Goal: Task Accomplishment & Management: Manage account settings

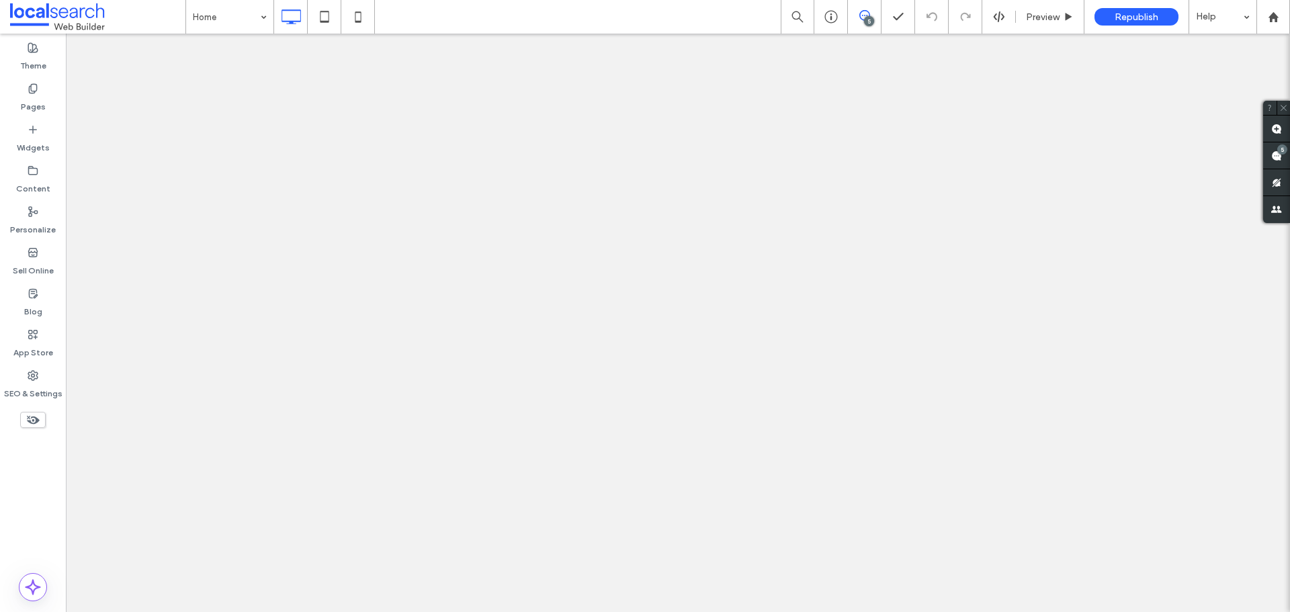
click at [874, 19] on span at bounding box center [864, 15] width 33 height 11
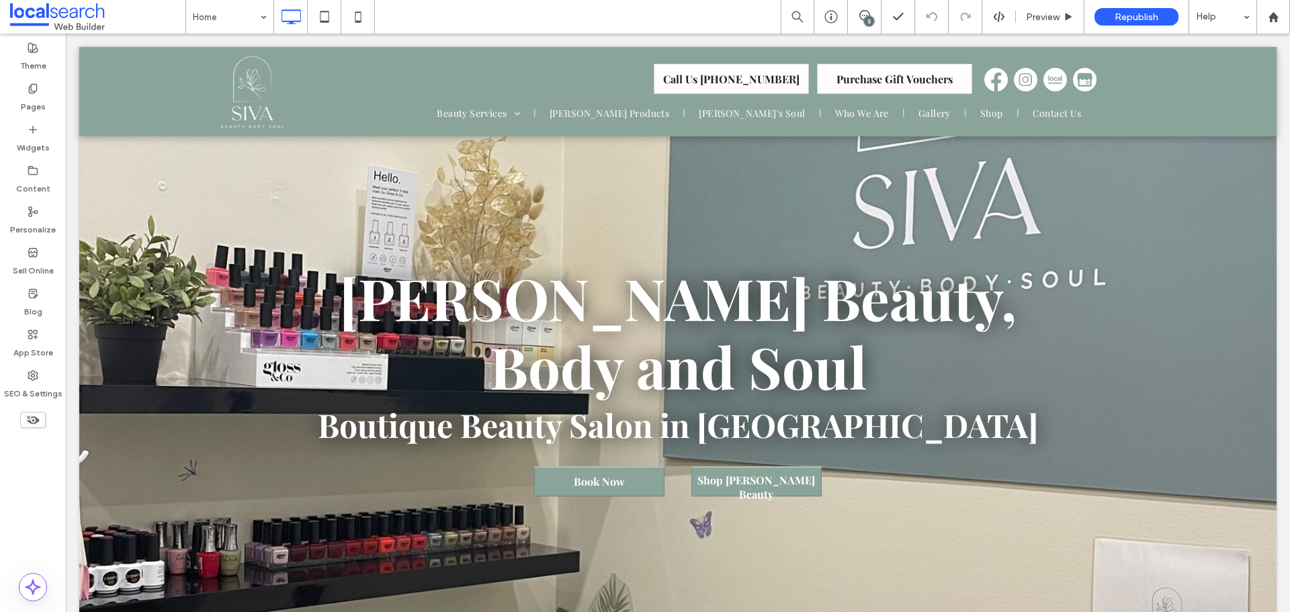
click at [872, 22] on div "5" at bounding box center [869, 21] width 10 height 10
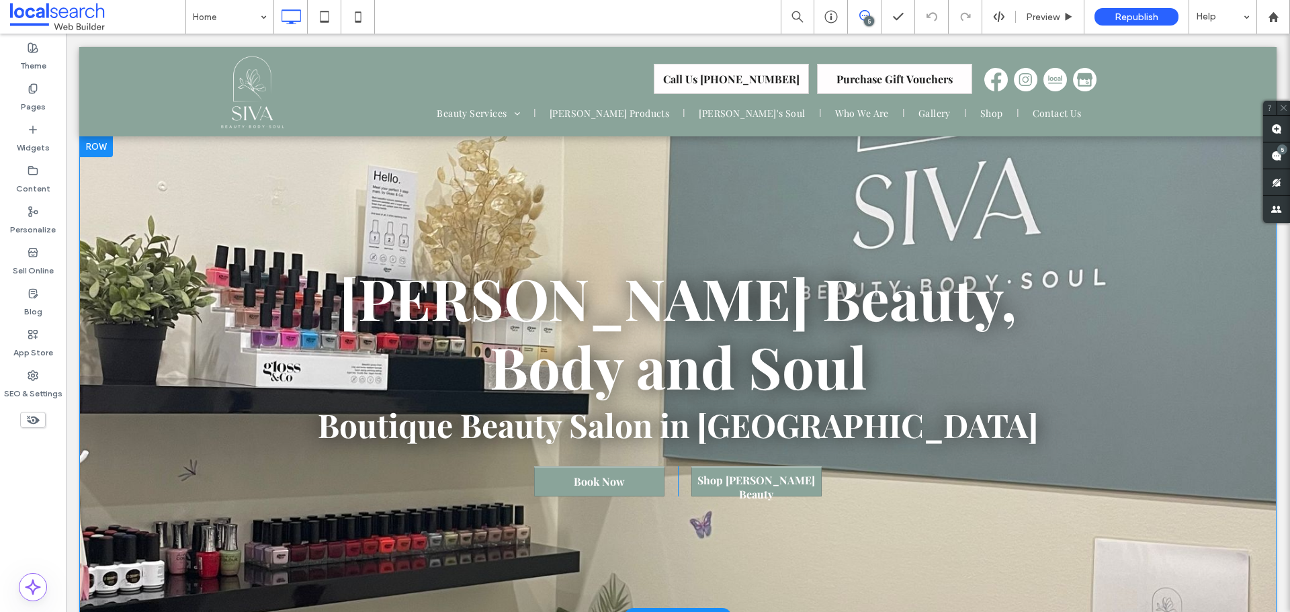
drag, startPoint x: 1262, startPoint y: 155, endPoint x: 1332, endPoint y: 191, distance: 78.8
click at [1262, 155] on section "[PERSON_NAME] Beauty, Body and Soul Boutique Beauty Salon in [GEOGRAPHIC_DATA] …" at bounding box center [678, 377] width 1198 height 482
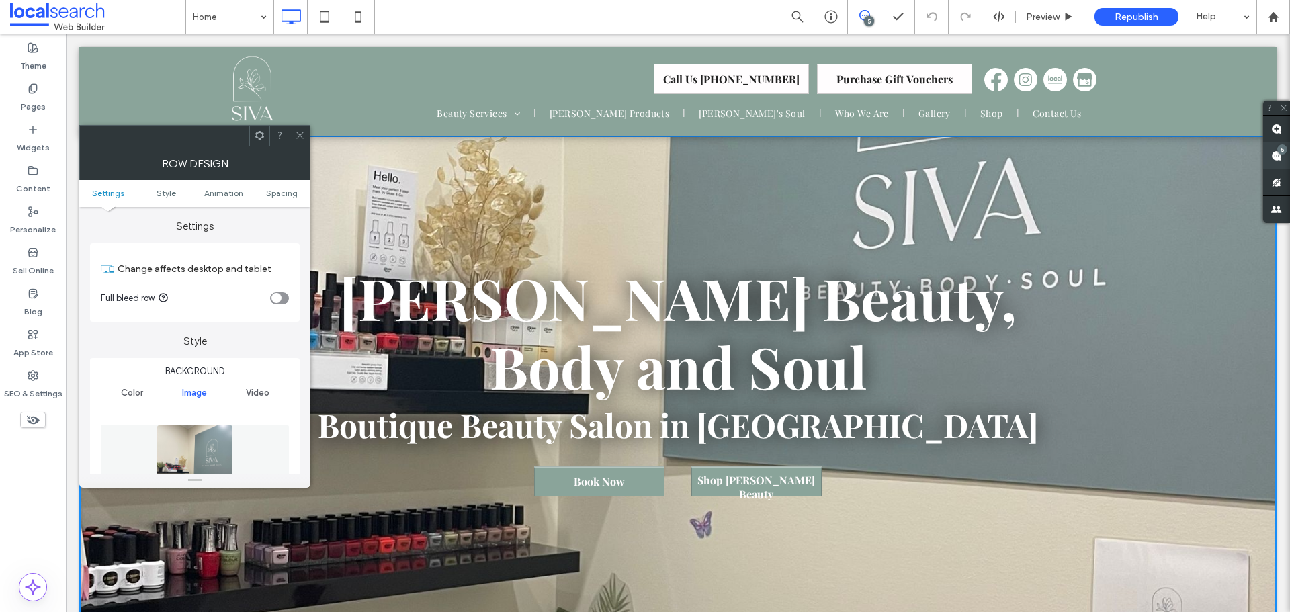
click at [1266, 157] on span at bounding box center [1277, 155] width 27 height 26
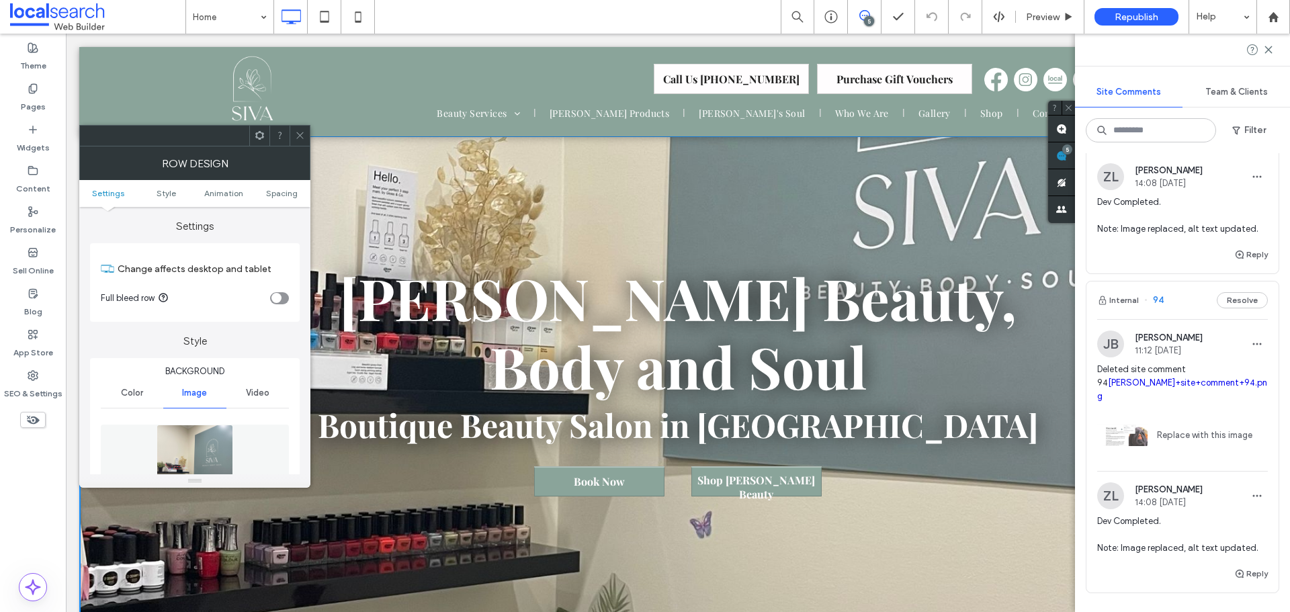
scroll to position [807, 0]
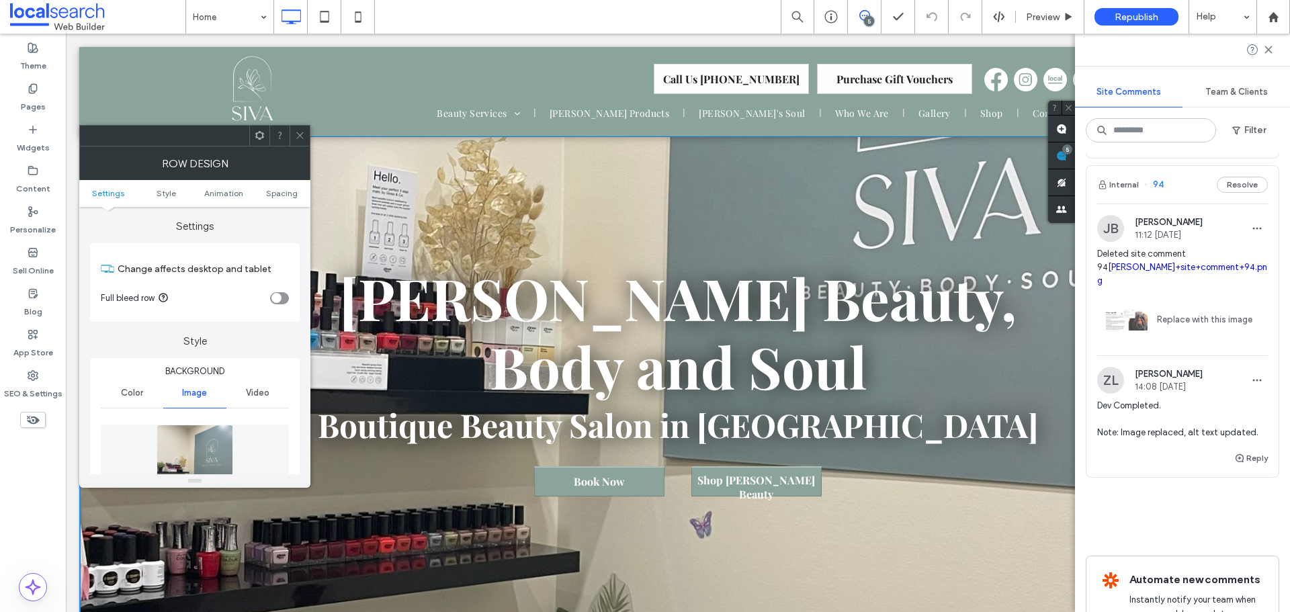
click at [1180, 373] on div "[PERSON_NAME] [PERSON_NAME] 11:12 [DATE] Deleted site comment 94 [PERSON_NAME]+…" at bounding box center [1183, 327] width 192 height 247
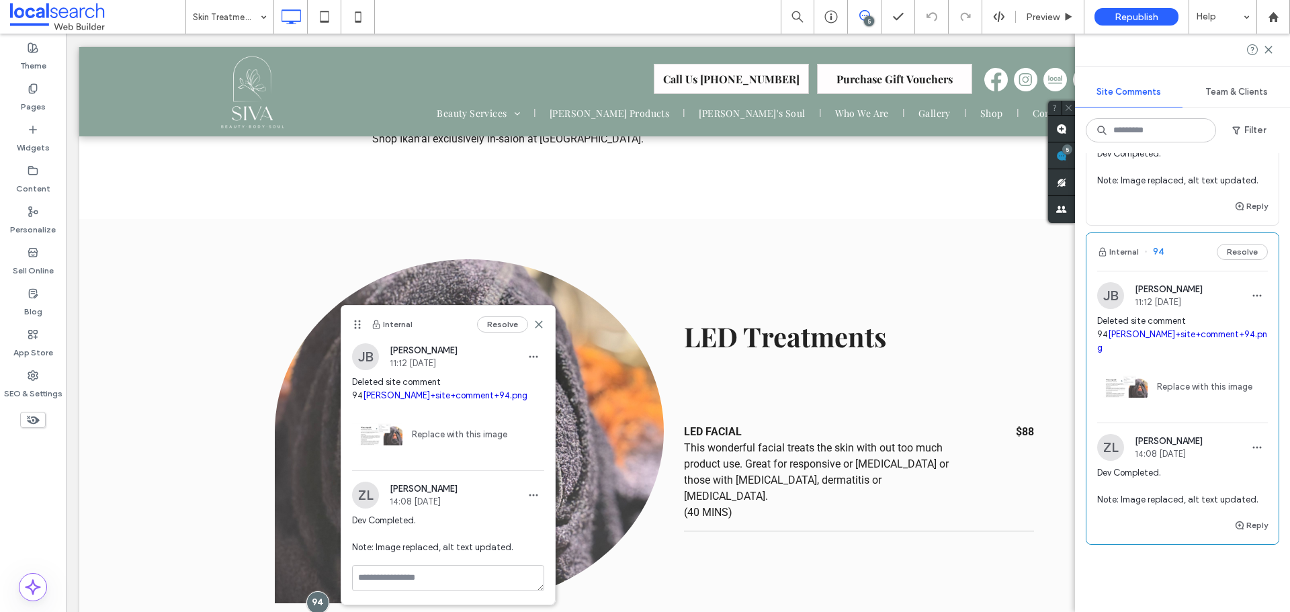
scroll to position [470, 0]
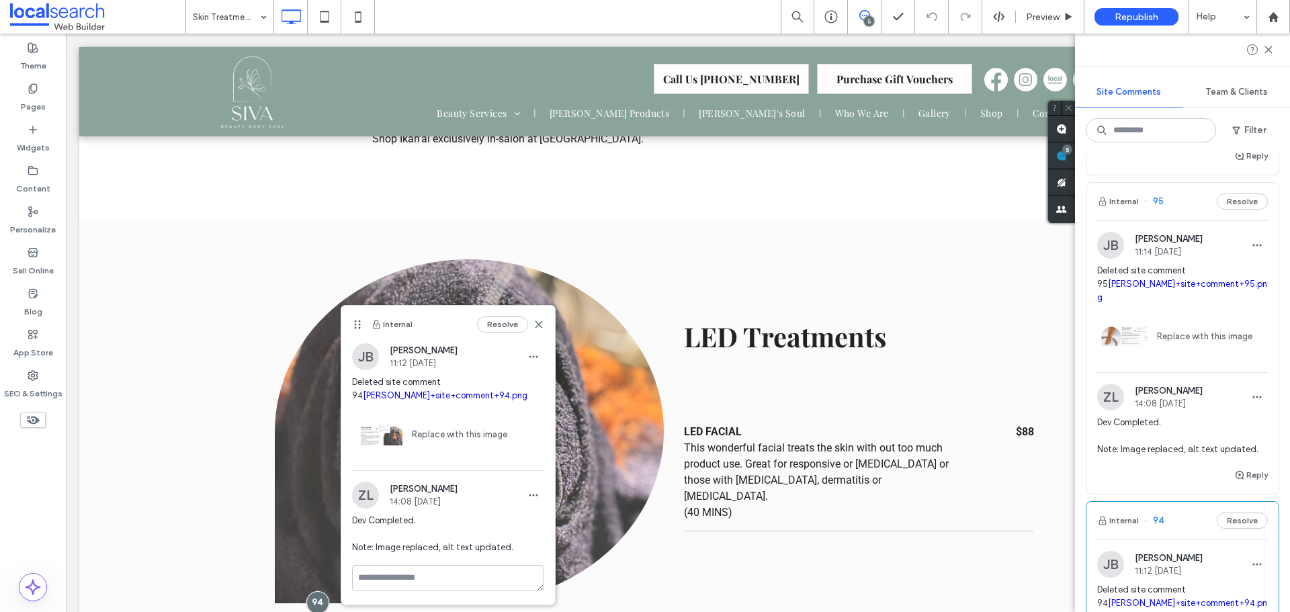
click at [1173, 409] on span "14:08 [DATE]" at bounding box center [1169, 404] width 68 height 10
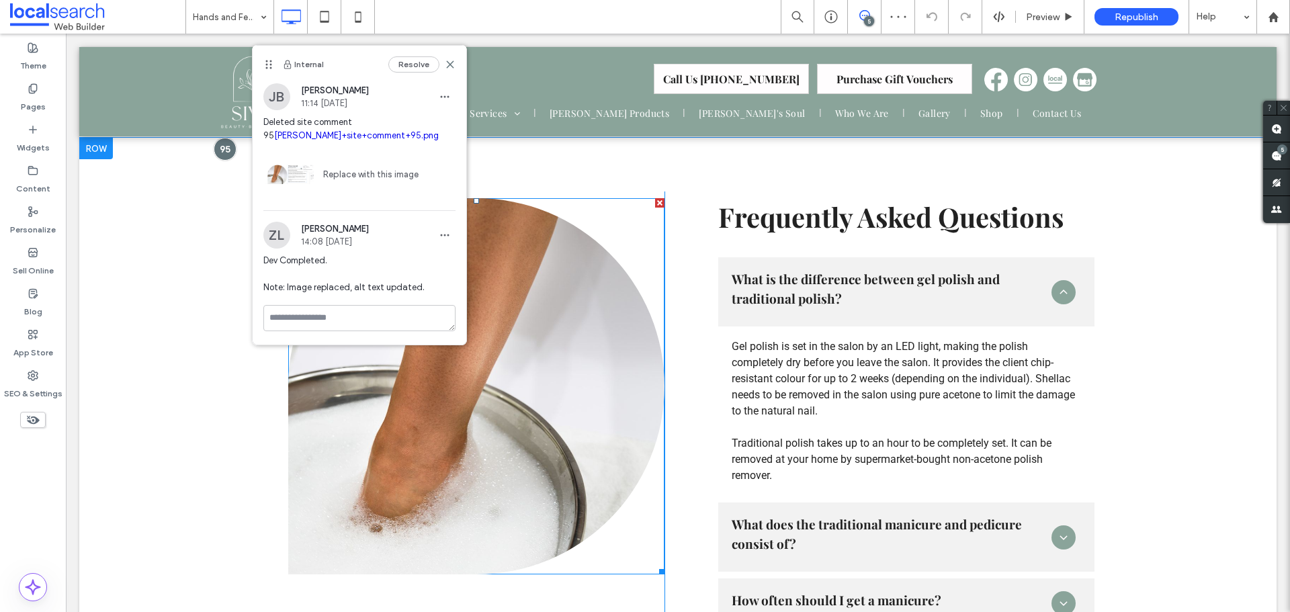
click at [557, 373] on link at bounding box center [476, 386] width 376 height 376
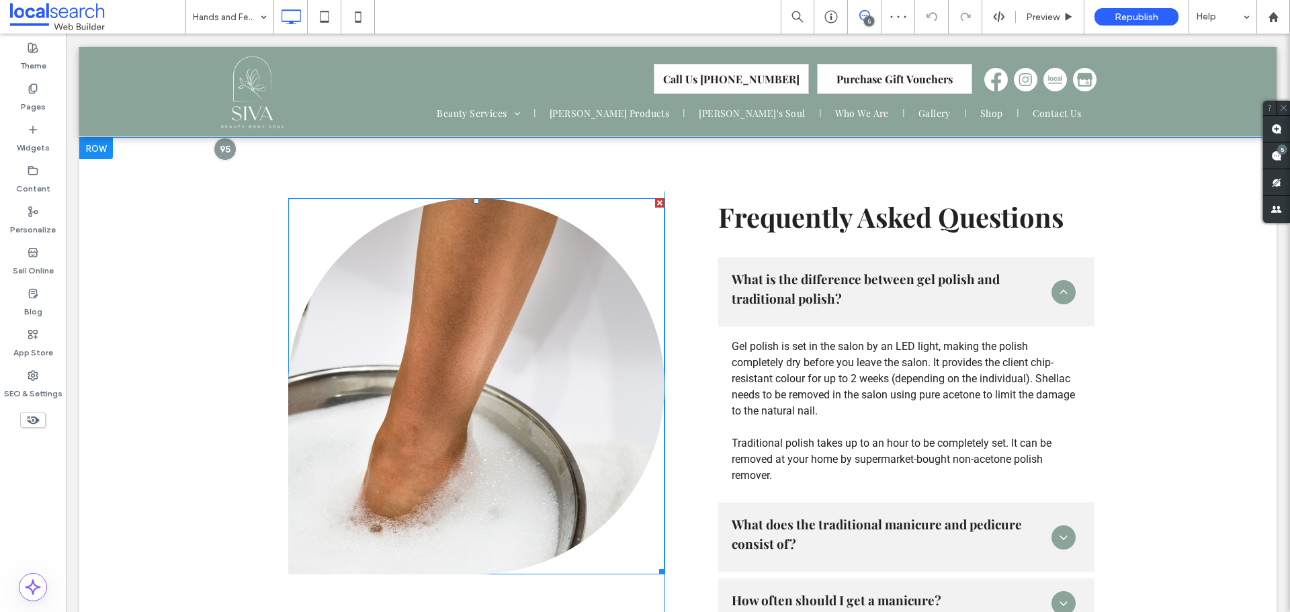
click at [557, 373] on link at bounding box center [476, 386] width 376 height 376
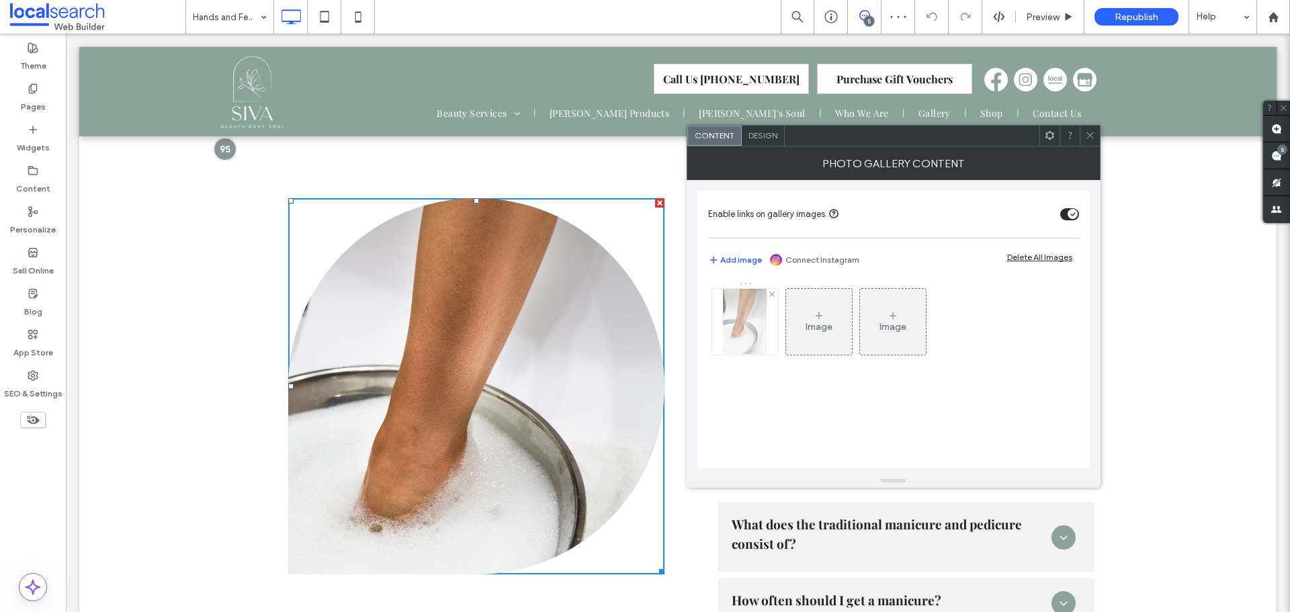
click at [747, 336] on img at bounding box center [745, 322] width 44 height 66
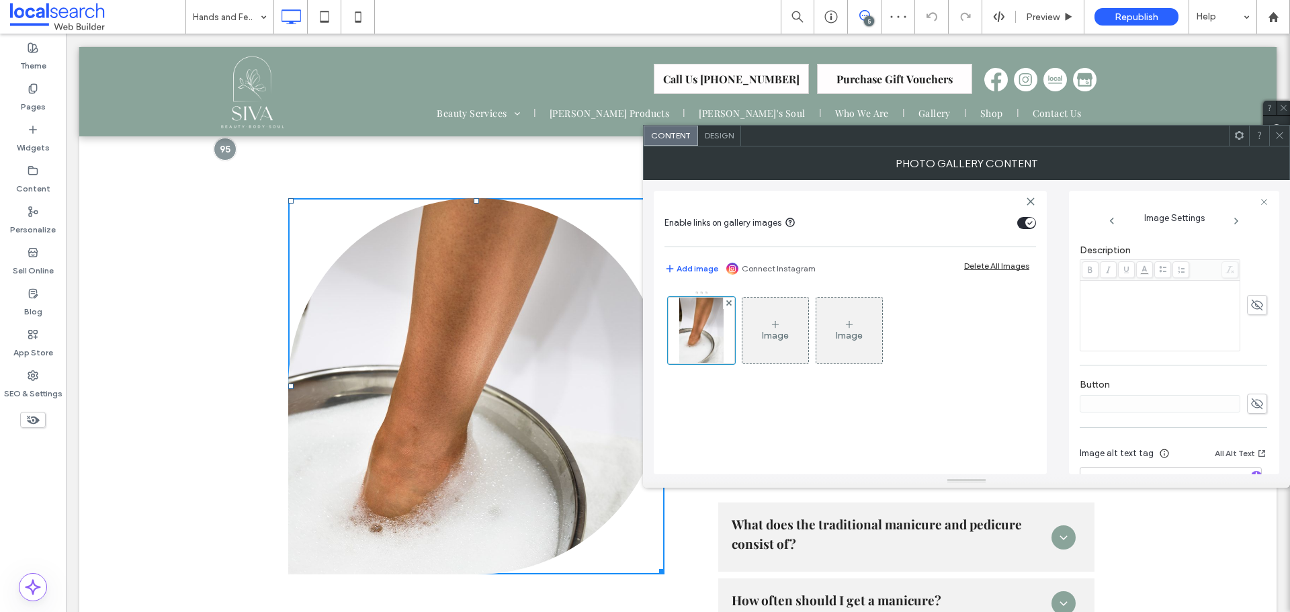
scroll to position [397, 0]
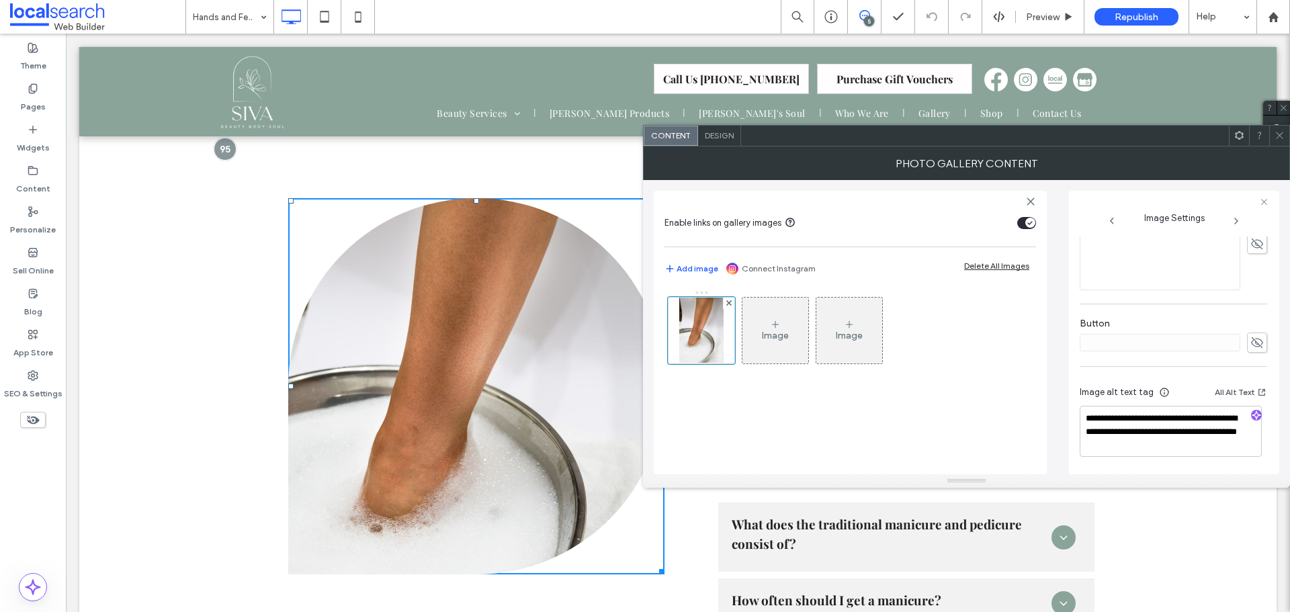
click at [1281, 138] on icon at bounding box center [1280, 135] width 10 height 10
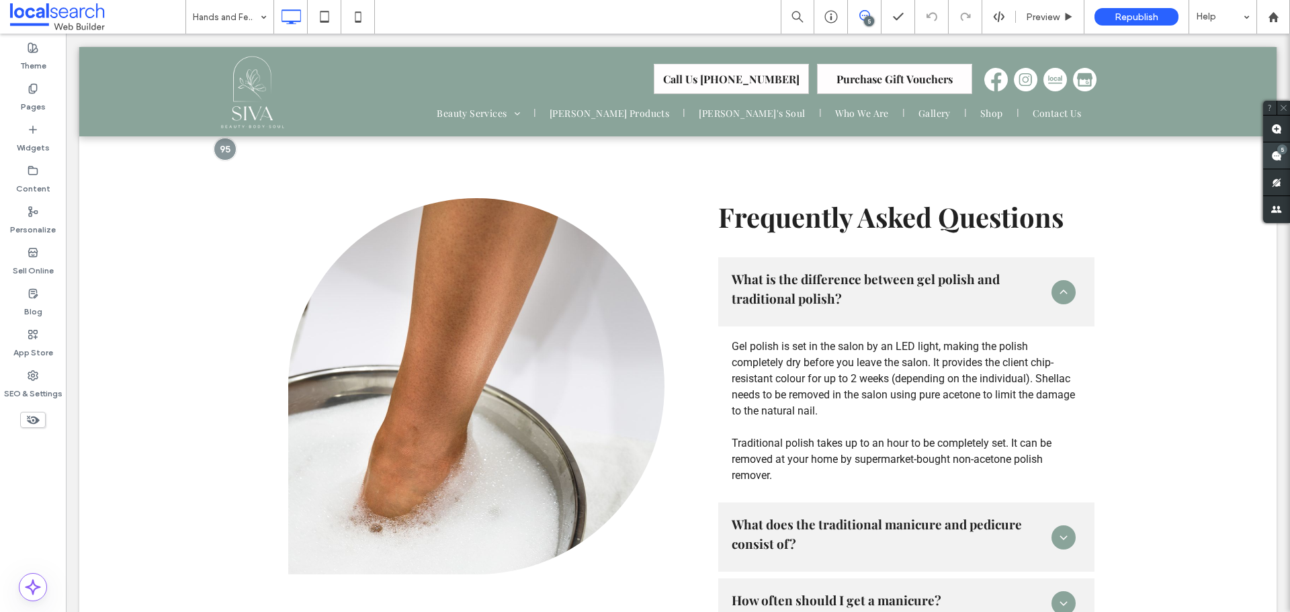
click at [1274, 157] on use at bounding box center [1277, 156] width 11 height 11
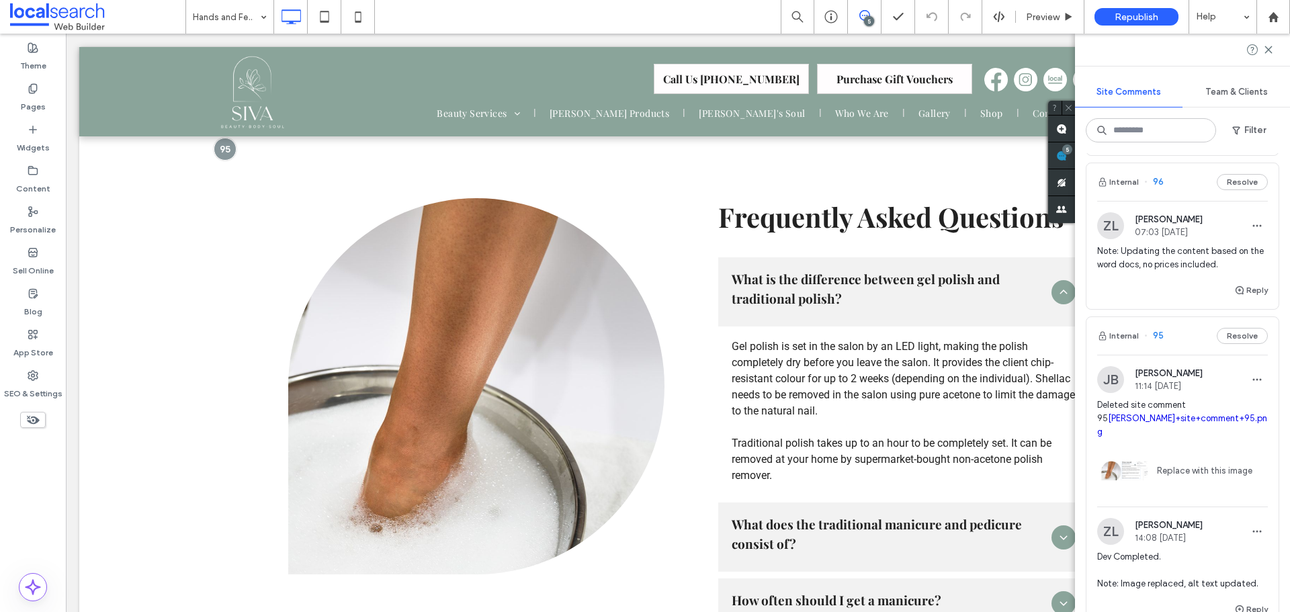
scroll to position [202, 0]
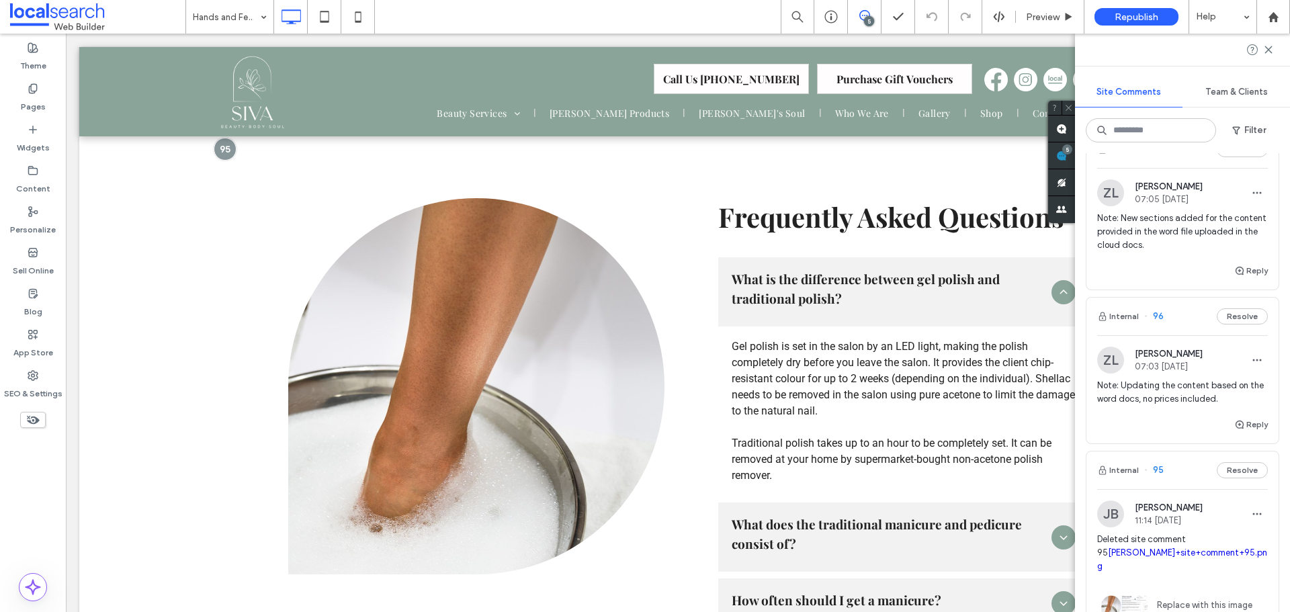
click at [1184, 406] on span "Note: Updating the content based on the word docs, no prices included." at bounding box center [1183, 392] width 171 height 27
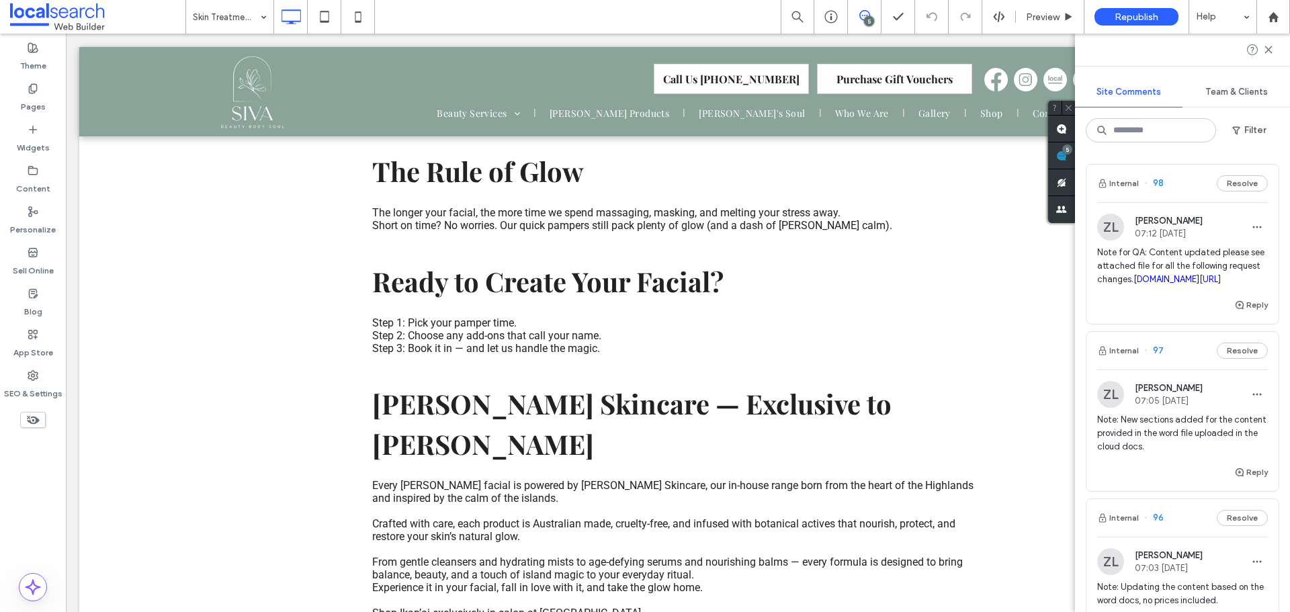
click at [1198, 436] on div "ZL [PERSON_NAME] 07:05 [DATE] Note: New sections added for the content provided…" at bounding box center [1183, 422] width 171 height 83
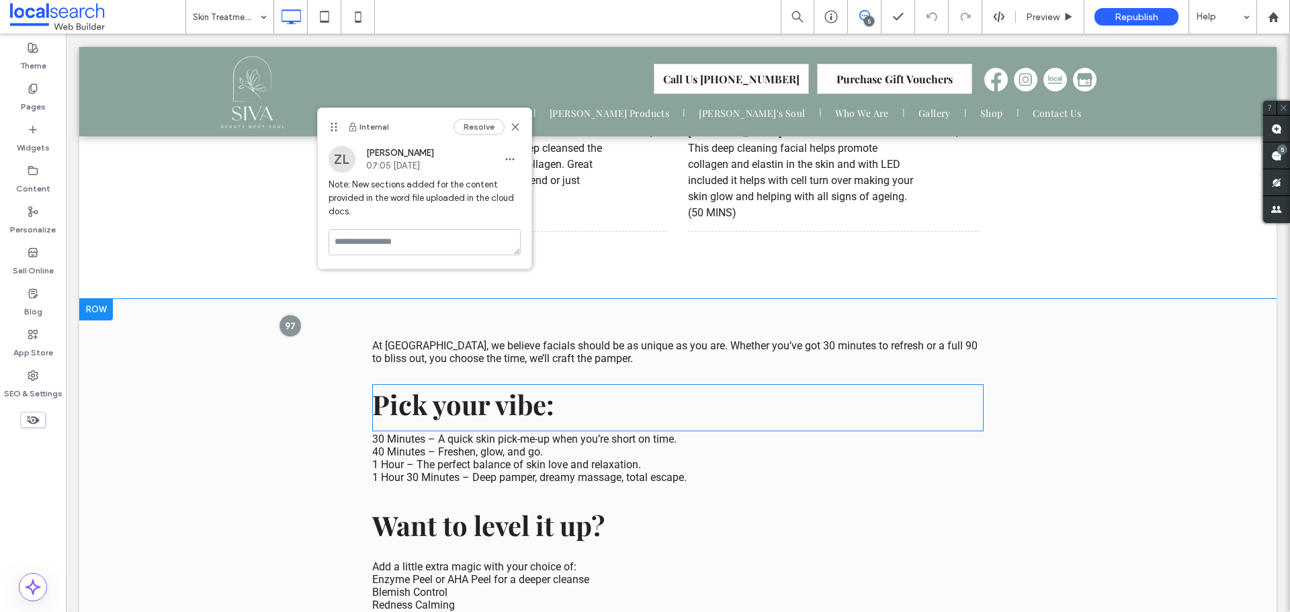
scroll to position [1914, 0]
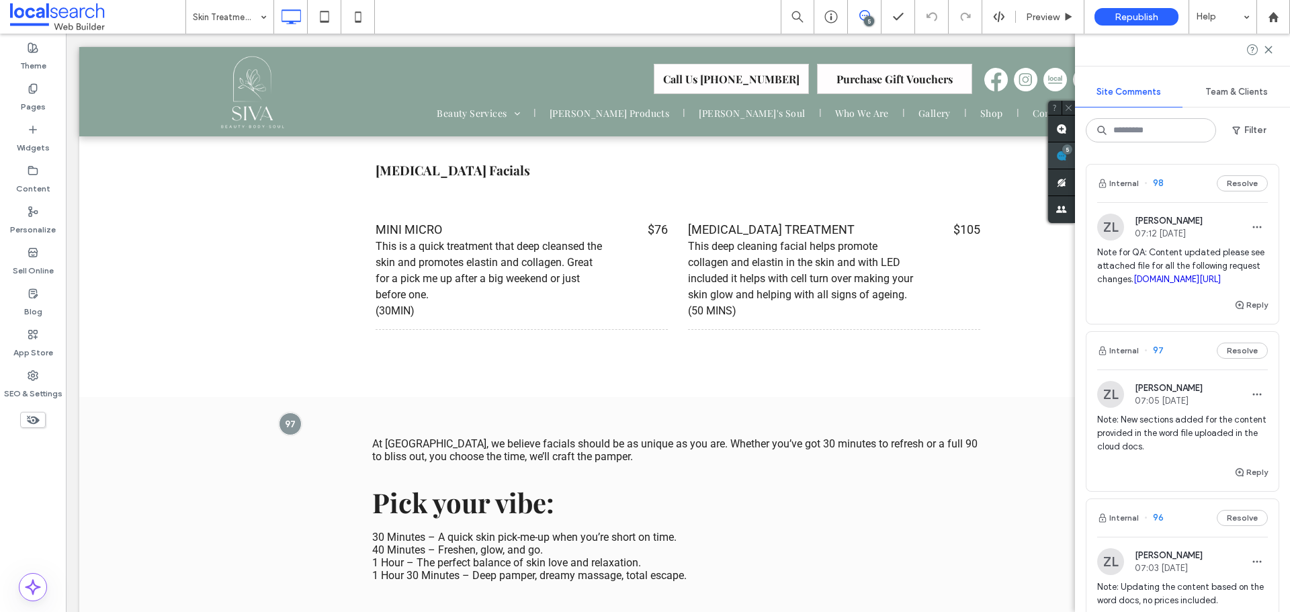
click at [1075, 157] on span at bounding box center [1061, 155] width 27 height 26
click at [1167, 241] on div "ZL [PERSON_NAME] 07:12 [DATE] Note for QA: Content updated please see attached …" at bounding box center [1183, 255] width 171 height 83
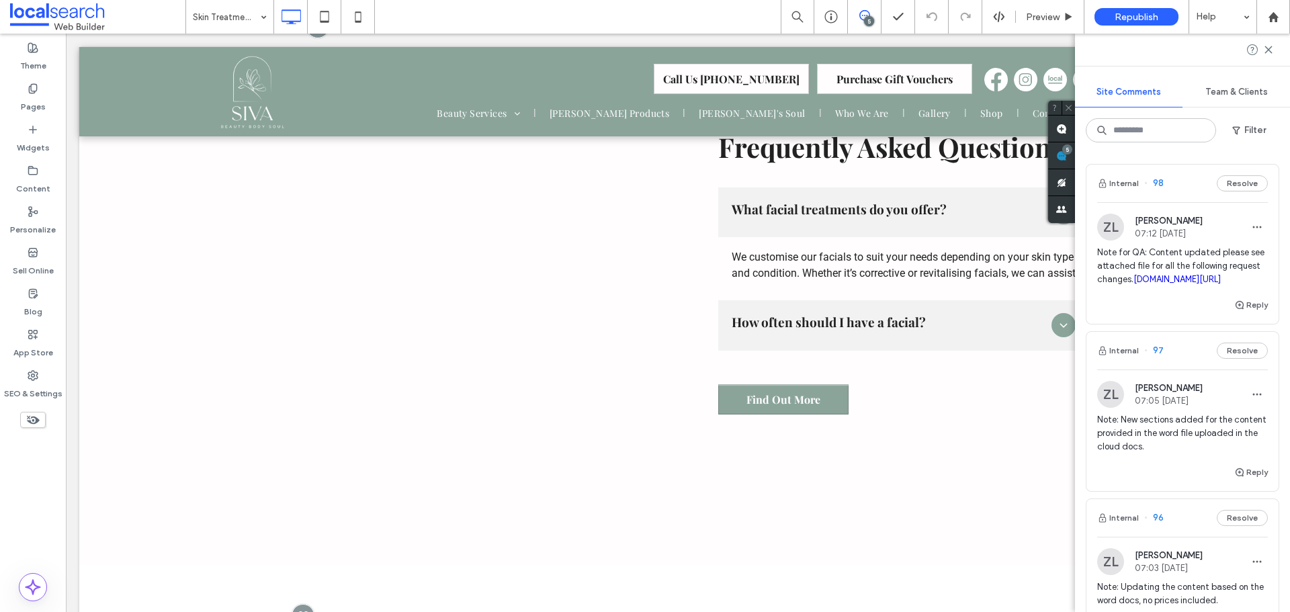
scroll to position [3868, 0]
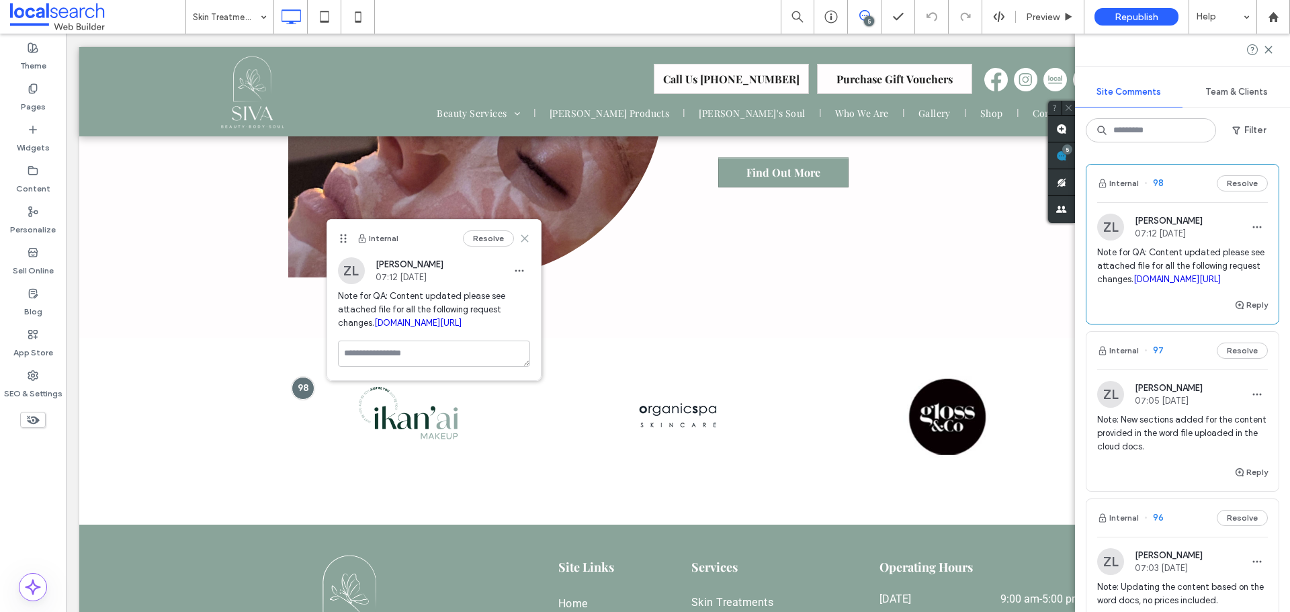
drag, startPoint x: 488, startPoint y: 224, endPoint x: 528, endPoint y: 238, distance: 42.5
click at [528, 238] on icon at bounding box center [525, 238] width 11 height 11
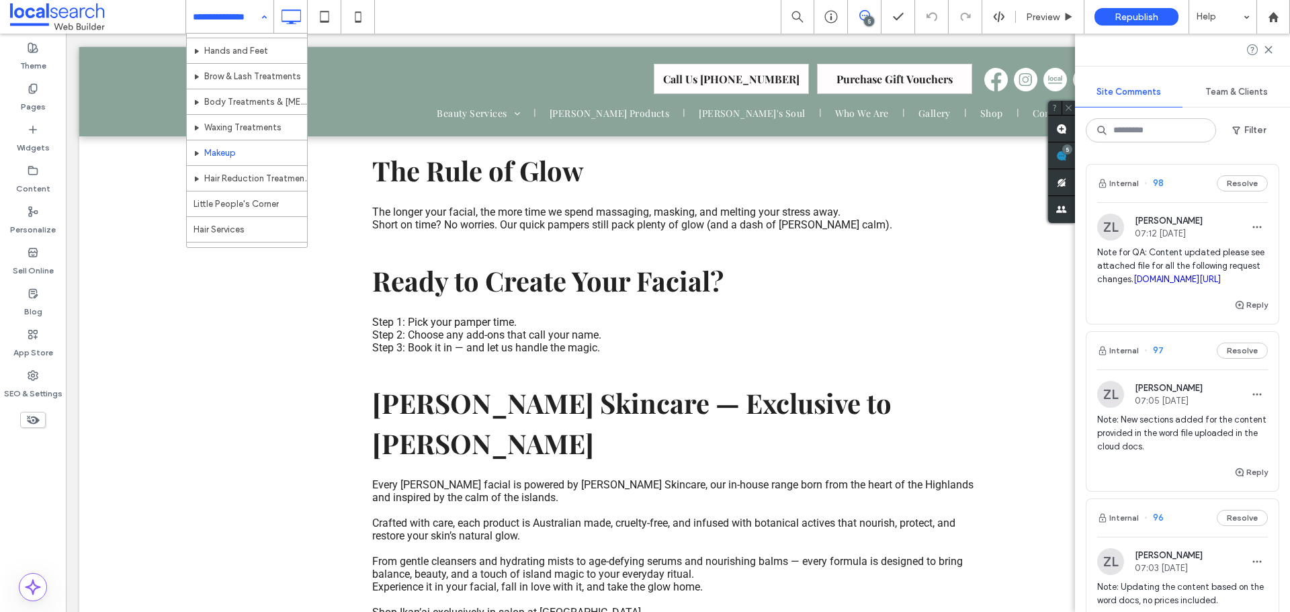
scroll to position [67, 0]
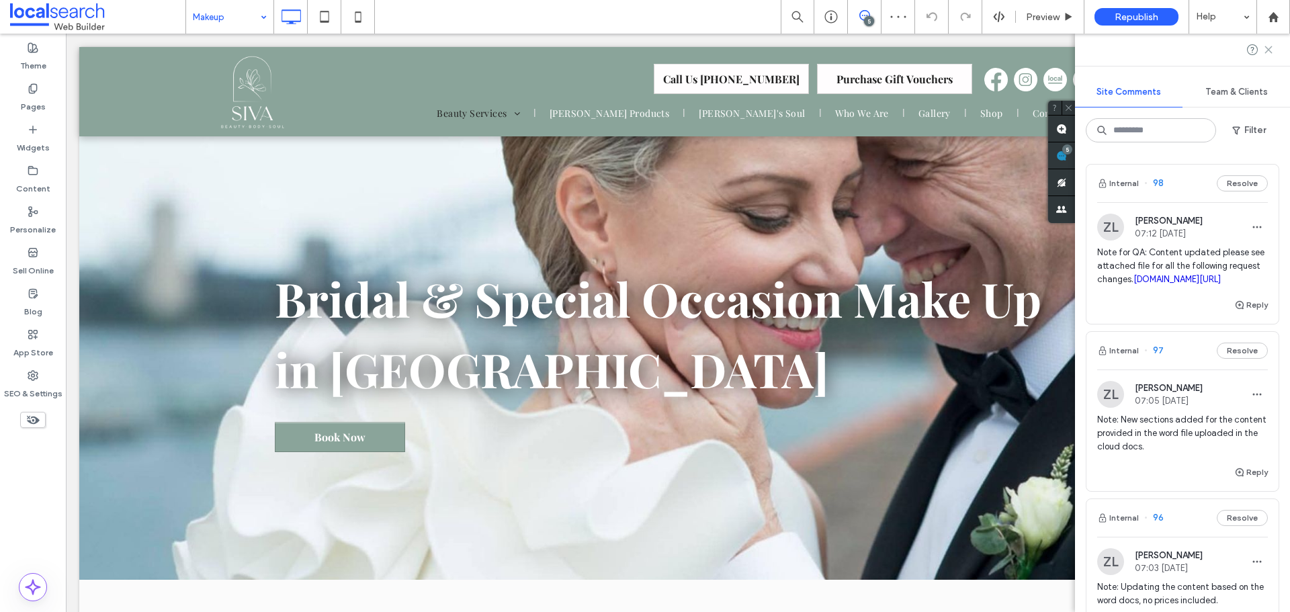
click at [1266, 52] on icon at bounding box center [1269, 49] width 11 height 11
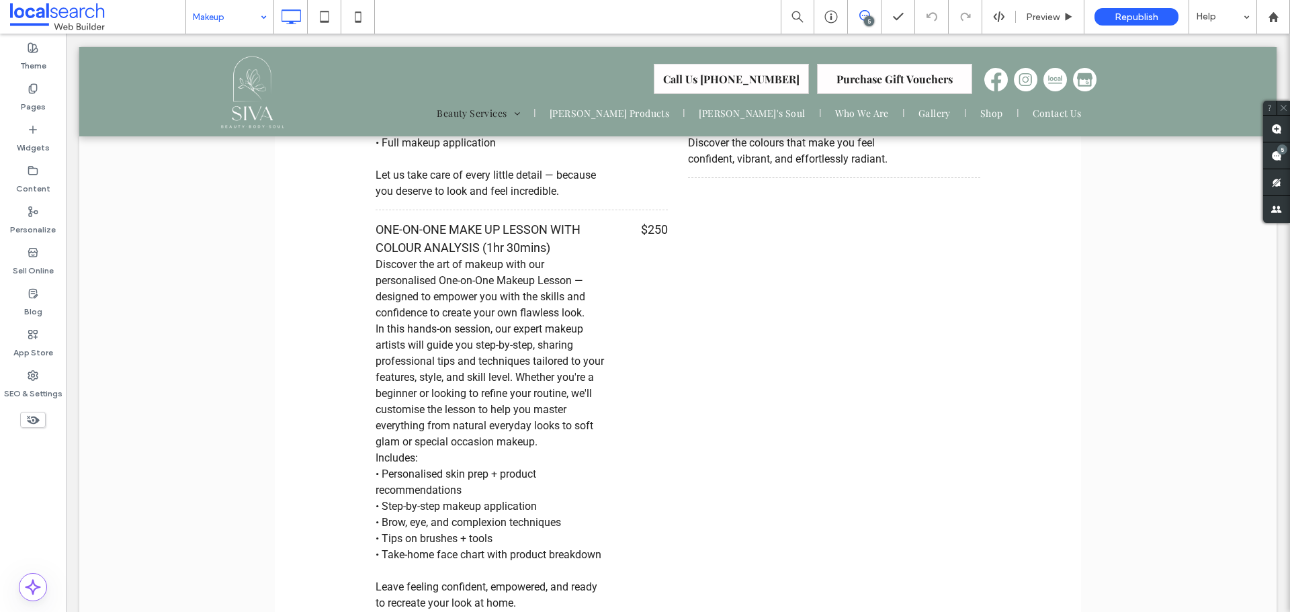
scroll to position [2420, 0]
click at [32, 372] on icon at bounding box center [33, 375] width 11 height 11
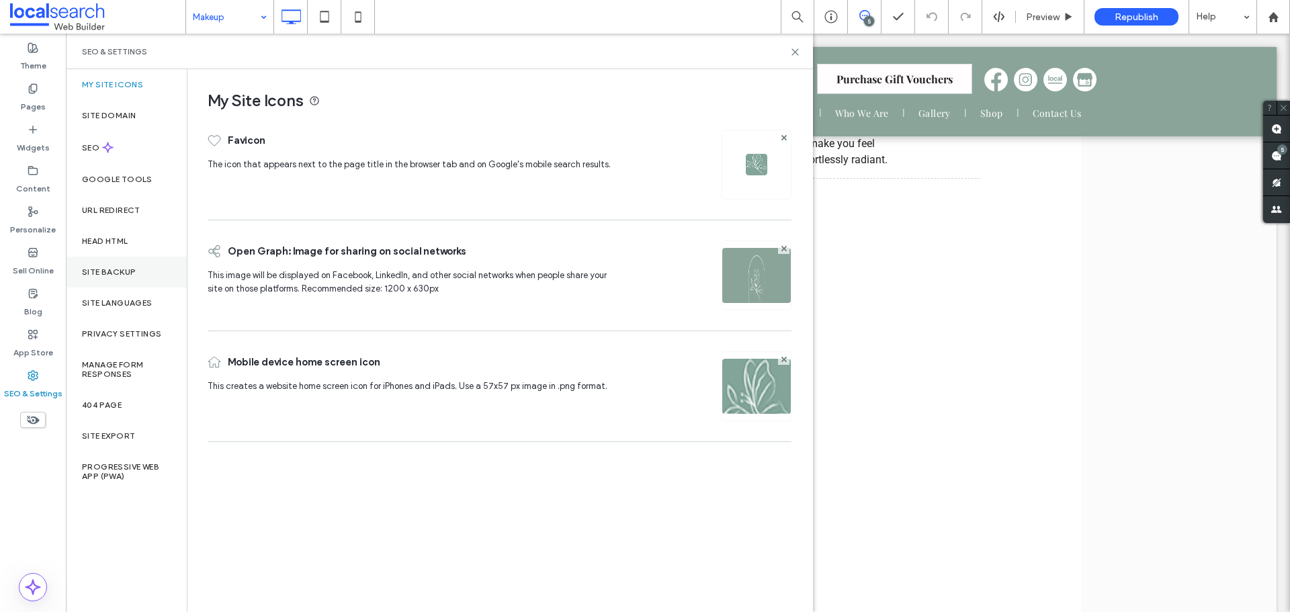
click at [120, 279] on div "Site Backup" at bounding box center [126, 272] width 121 height 31
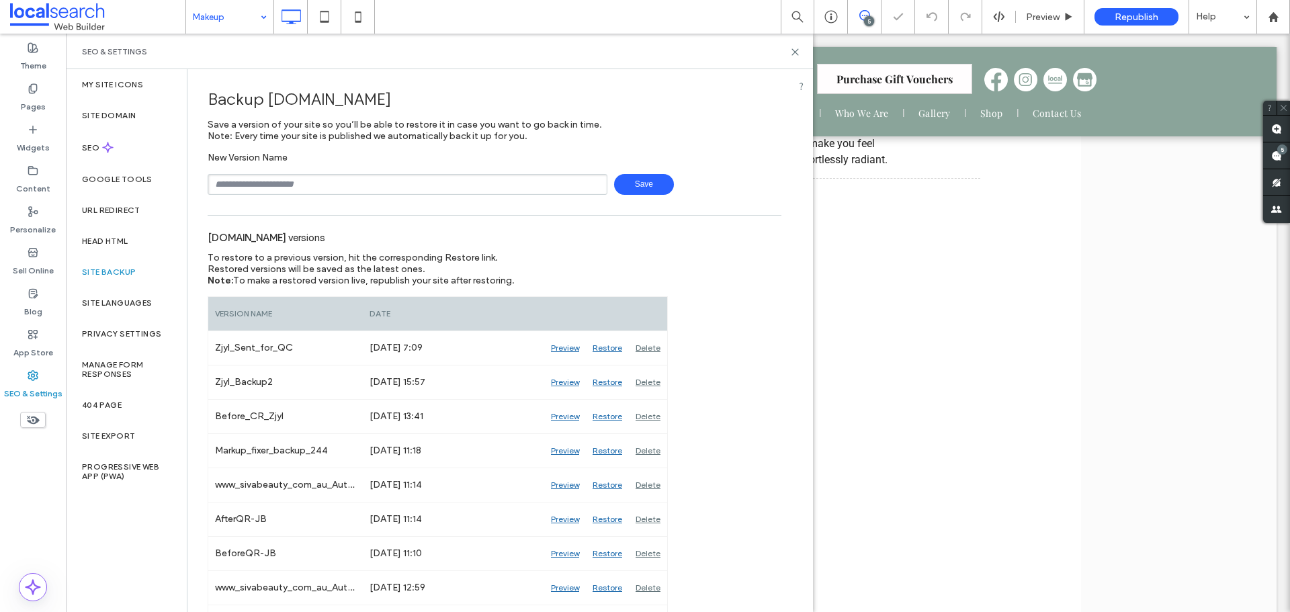
click at [272, 179] on input "text" at bounding box center [408, 184] width 400 height 21
click at [649, 190] on span "Save" at bounding box center [644, 184] width 60 height 21
click at [323, 188] on input "**********" at bounding box center [408, 184] width 400 height 21
click at [651, 185] on span "Save" at bounding box center [644, 184] width 60 height 21
type input "**********"
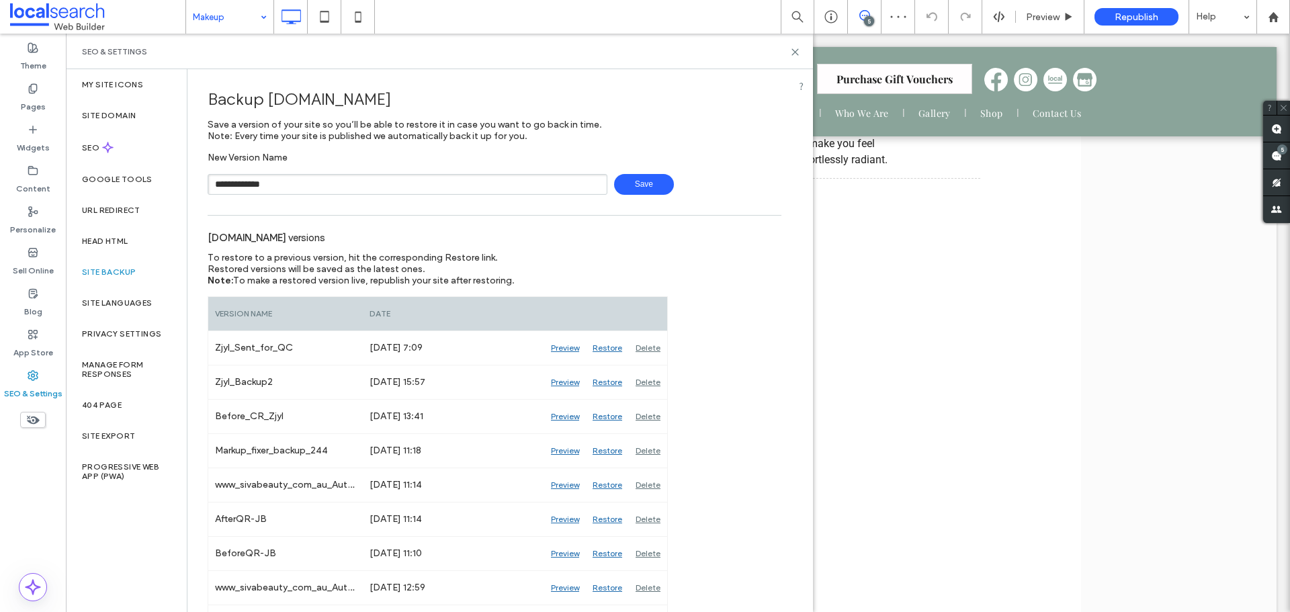
click at [643, 184] on span "Save" at bounding box center [644, 184] width 60 height 21
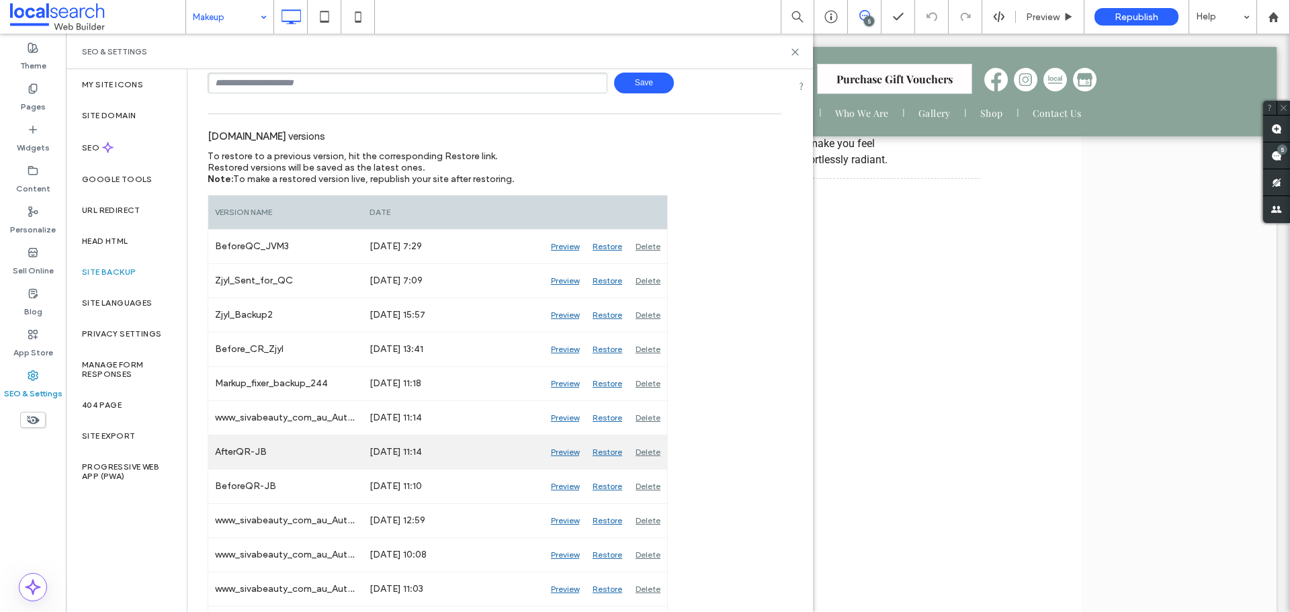
scroll to position [134, 0]
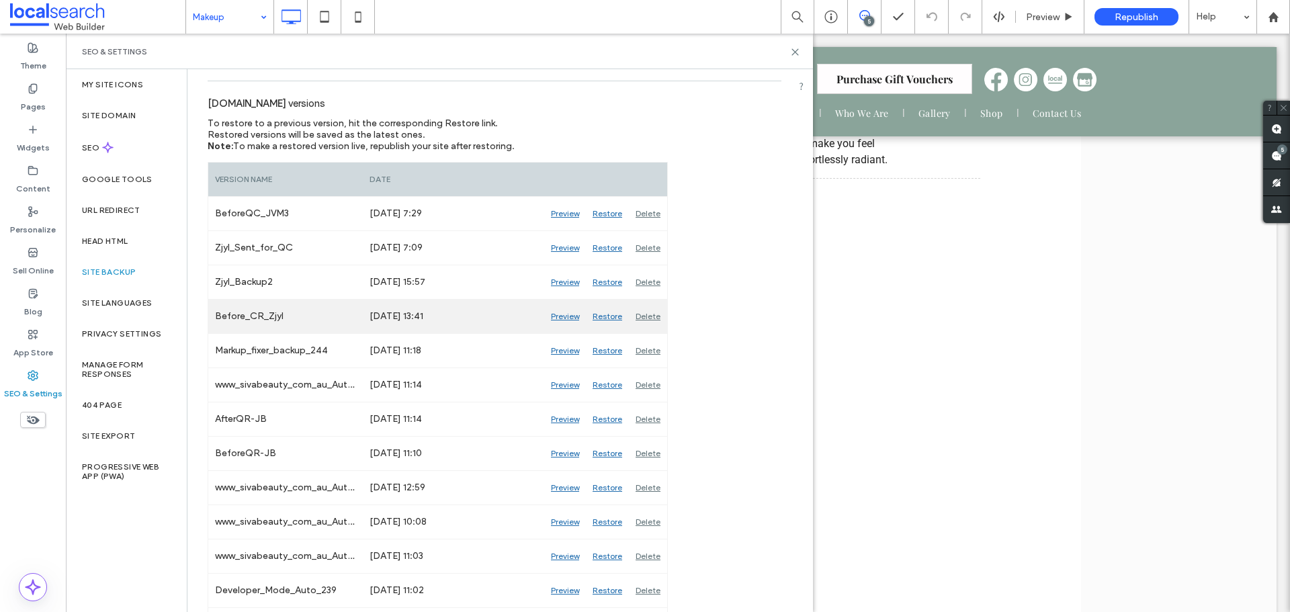
click at [563, 311] on div "Preview" at bounding box center [565, 317] width 42 height 34
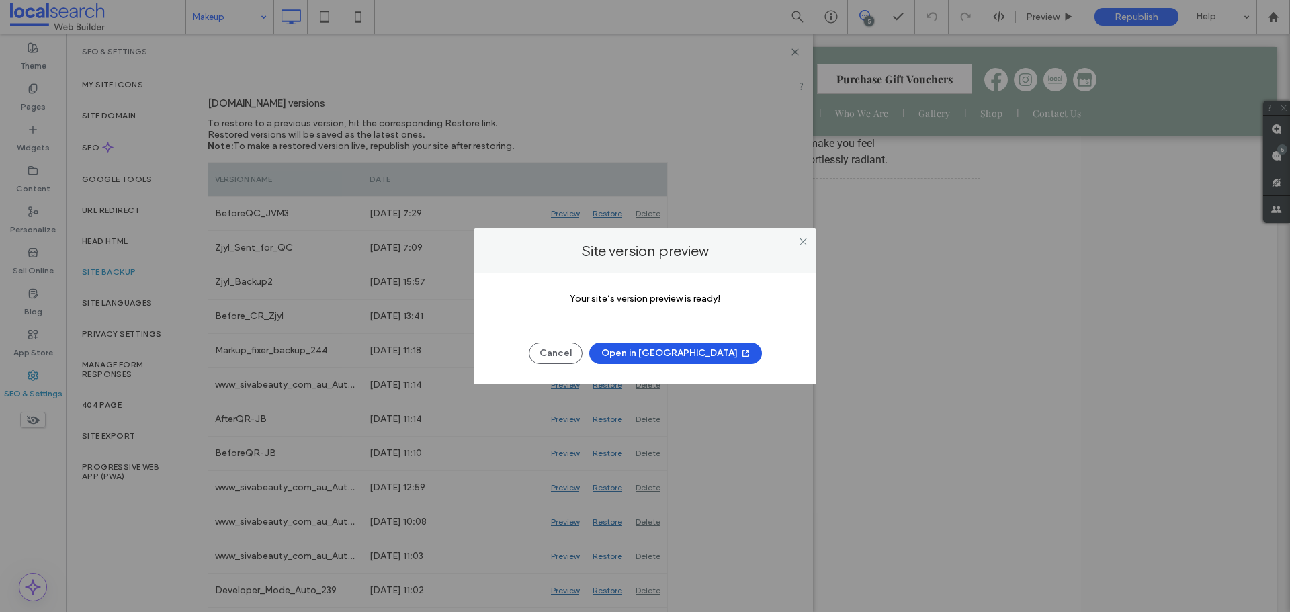
click at [705, 354] on button "Open in [GEOGRAPHIC_DATA]" at bounding box center [675, 354] width 173 height 22
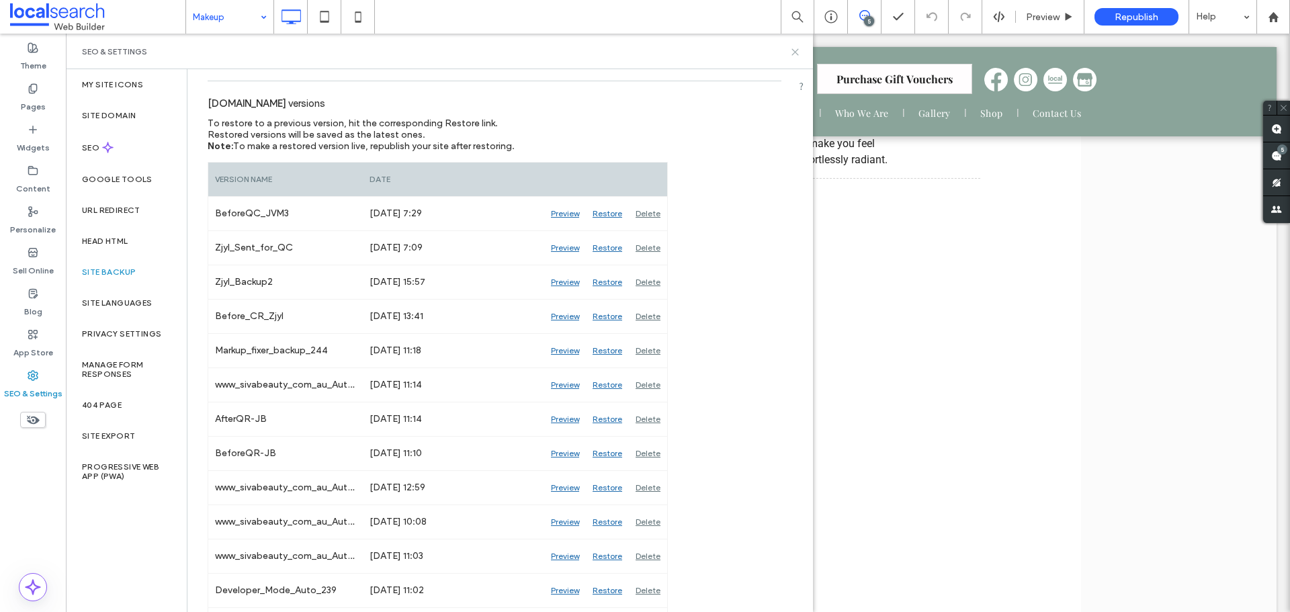
drag, startPoint x: 731, startPoint y: 19, endPoint x: 797, endPoint y: 53, distance: 73.9
click at [797, 53] on icon at bounding box center [795, 52] width 10 height 10
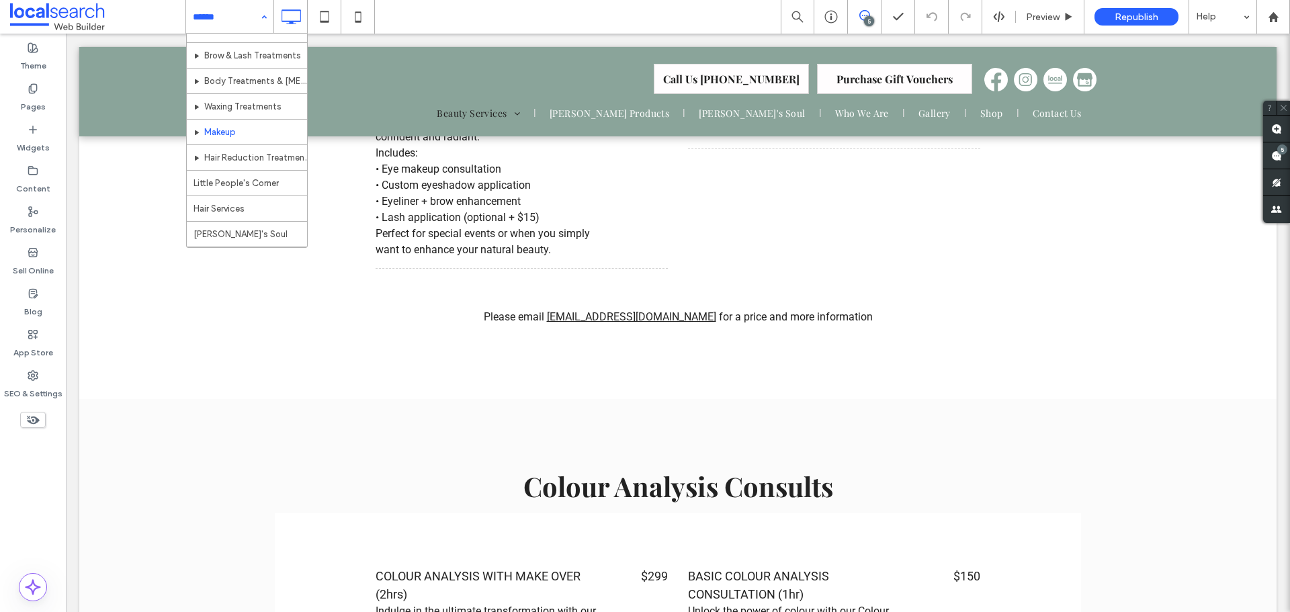
scroll to position [0, 0]
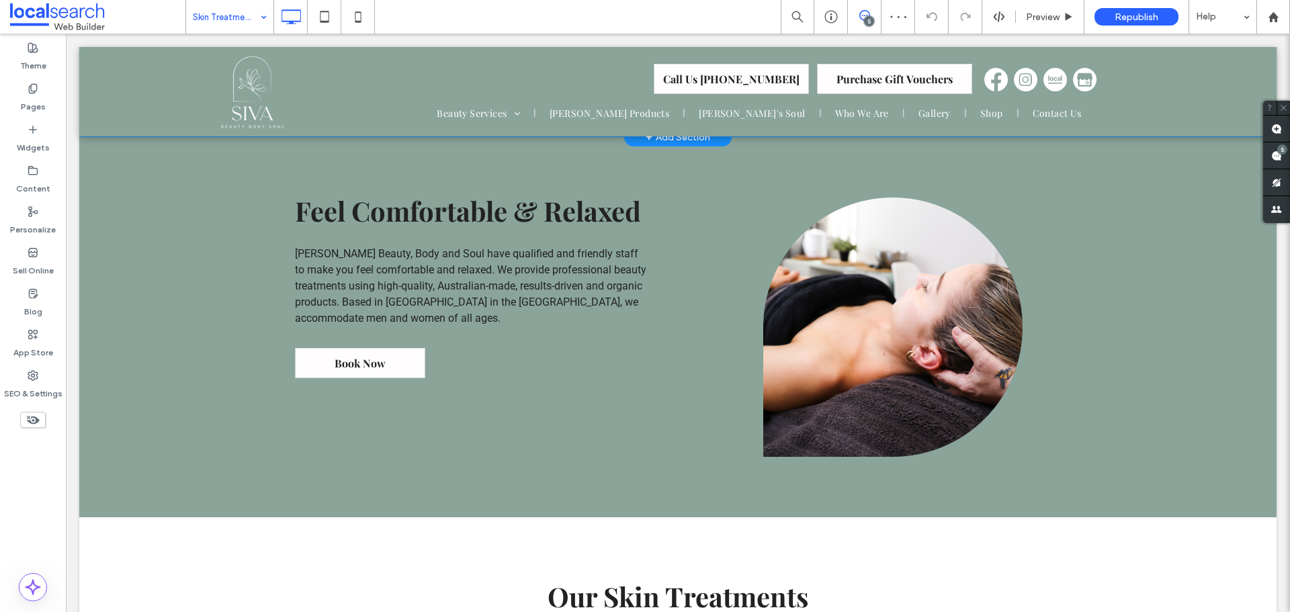
scroll to position [538, 0]
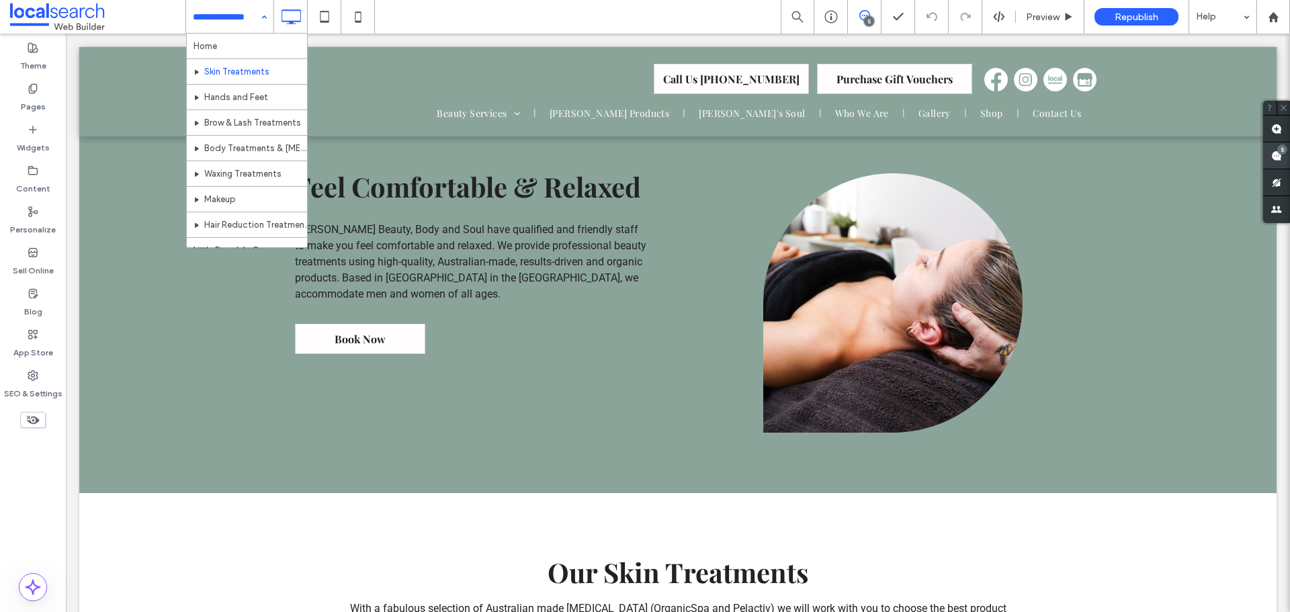
click at [1274, 151] on icon at bounding box center [1277, 156] width 11 height 11
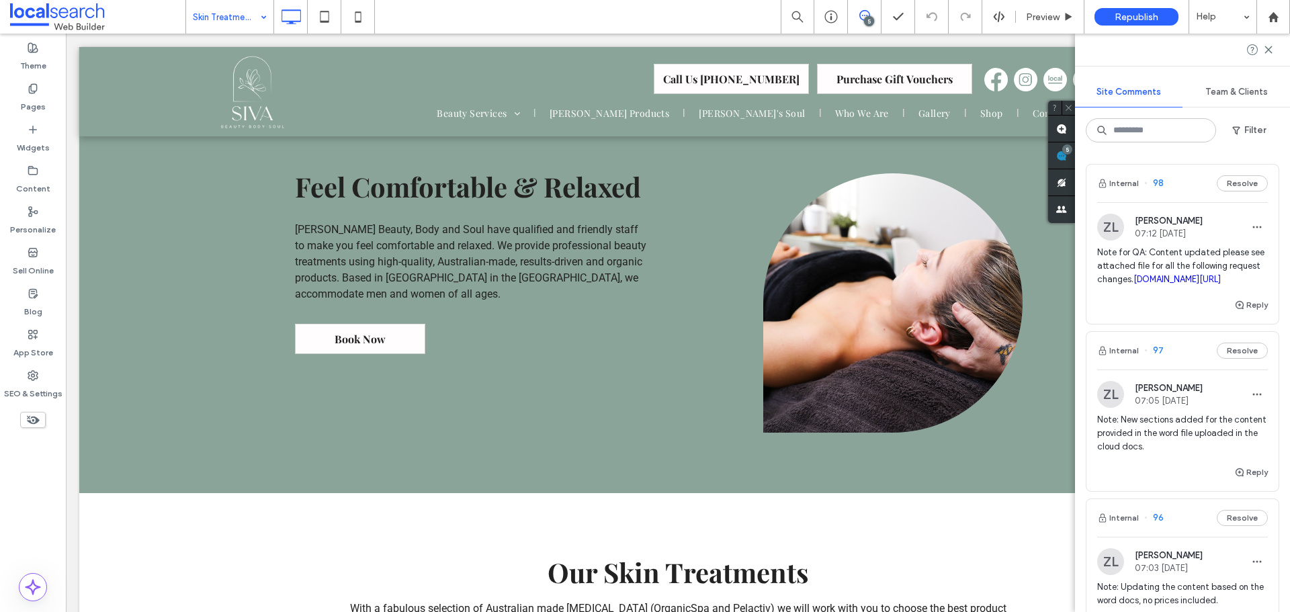
click at [1178, 284] on link "[DOMAIN_NAME][URL]" at bounding box center [1177, 279] width 87 height 10
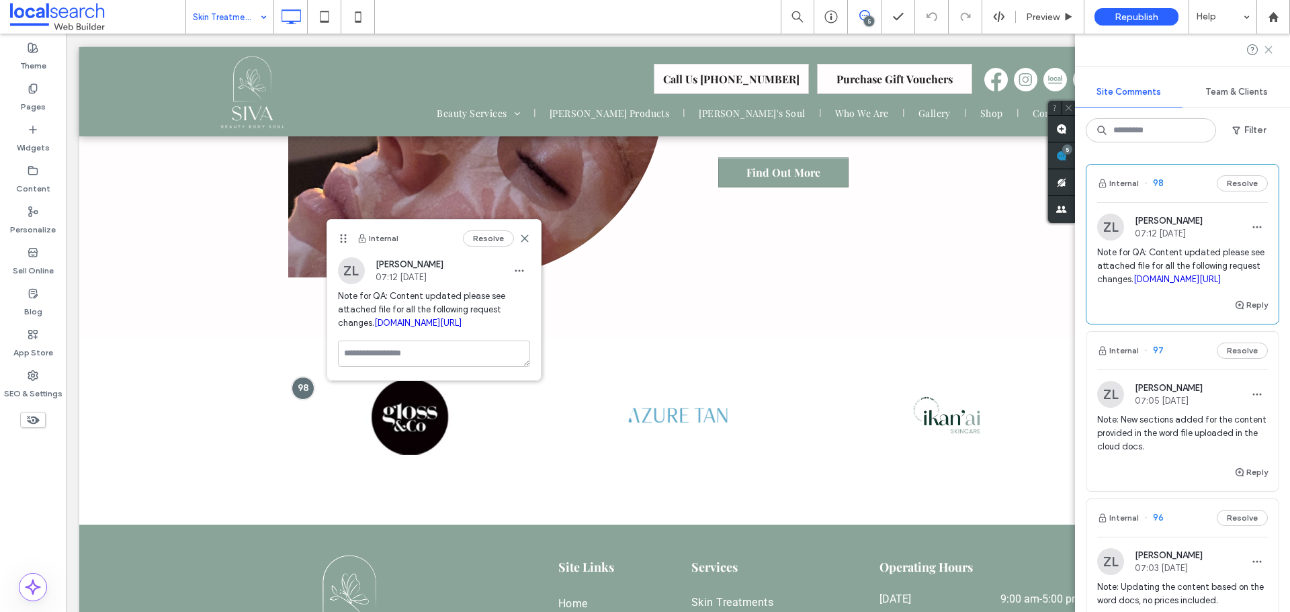
click at [1268, 48] on icon at bounding box center [1269, 49] width 11 height 11
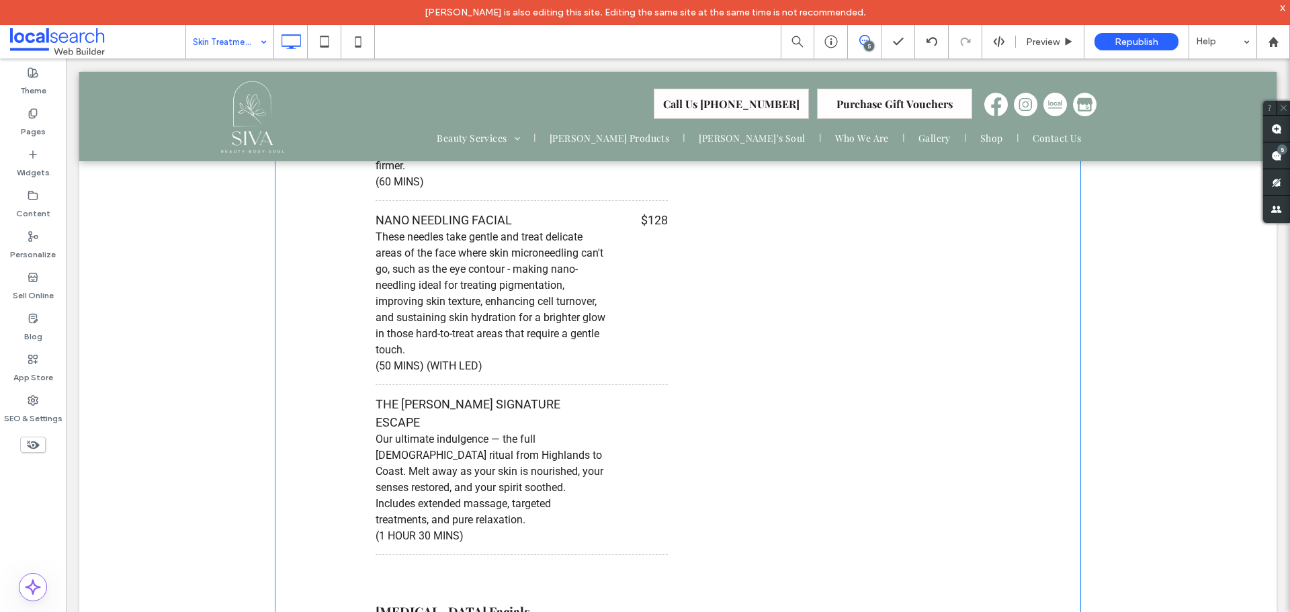
scroll to position [1319, 0]
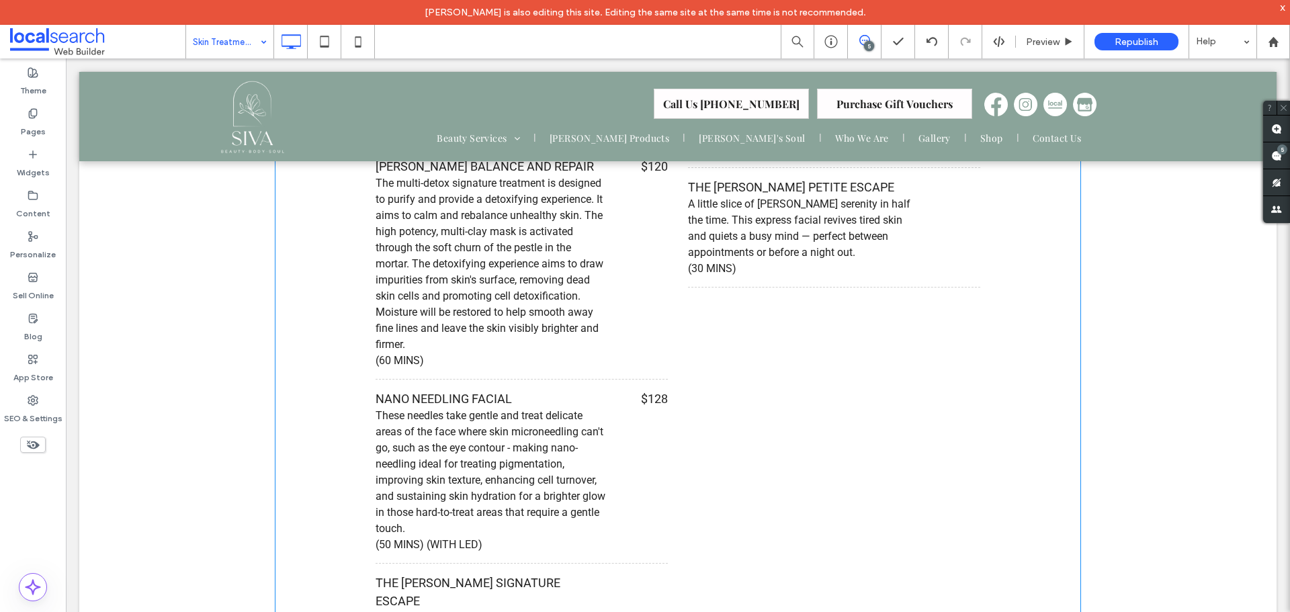
click at [837, 401] on div "[PERSON_NAME] SOUL ORGANIC NOURISHING AND NURTURING A classical facial treatmen…" at bounding box center [678, 328] width 605 height 812
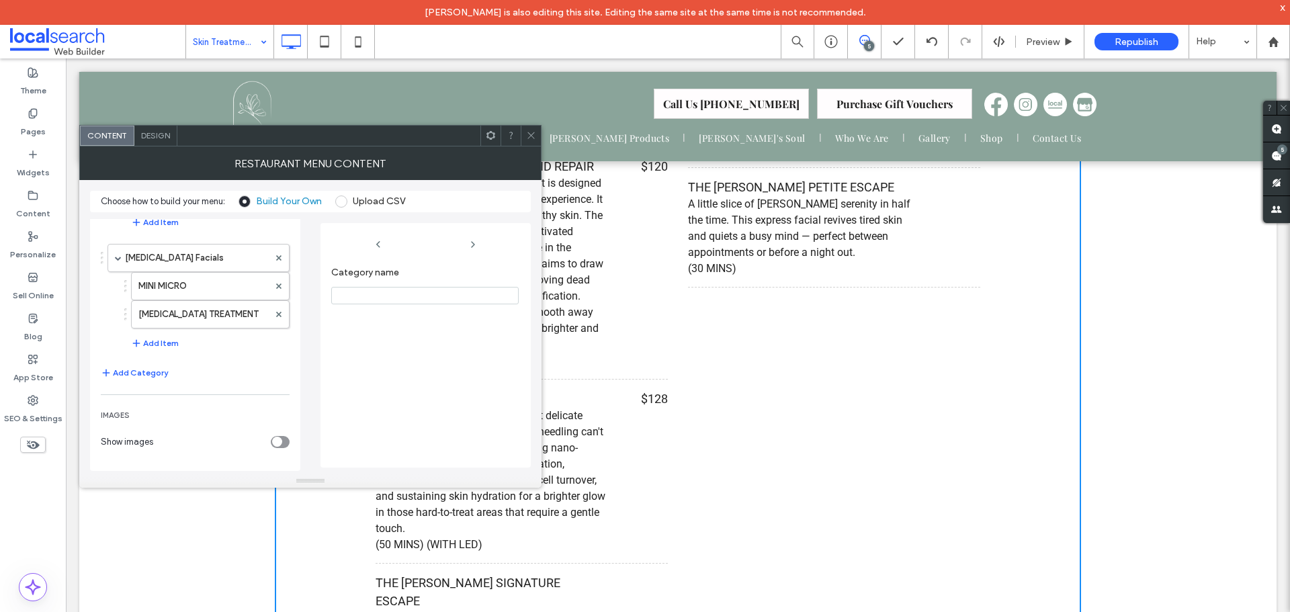
scroll to position [105, 0]
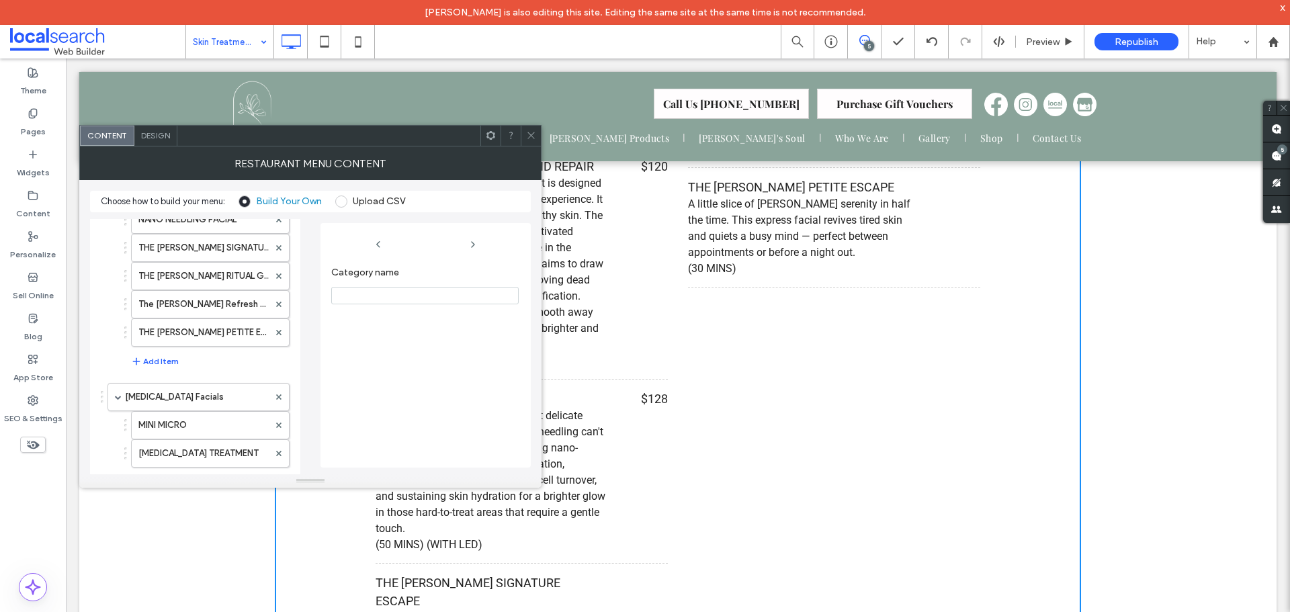
click at [150, 135] on span "Design" at bounding box center [155, 135] width 29 height 10
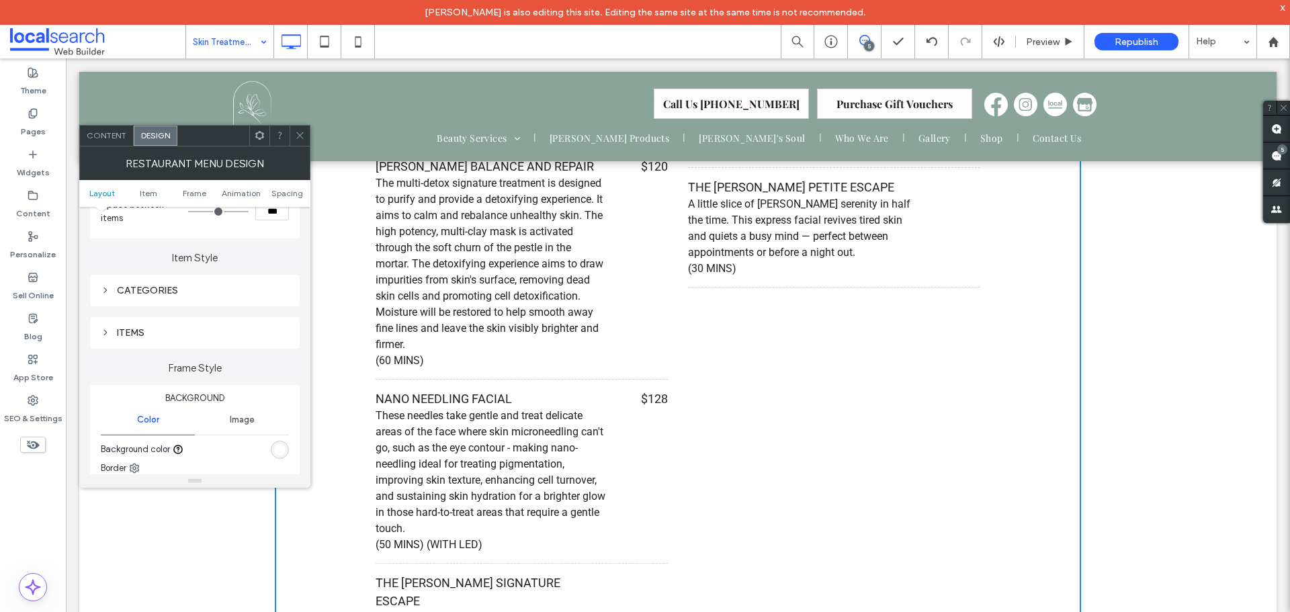
scroll to position [67, 0]
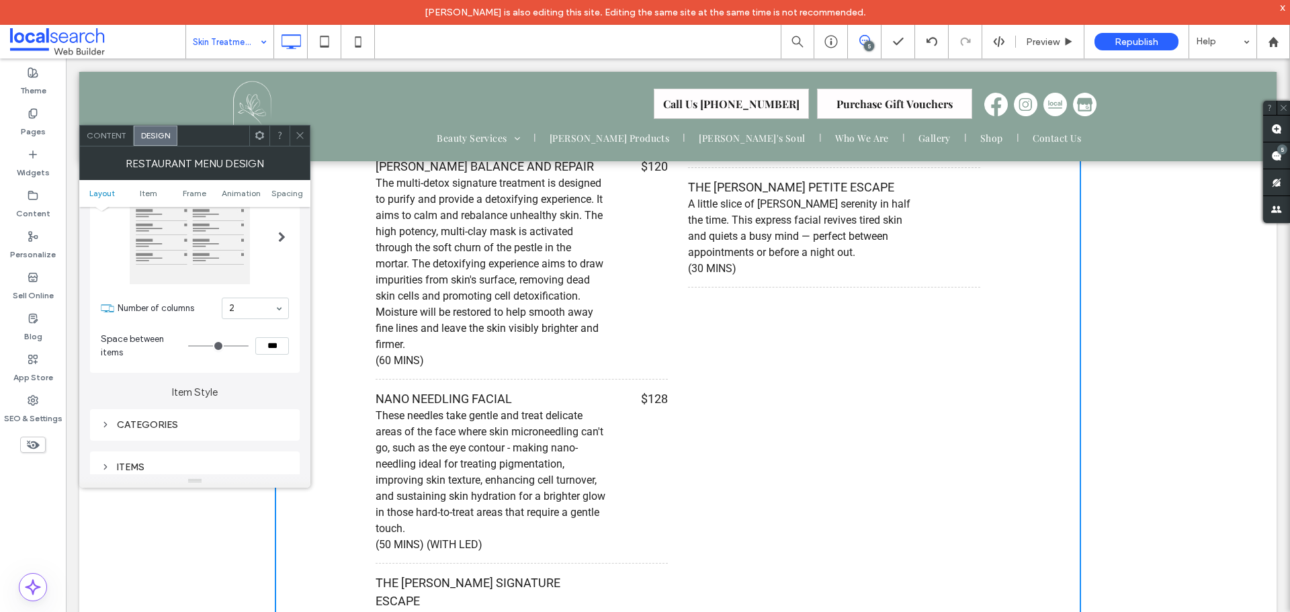
click at [298, 142] on span at bounding box center [300, 136] width 10 height 20
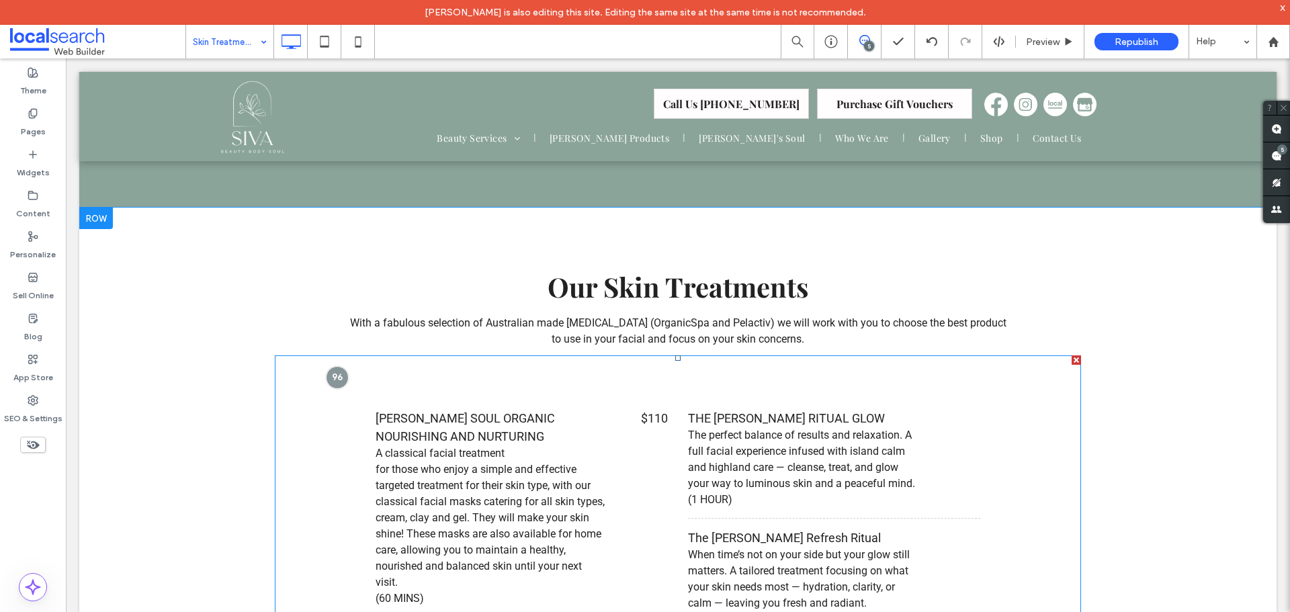
scroll to position [983, 0]
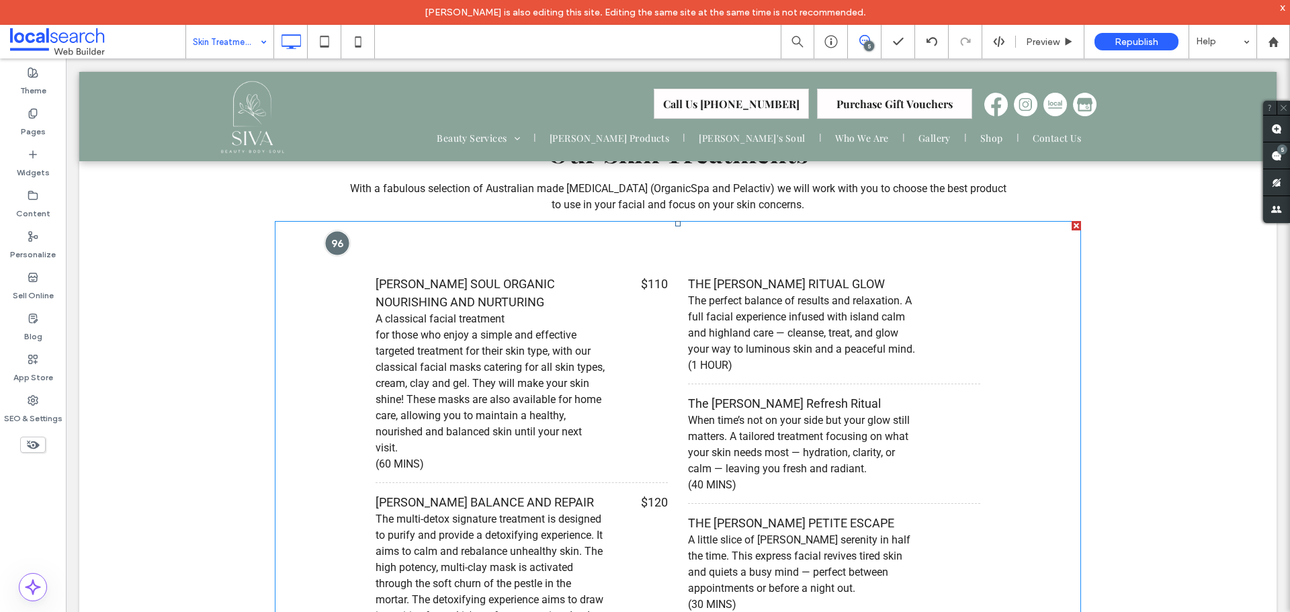
click at [341, 244] on div at bounding box center [337, 243] width 25 height 25
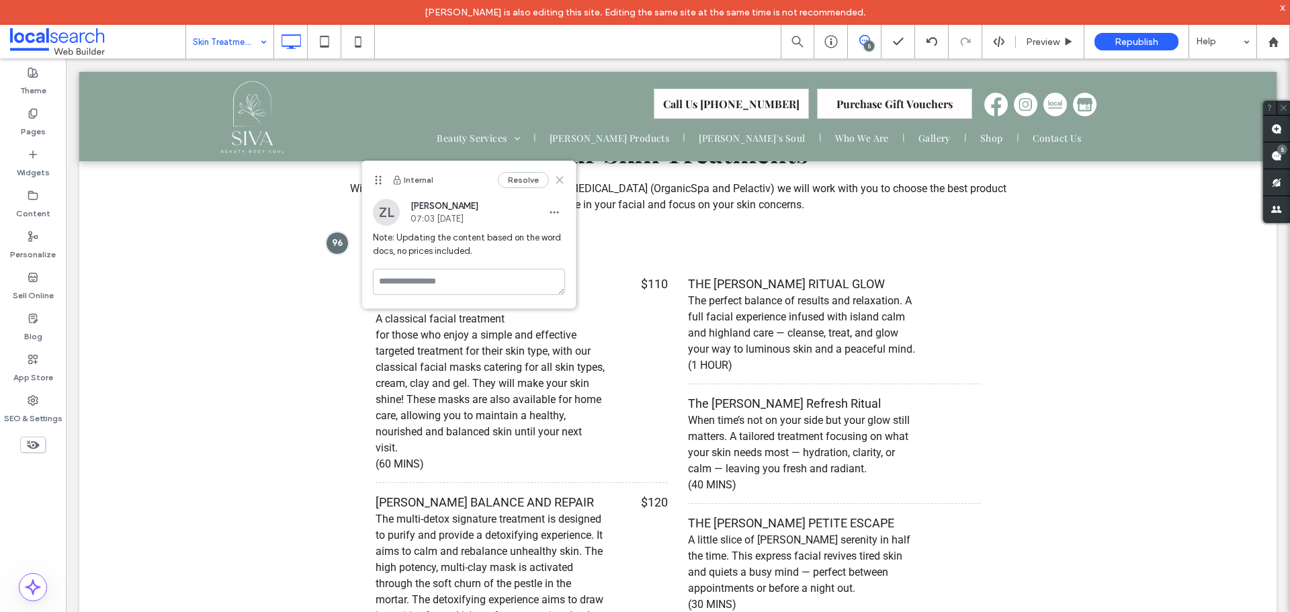
click at [556, 181] on icon at bounding box center [559, 180] width 11 height 11
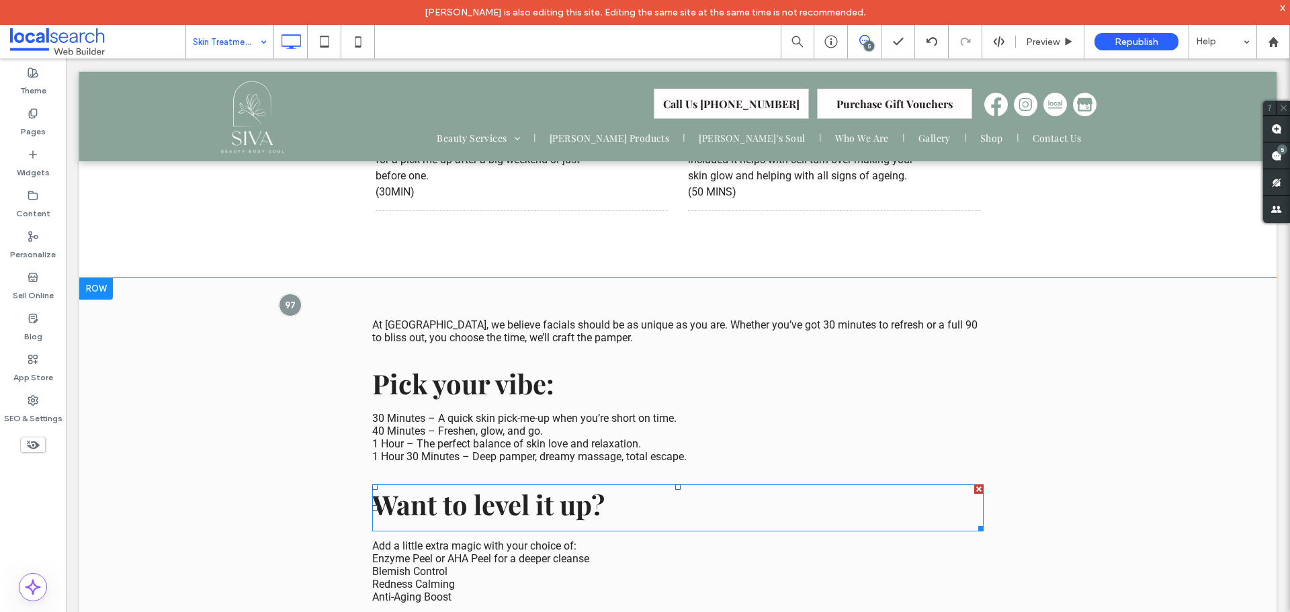
scroll to position [2125, 0]
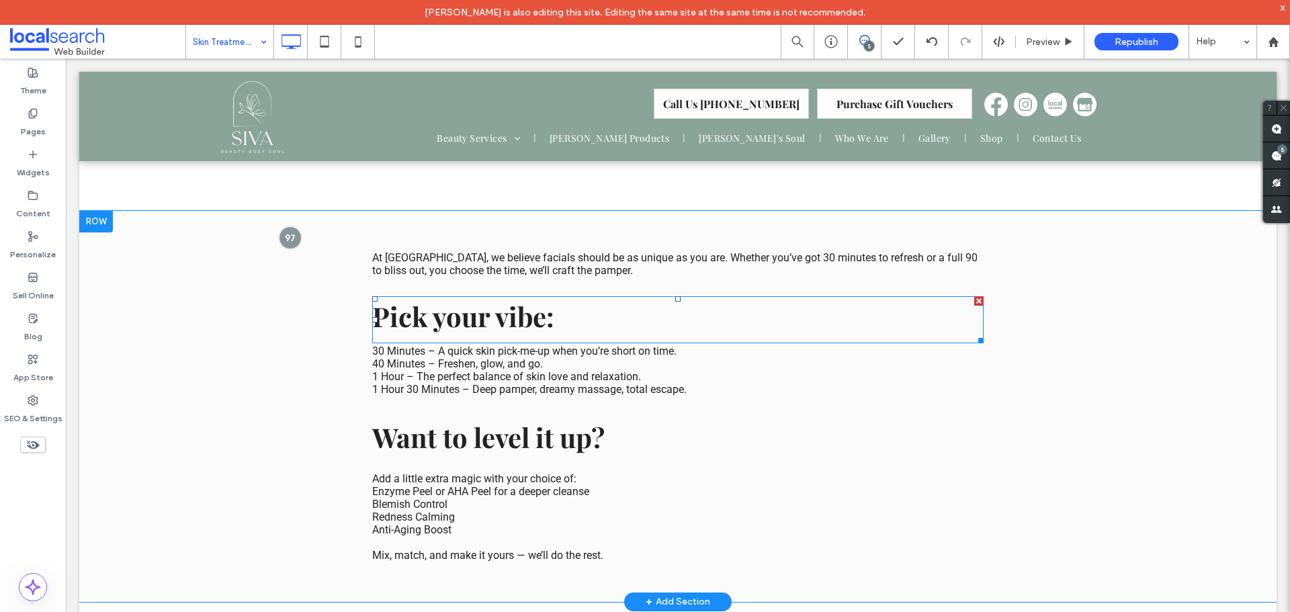
click at [521, 298] on strong "Pick your vibe:" at bounding box center [463, 316] width 182 height 36
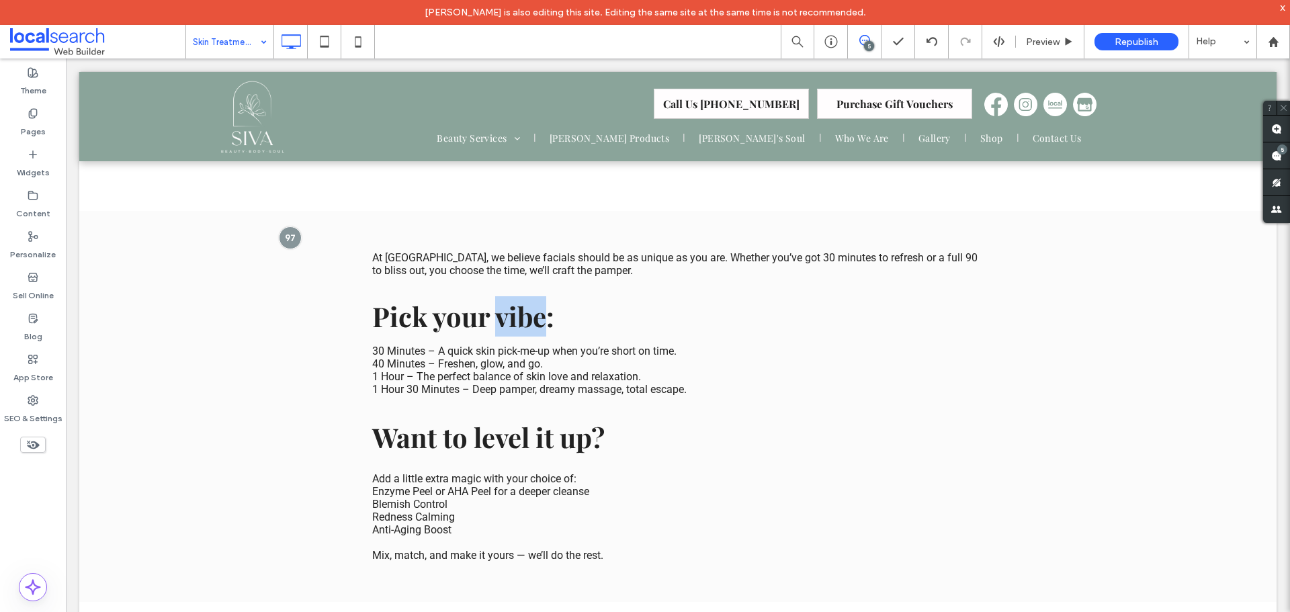
click at [521, 298] on strong "Pick your vibe:" at bounding box center [463, 316] width 182 height 36
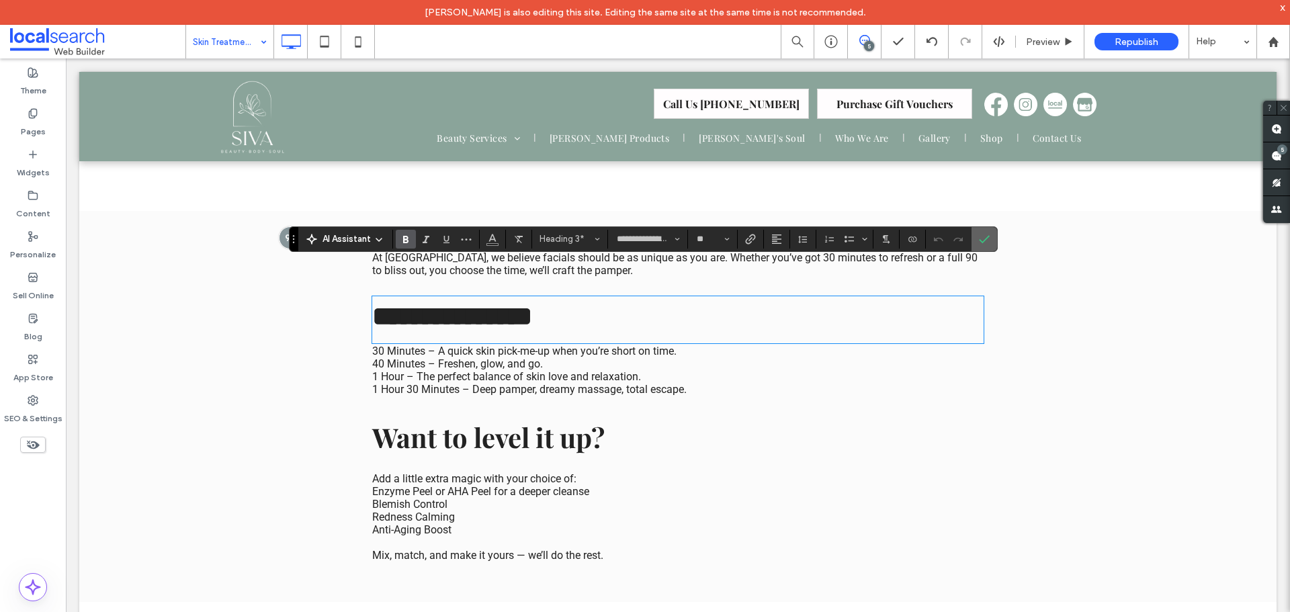
click at [981, 237] on icon "Confirm" at bounding box center [984, 239] width 11 height 11
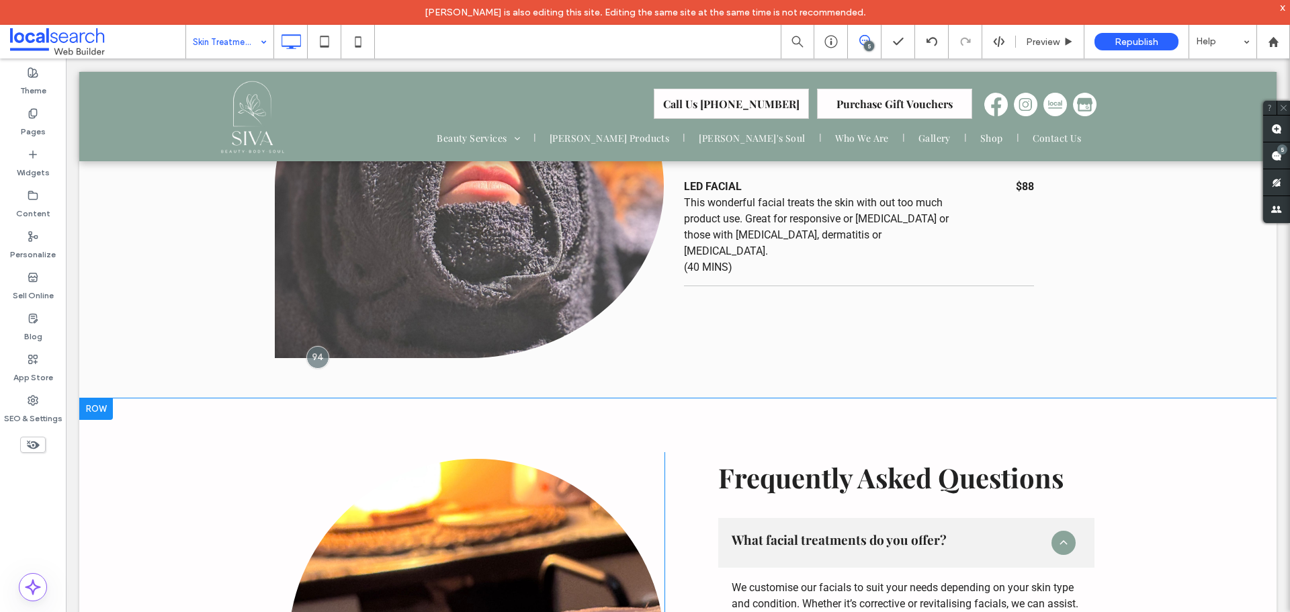
scroll to position [3066, 0]
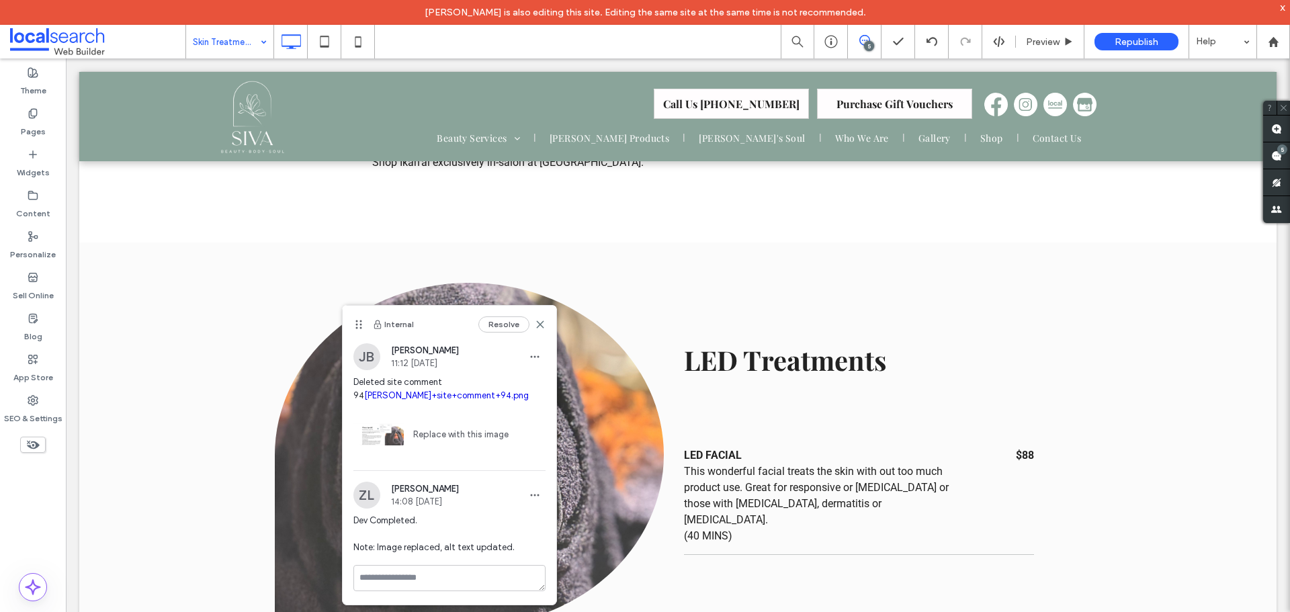
click at [390, 440] on img at bounding box center [379, 434] width 50 height 50
click at [419, 395] on link "[PERSON_NAME]+site+comment+94.png" at bounding box center [446, 395] width 165 height 10
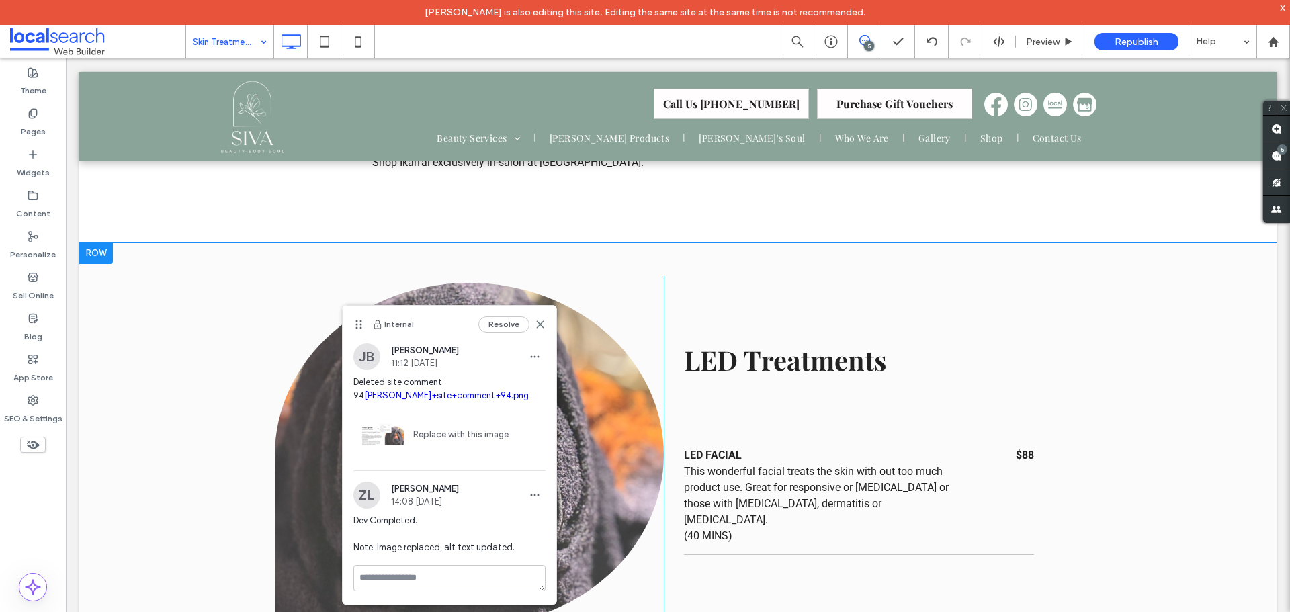
click at [746, 540] on div "LED Treatments LED FACIAL This wonderful facial treats the skin with out too mu…" at bounding box center [859, 455] width 390 height 358
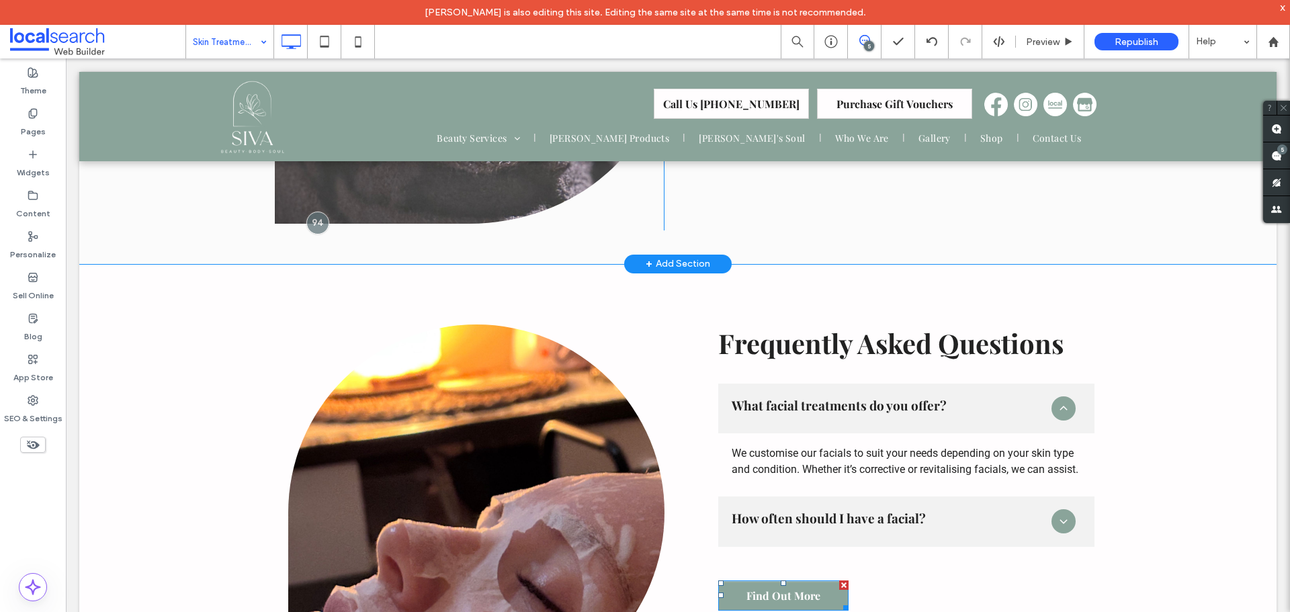
scroll to position [3201, 0]
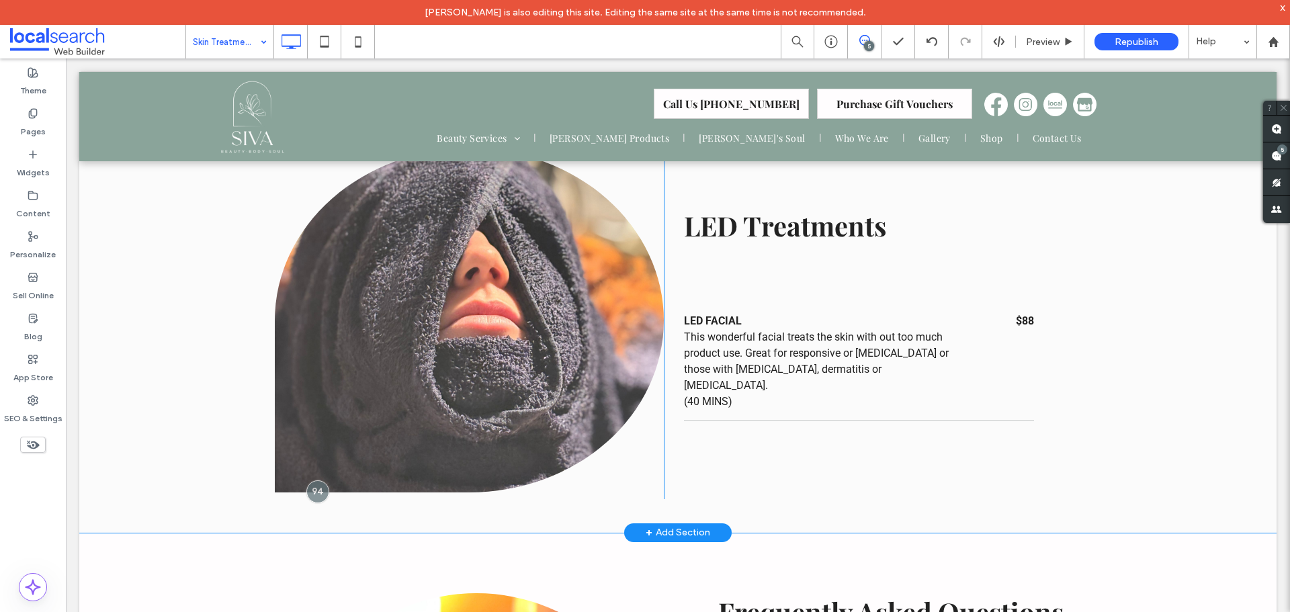
click at [325, 423] on div "Click To Paste" at bounding box center [469, 321] width 389 height 358
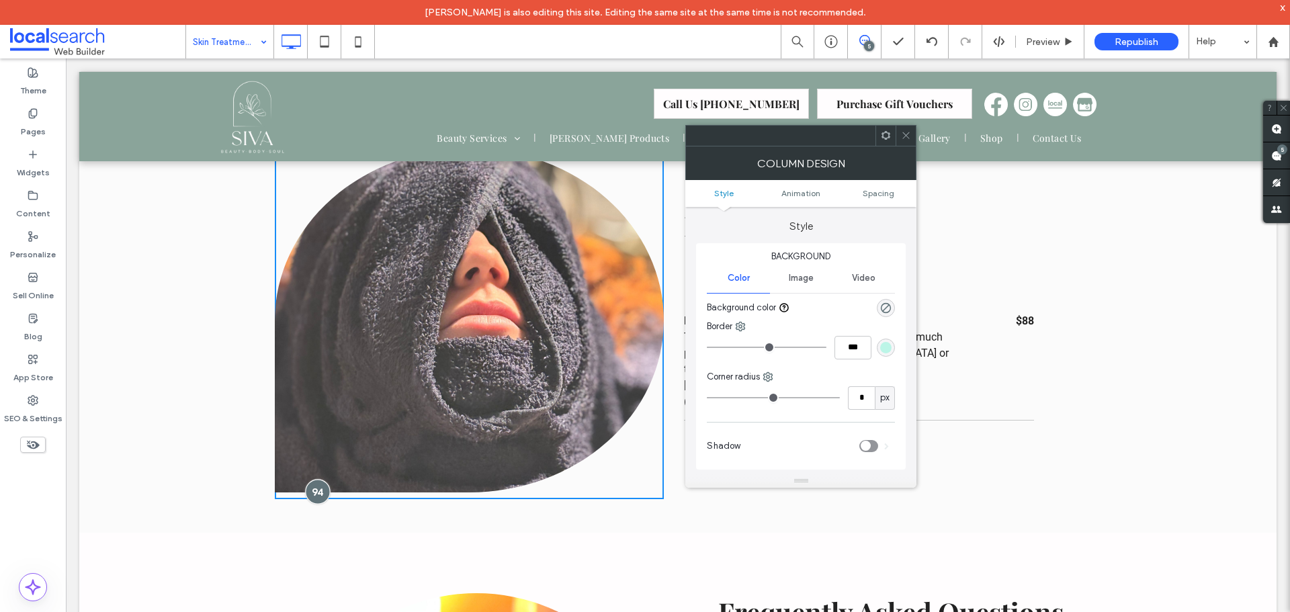
click at [318, 479] on div at bounding box center [317, 491] width 25 height 25
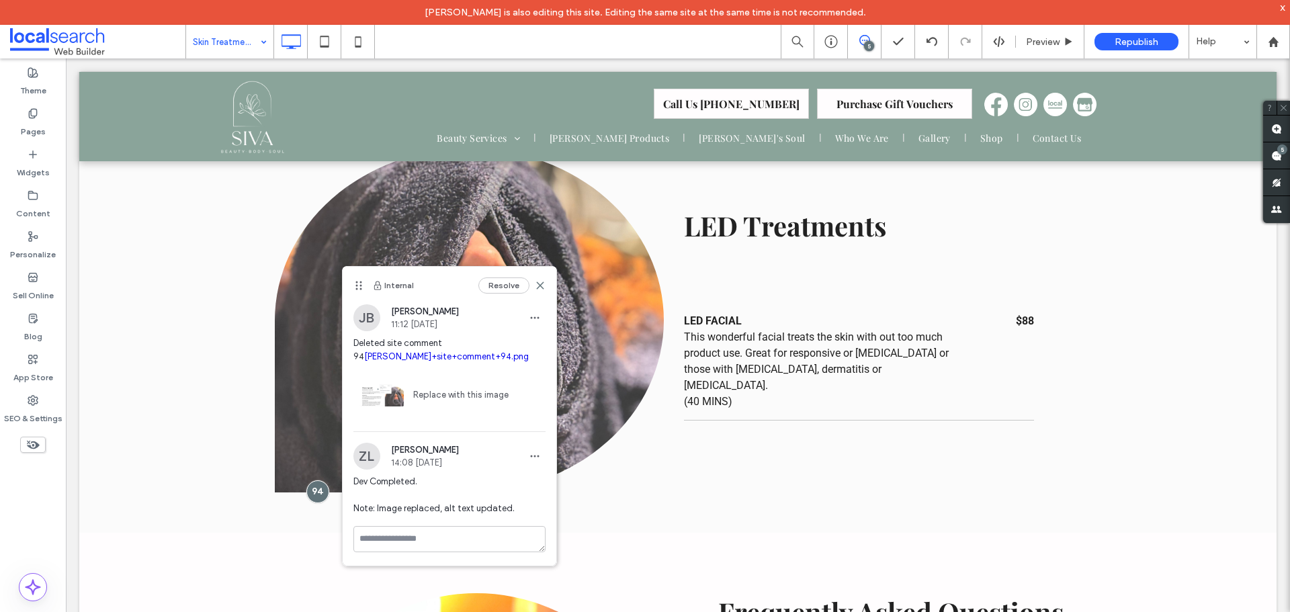
click at [446, 358] on link "[PERSON_NAME]+site+comment+94.png" at bounding box center [446, 357] width 165 height 10
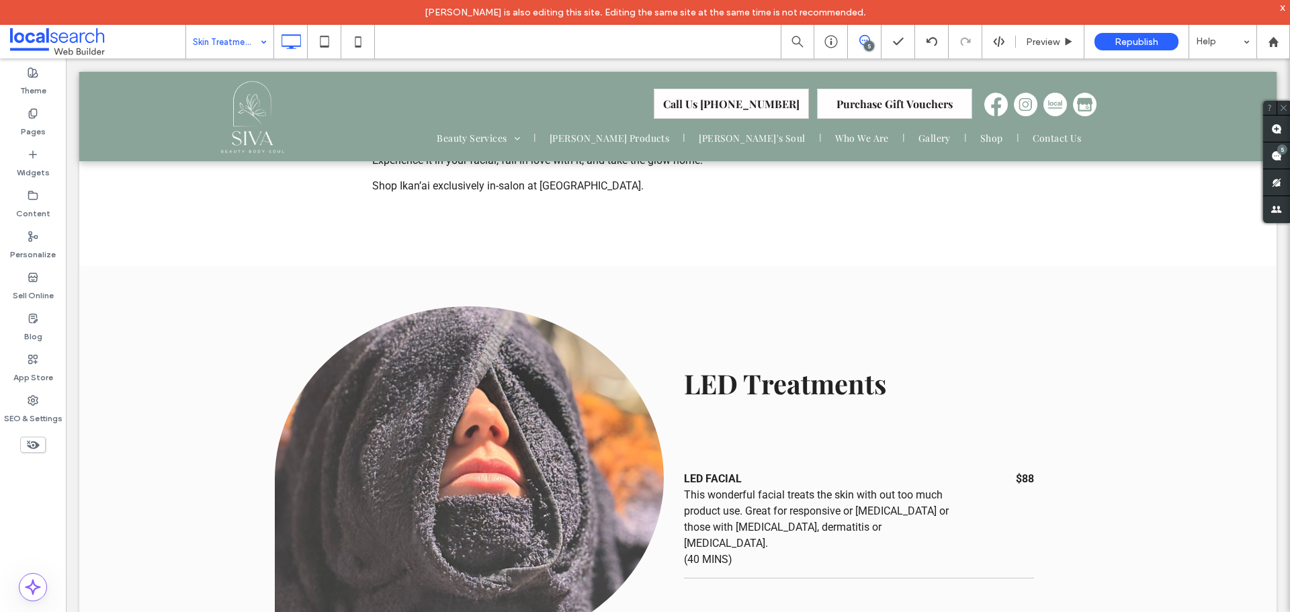
scroll to position [3066, 0]
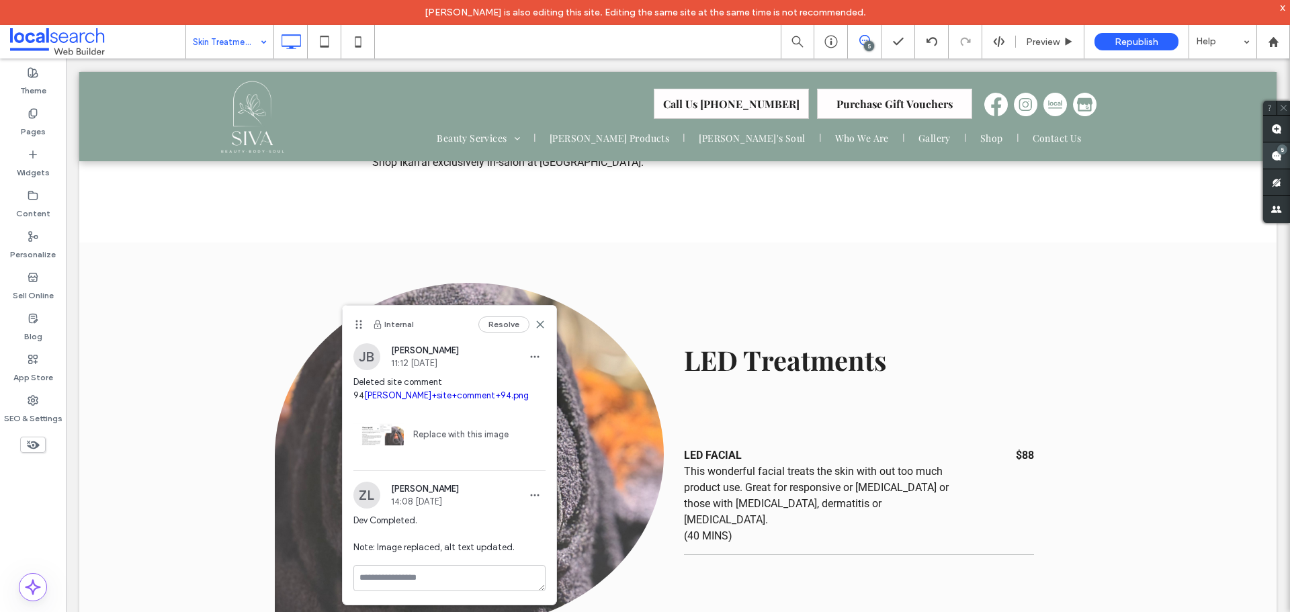
click at [1289, 158] on span at bounding box center [1277, 155] width 27 height 26
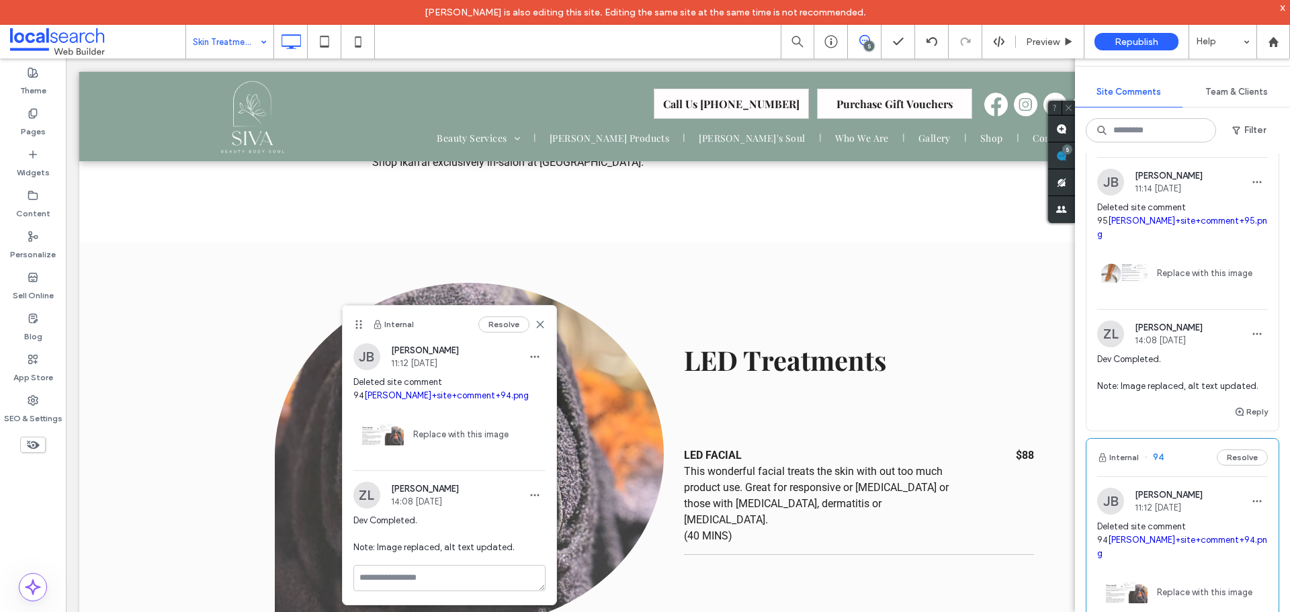
scroll to position [442, 0]
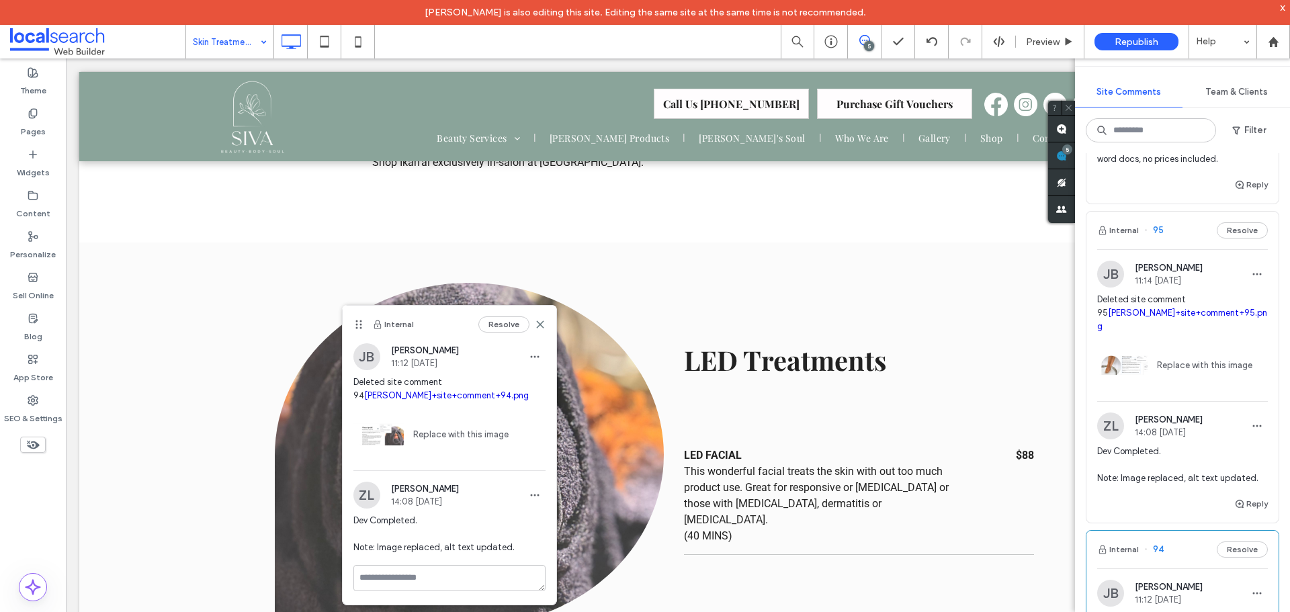
click at [1169, 331] on link "[PERSON_NAME]+site+comment+95.png" at bounding box center [1183, 320] width 170 height 24
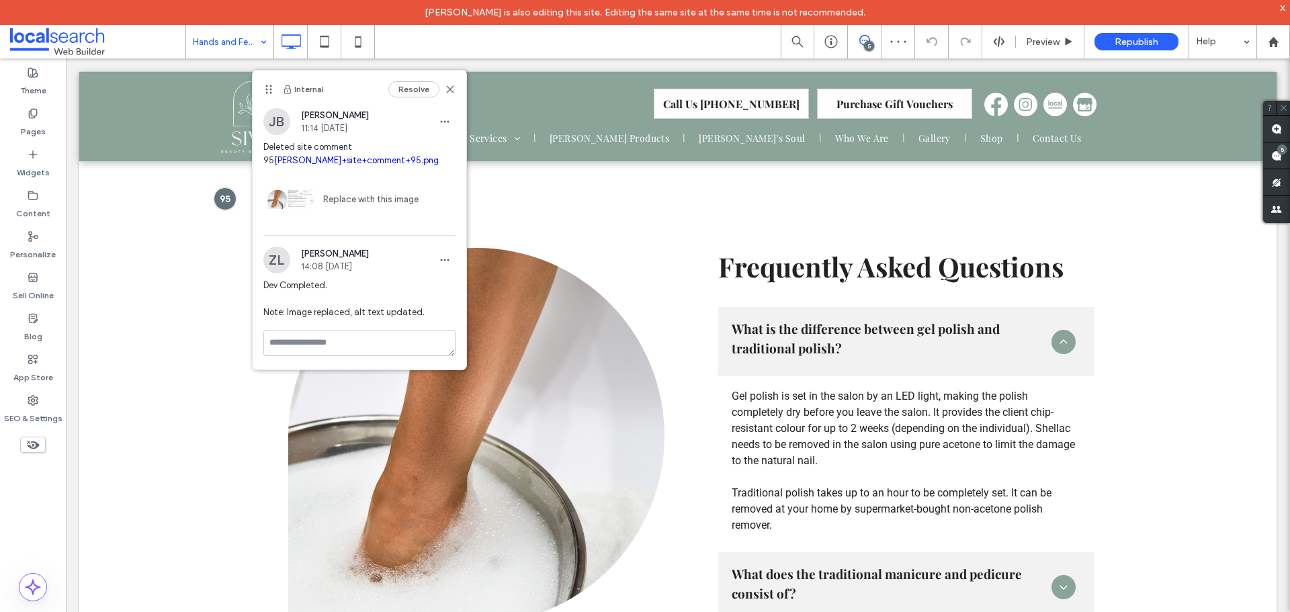
click at [868, 48] on div "5" at bounding box center [869, 46] width 10 height 10
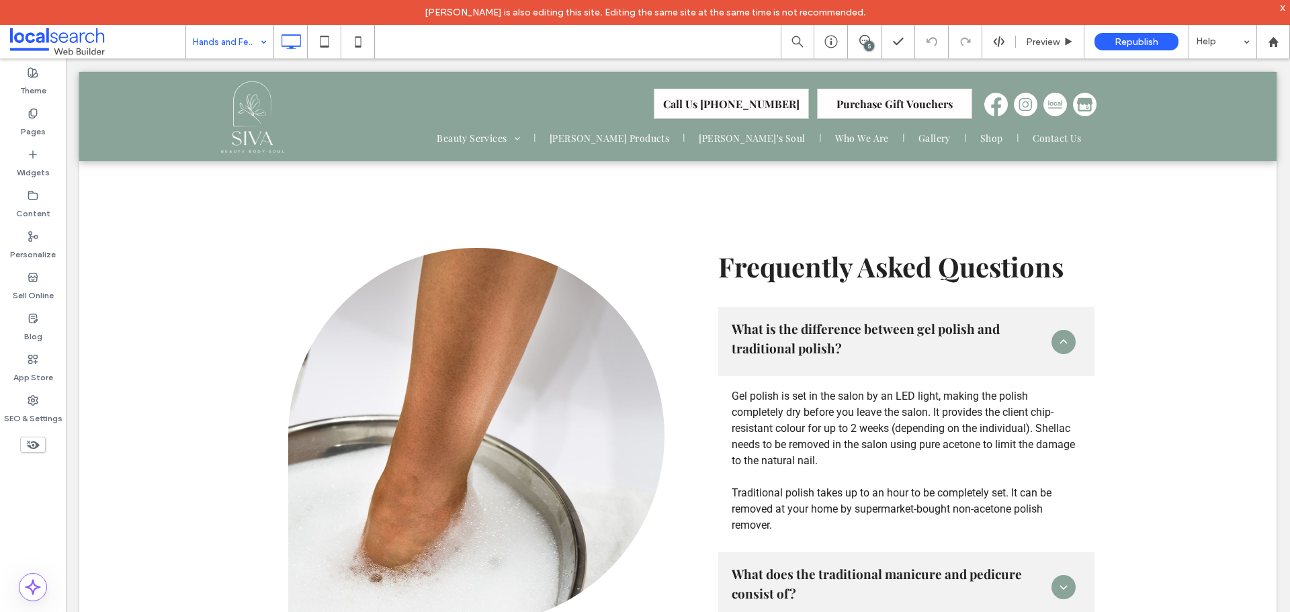
click at [868, 48] on div "5" at bounding box center [869, 46] width 10 height 10
click at [1275, 161] on use at bounding box center [1277, 156] width 11 height 11
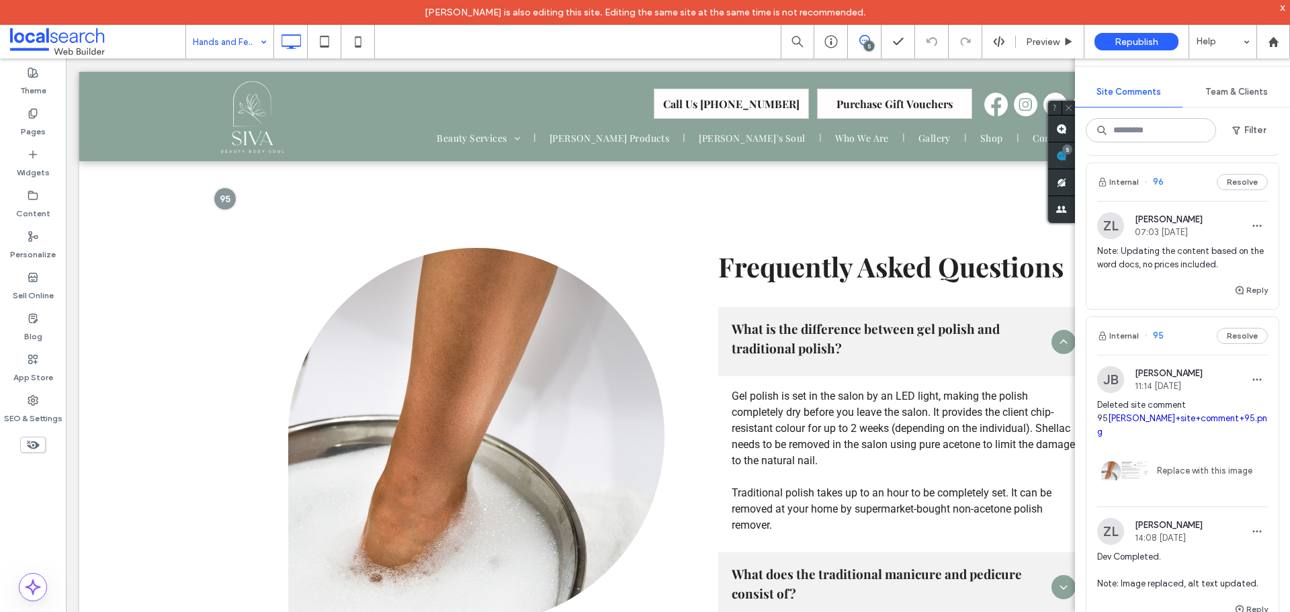
scroll to position [538, 0]
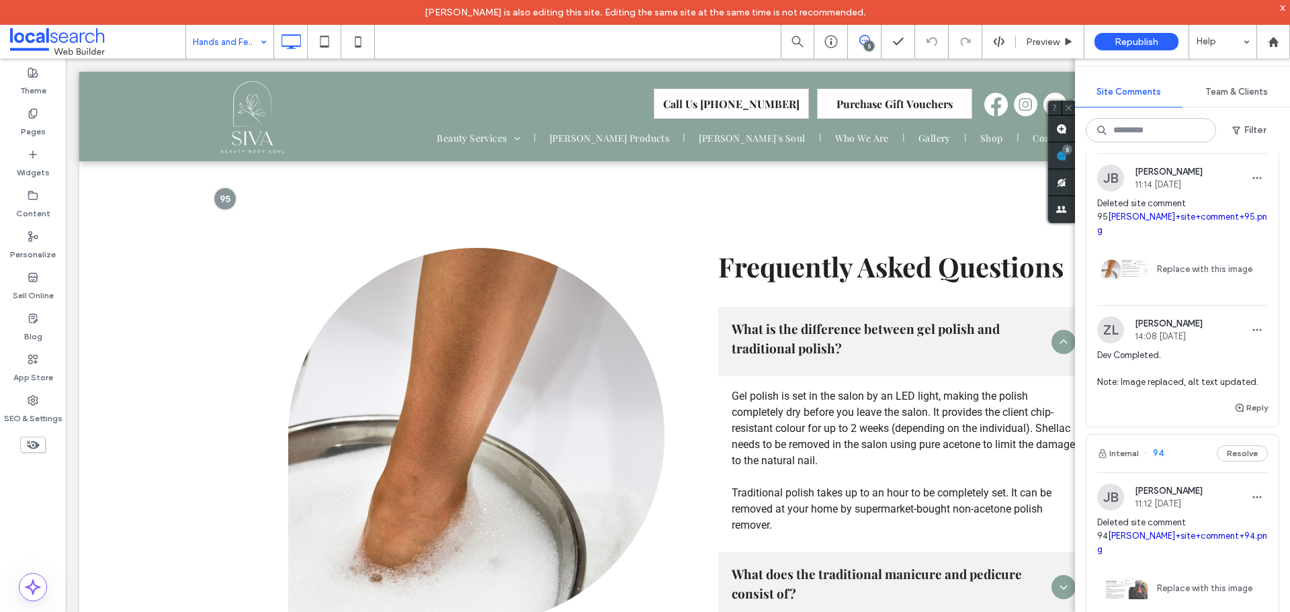
click at [1159, 237] on span "Deleted site comment 95 [PERSON_NAME]+site+comment+95.png" at bounding box center [1183, 217] width 171 height 40
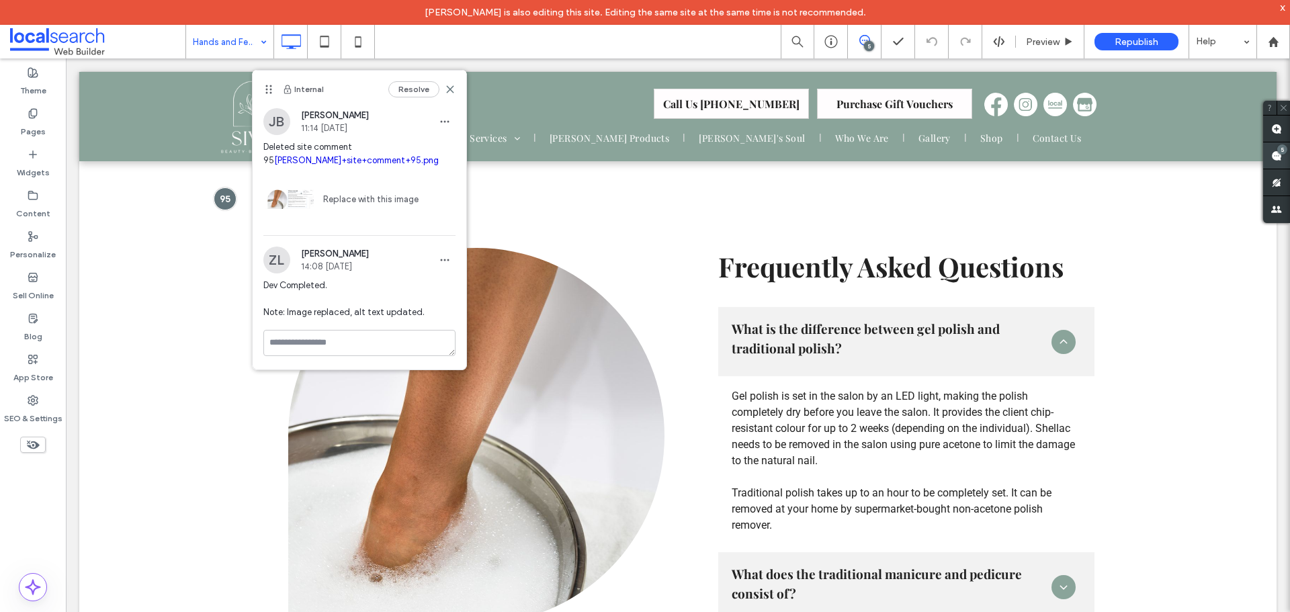
click at [1274, 151] on use at bounding box center [1277, 156] width 11 height 11
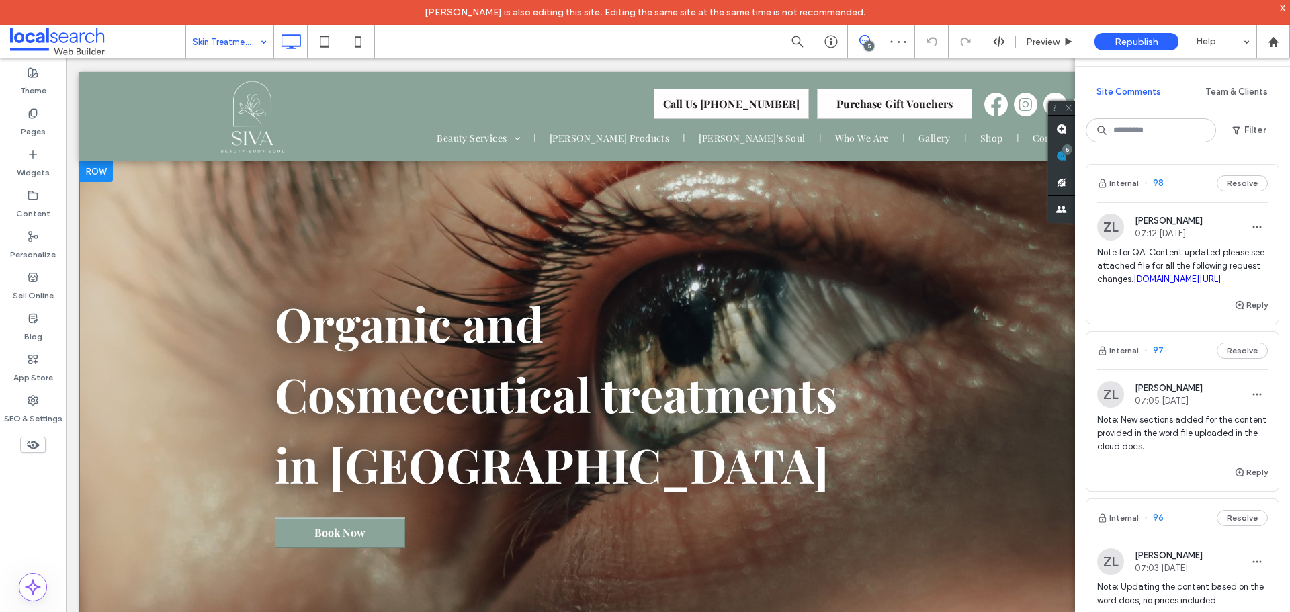
scroll to position [336, 0]
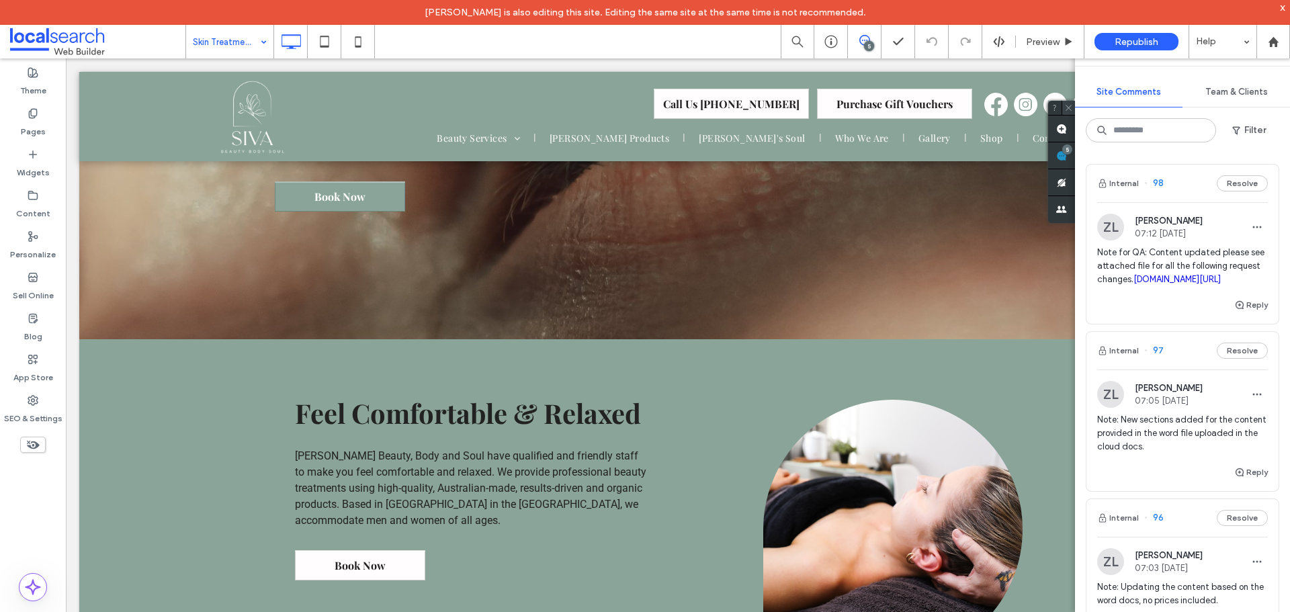
click at [1069, 110] on icon at bounding box center [1069, 108] width 9 height 9
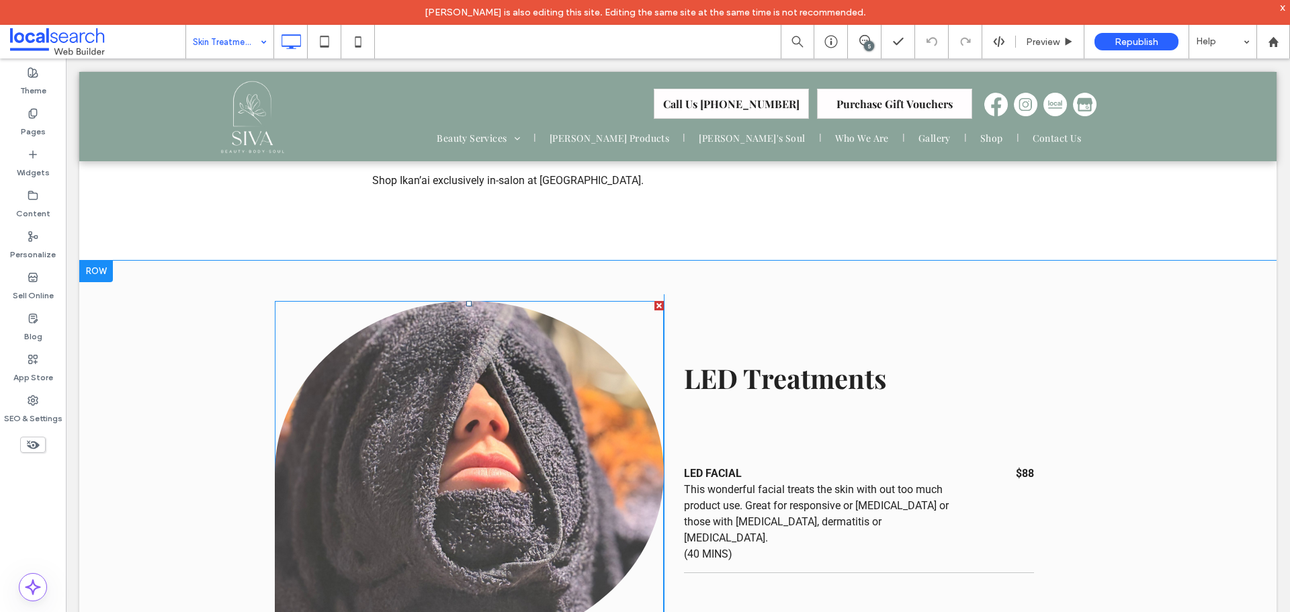
scroll to position [3025, 0]
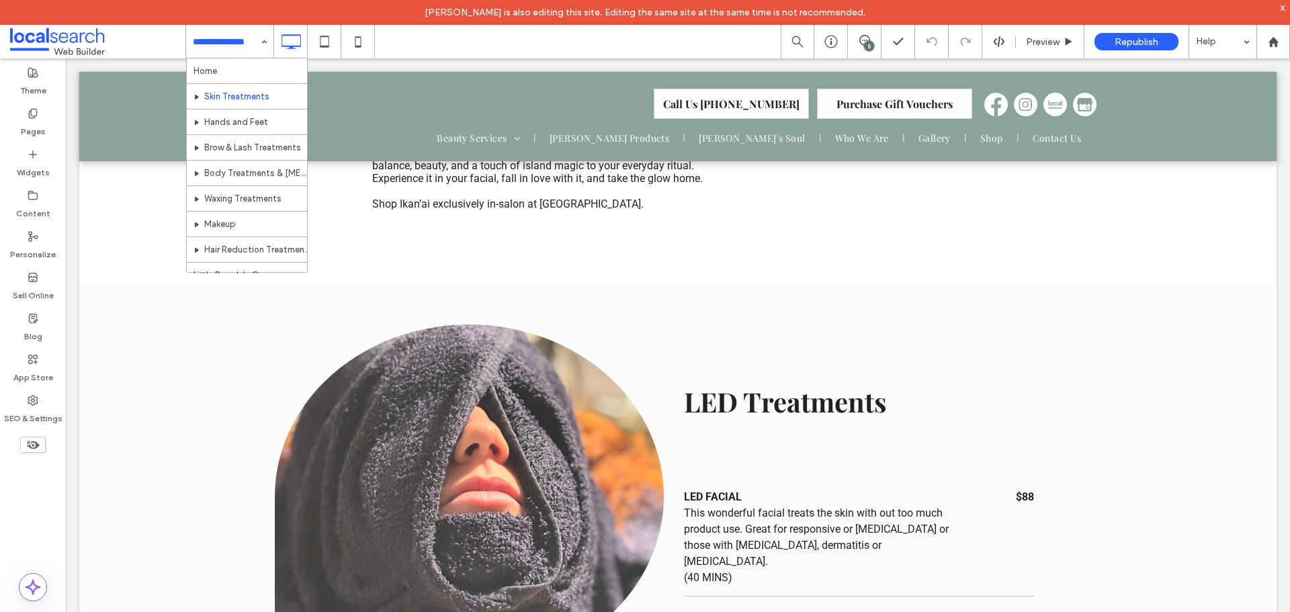
drag, startPoint x: 228, startPoint y: 13, endPoint x: 236, endPoint y: 42, distance: 29.4
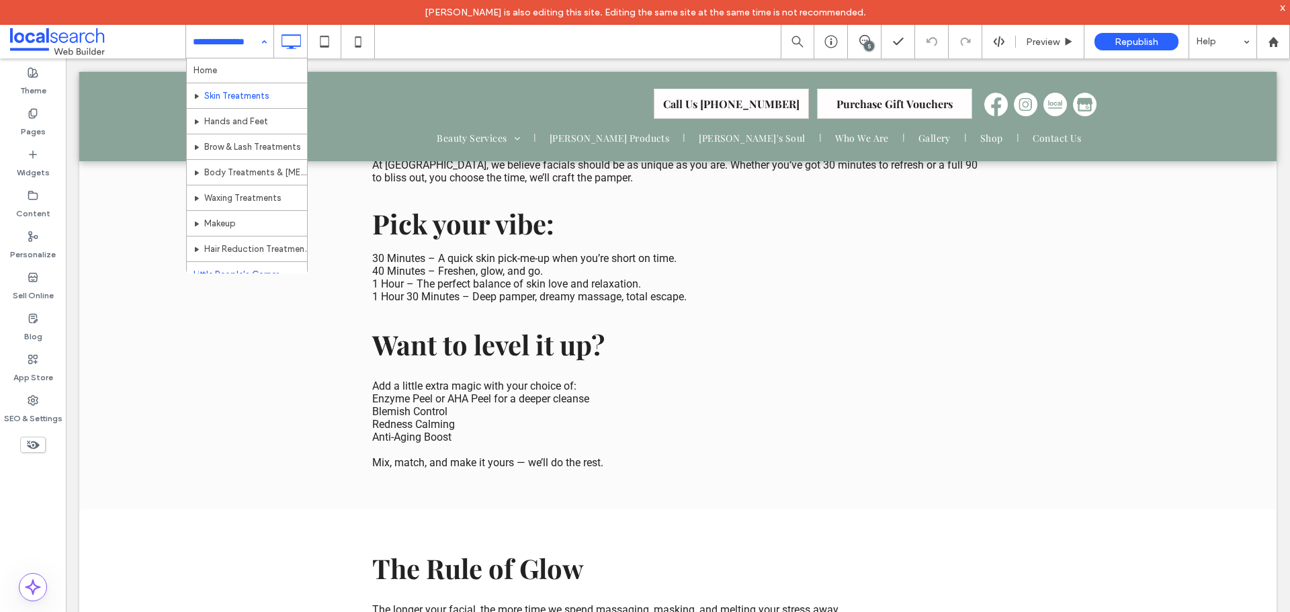
scroll to position [0, 0]
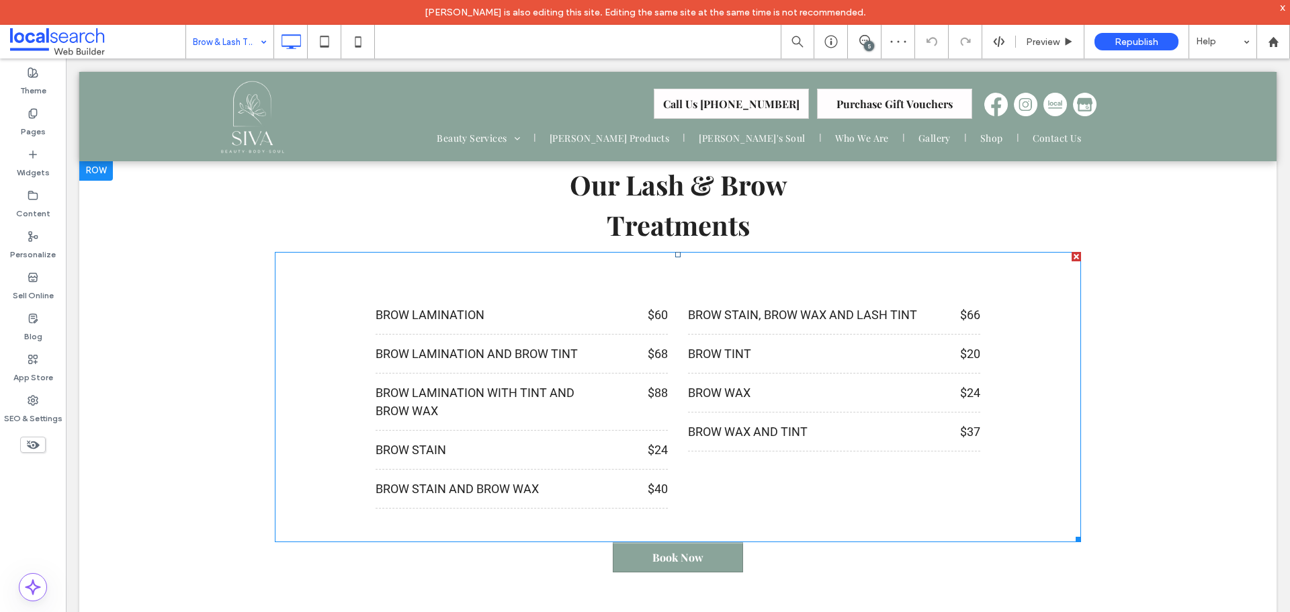
scroll to position [941, 0]
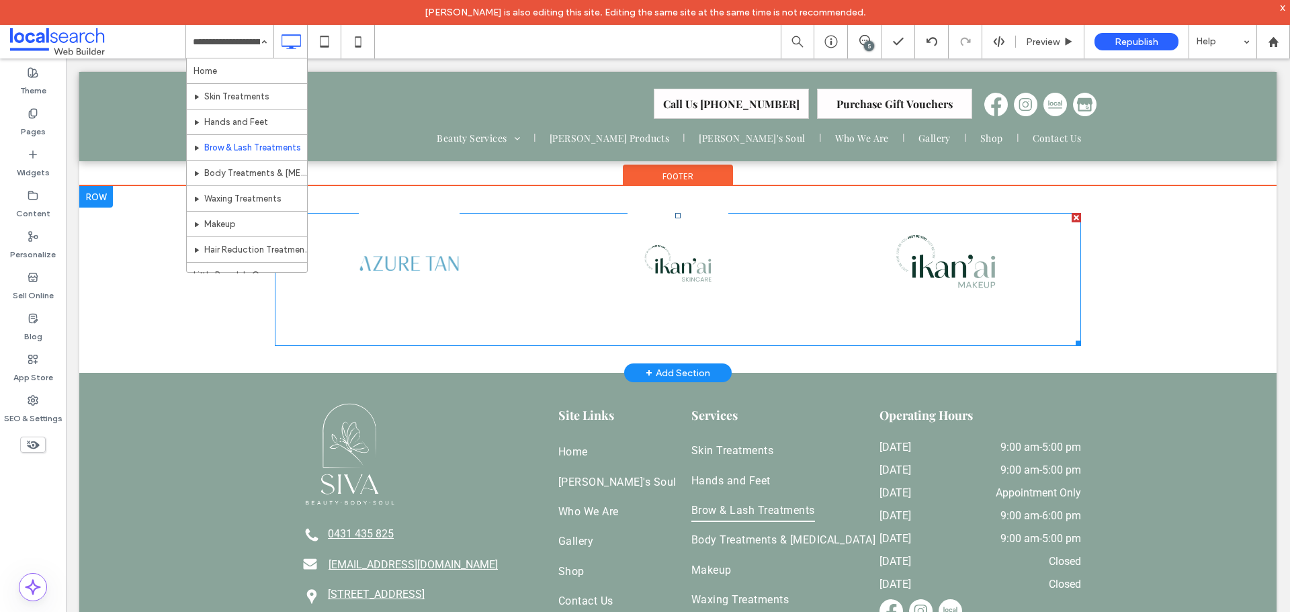
scroll to position [2352, 0]
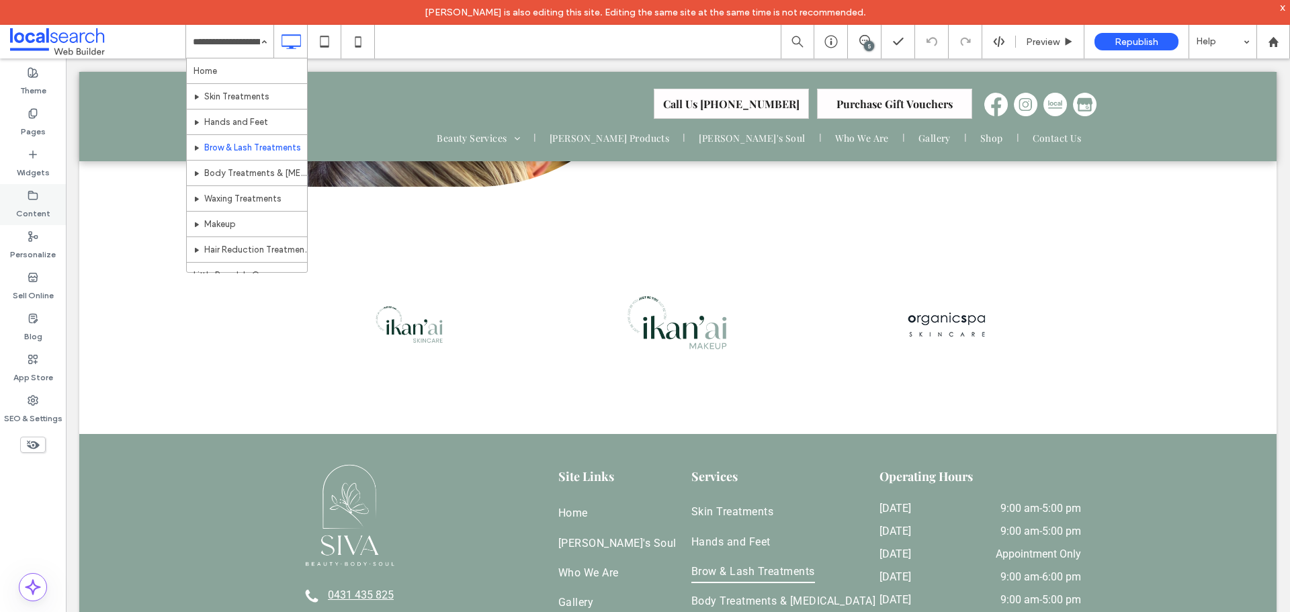
drag, startPoint x: 1, startPoint y: 138, endPoint x: 42, endPoint y: 194, distance: 70.2
click at [42, 194] on div "Content" at bounding box center [33, 204] width 66 height 41
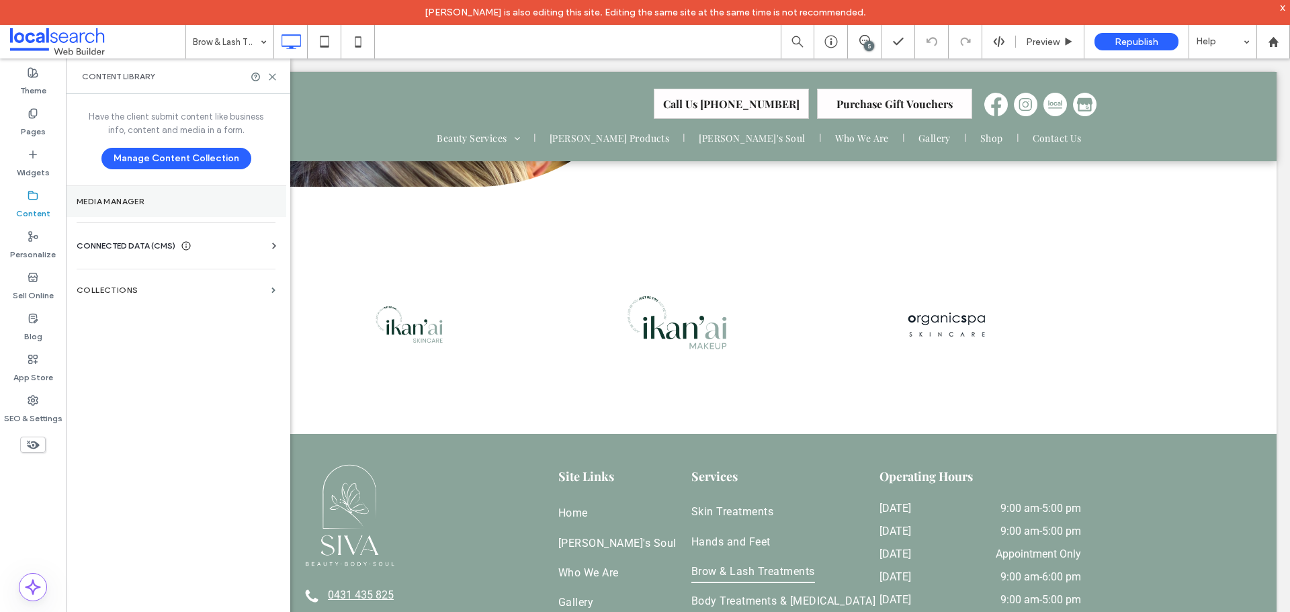
click at [195, 203] on label "Media Manager" at bounding box center [176, 201] width 199 height 9
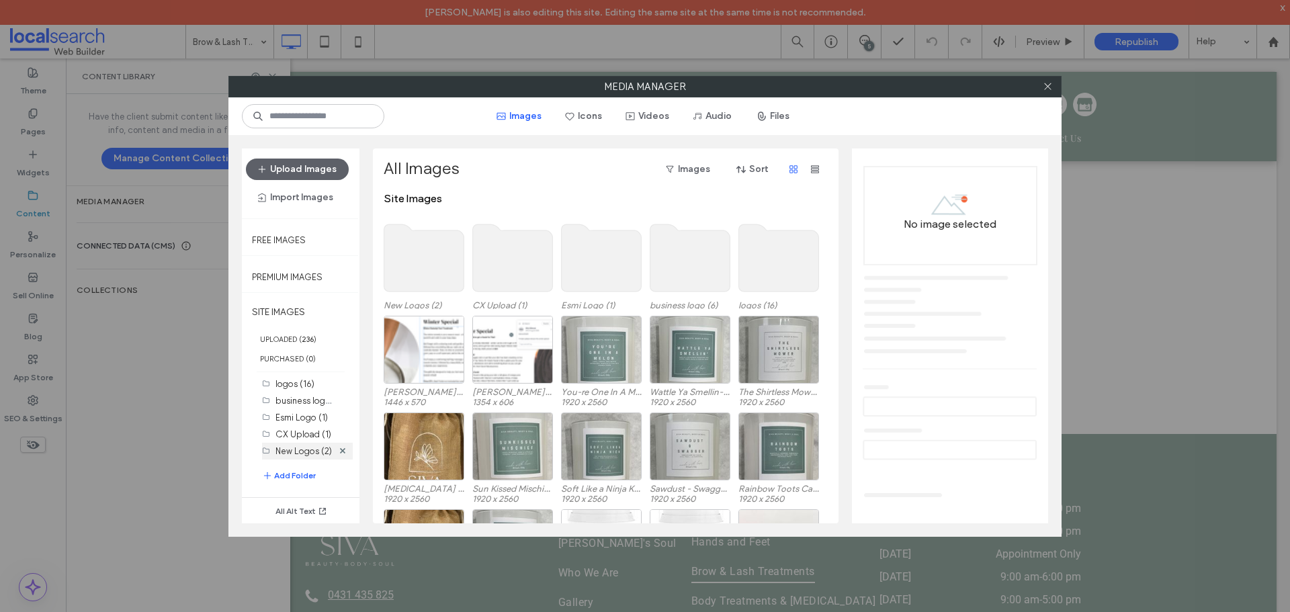
click at [290, 456] on label "New Logos (2)" at bounding box center [304, 451] width 56 height 10
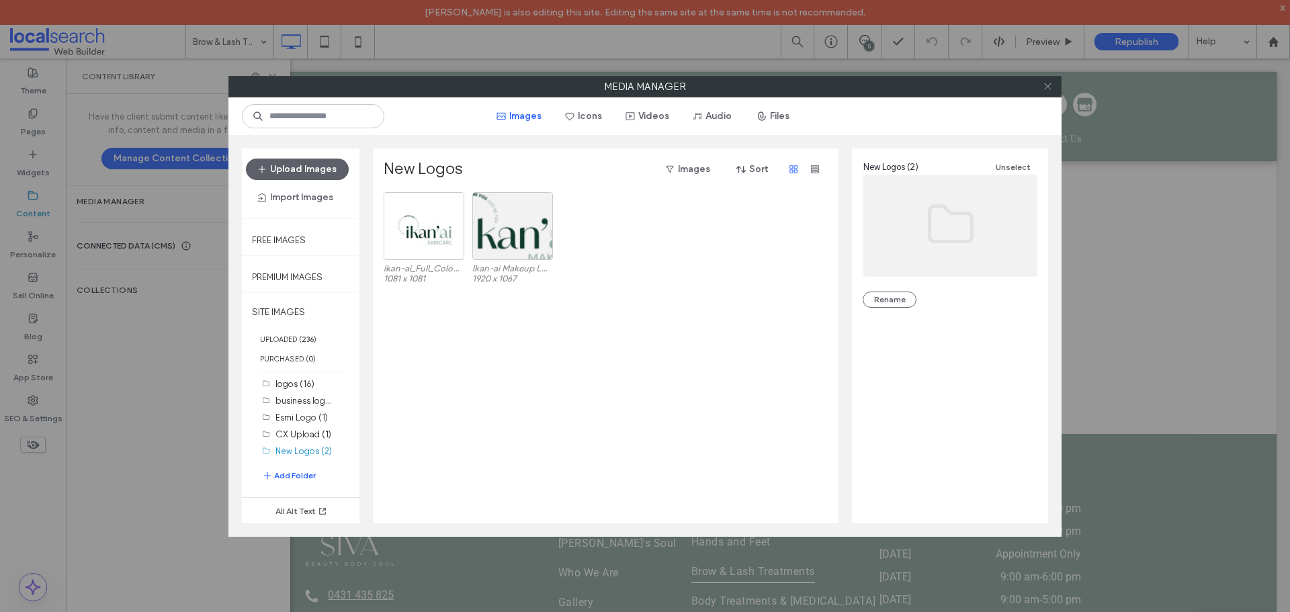
click at [1049, 87] on icon at bounding box center [1048, 86] width 10 height 10
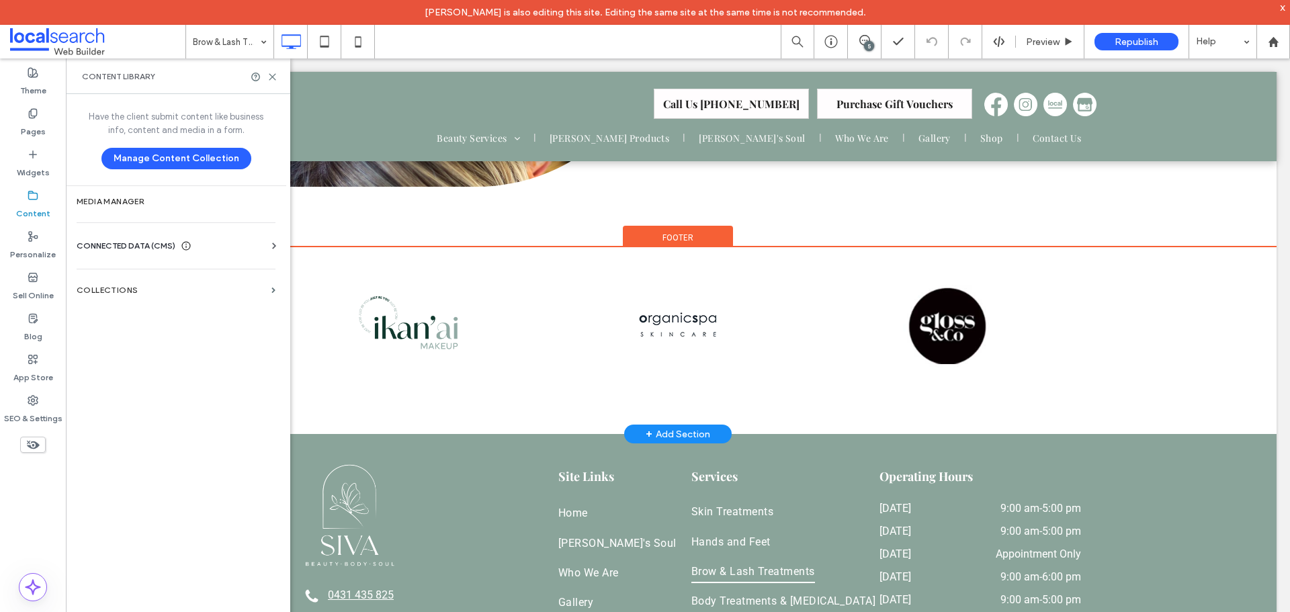
scroll to position [2420, 0]
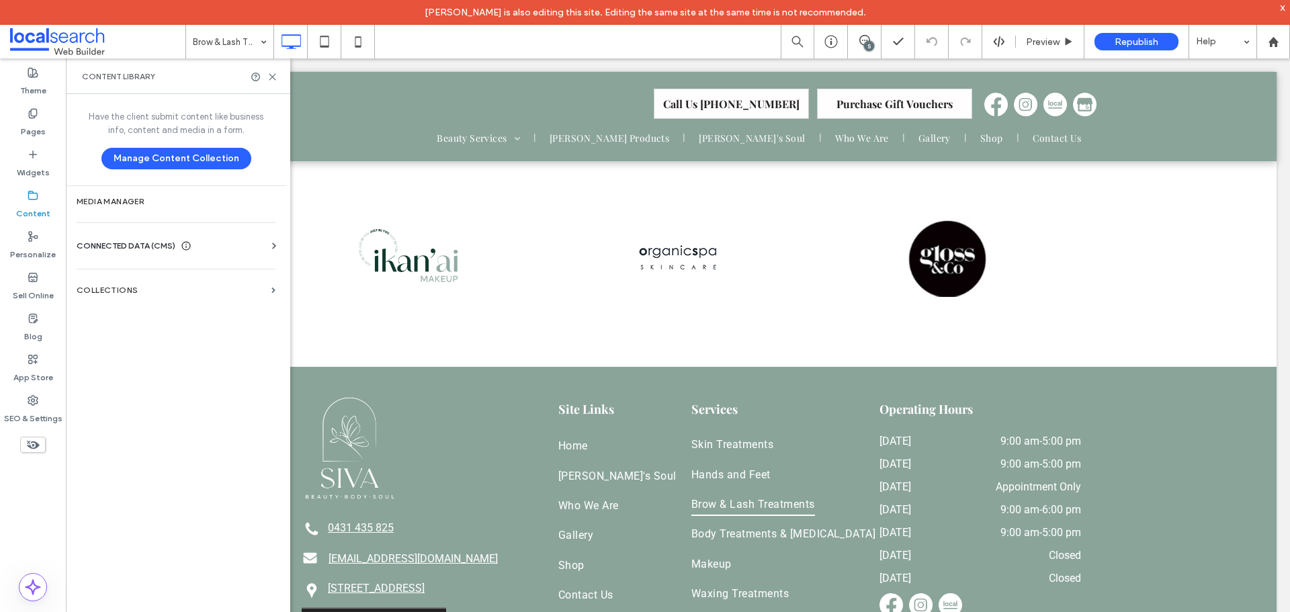
click at [266, 77] on div at bounding box center [264, 77] width 27 height 10
click at [276, 75] on icon at bounding box center [273, 77] width 10 height 10
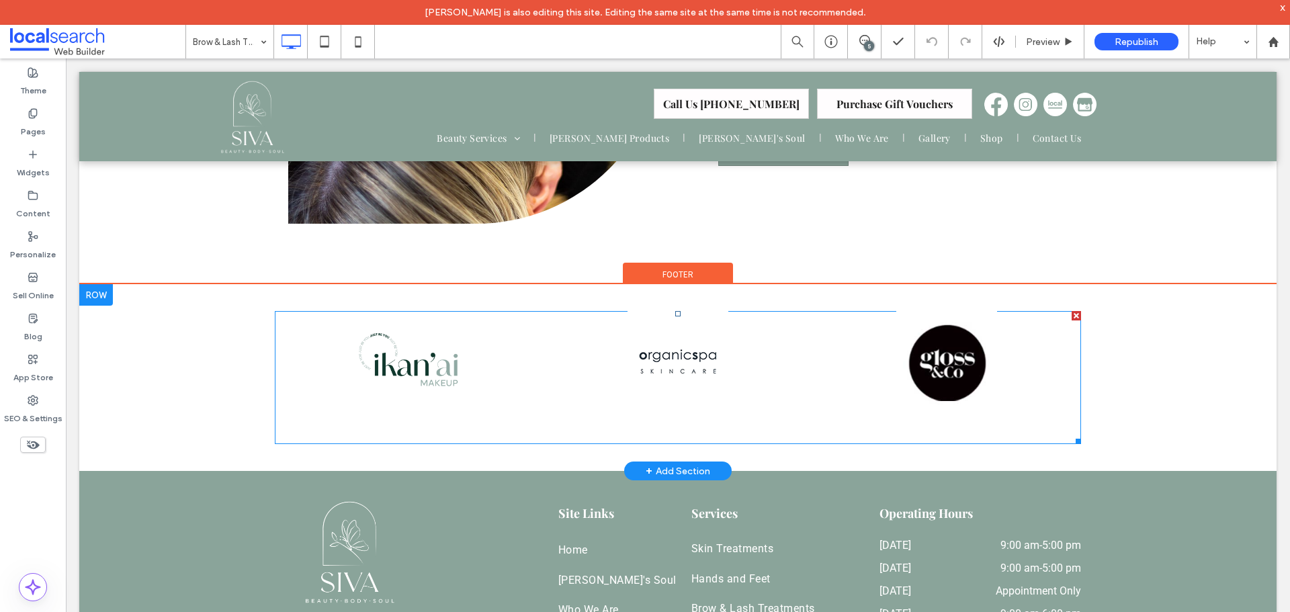
scroll to position [2218, 0]
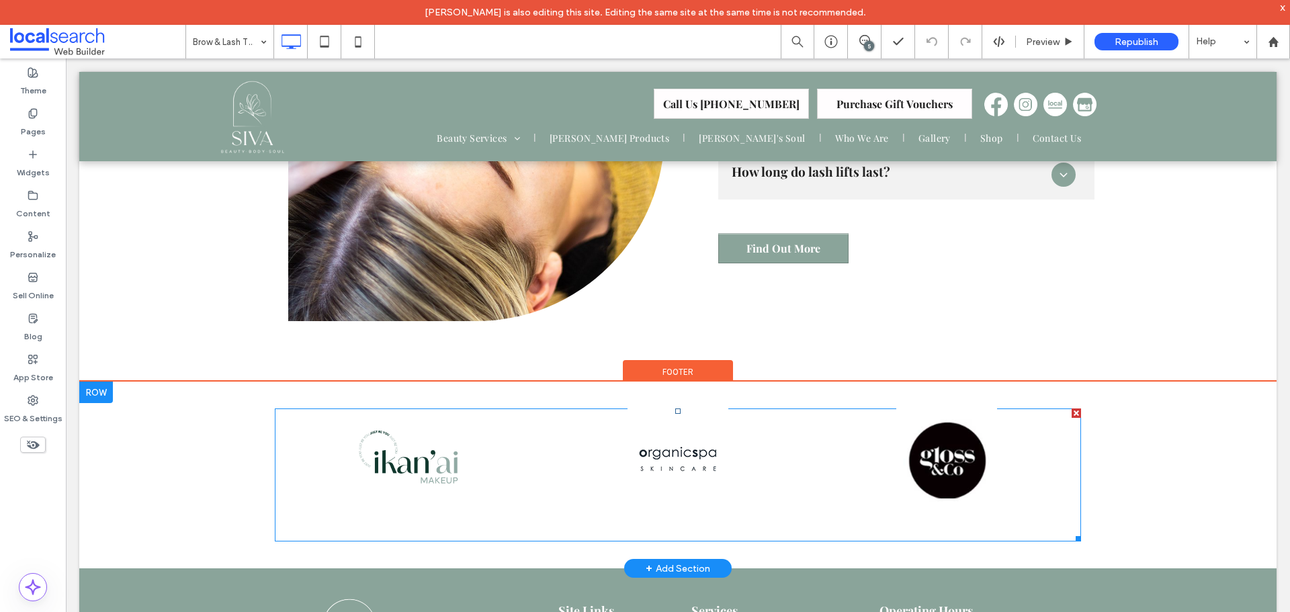
click at [492, 425] on span at bounding box center [678, 475] width 807 height 133
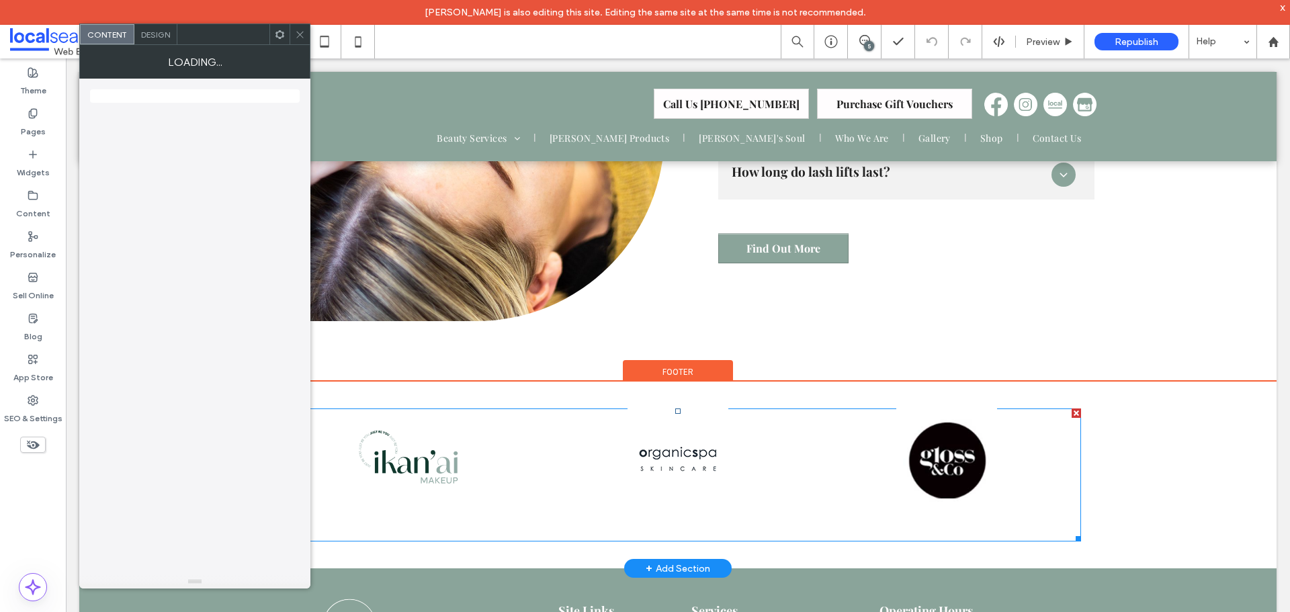
click at [492, 425] on div at bounding box center [409, 459] width 255 height 101
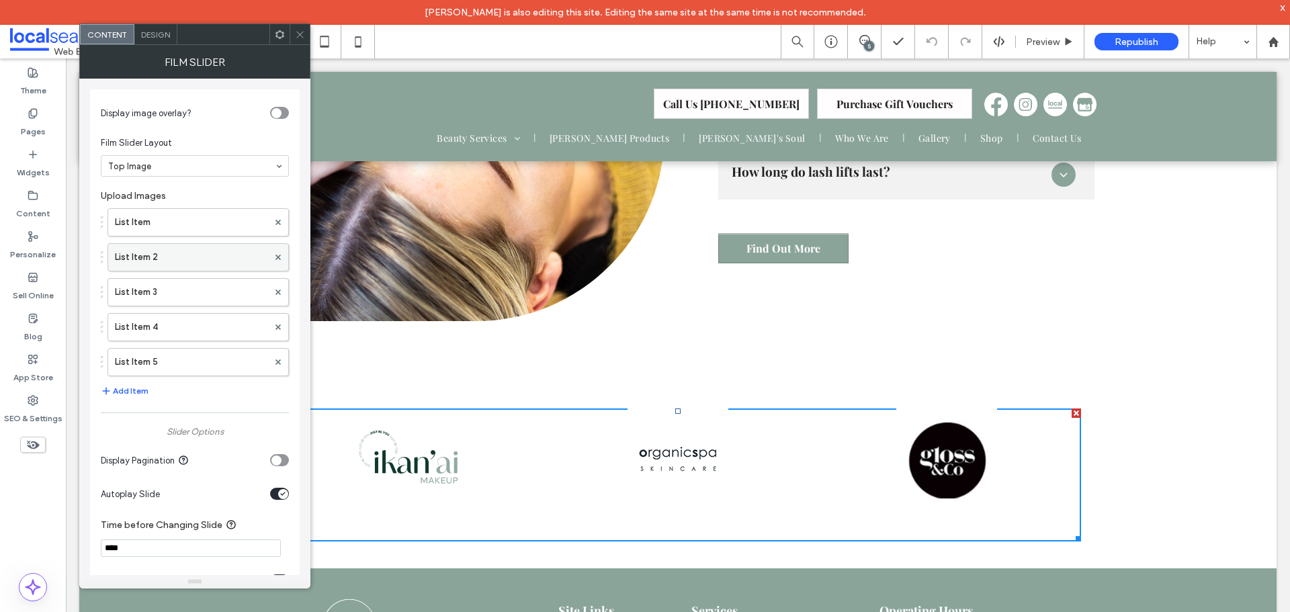
click at [190, 262] on label "List Item 2" at bounding box center [191, 257] width 153 height 27
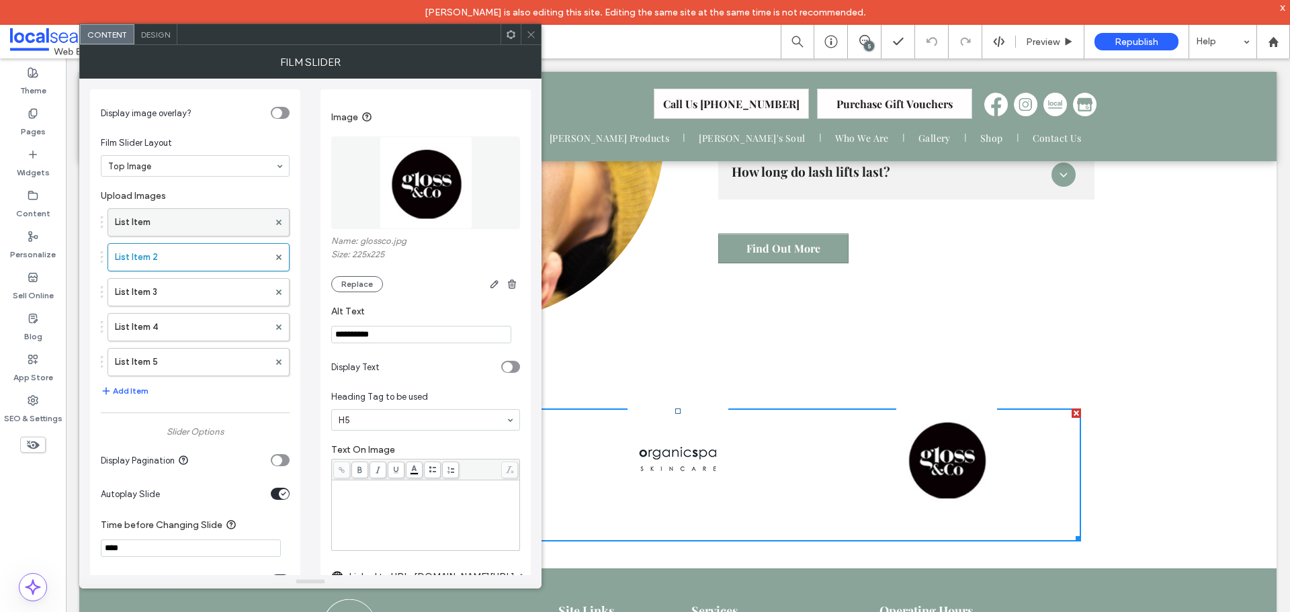
click at [194, 225] on label "List Item" at bounding box center [192, 222] width 154 height 27
click at [190, 269] on label "List Item 2" at bounding box center [192, 257] width 154 height 27
click at [177, 306] on div "List Item List Item 2 List Item 3 List Item 4 List Item 5" at bounding box center [195, 289] width 189 height 175
click at [176, 322] on label "List Item 4" at bounding box center [192, 327] width 154 height 27
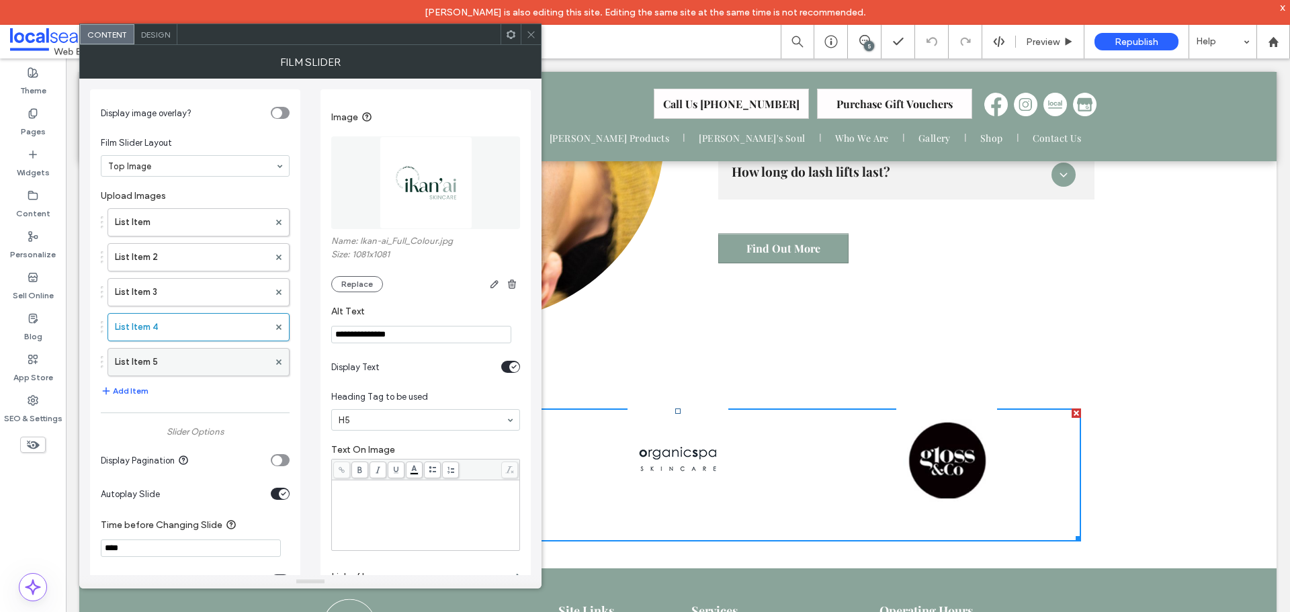
click at [173, 362] on label "List Item 5" at bounding box center [192, 362] width 154 height 27
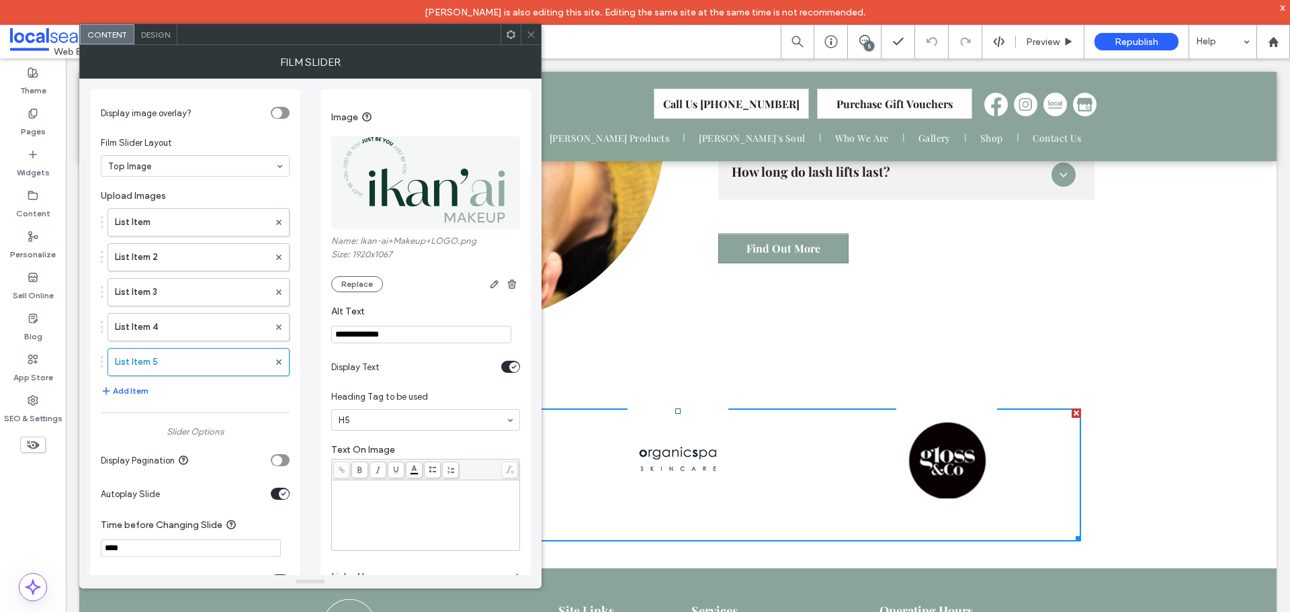
click at [529, 33] on icon at bounding box center [531, 35] width 10 height 10
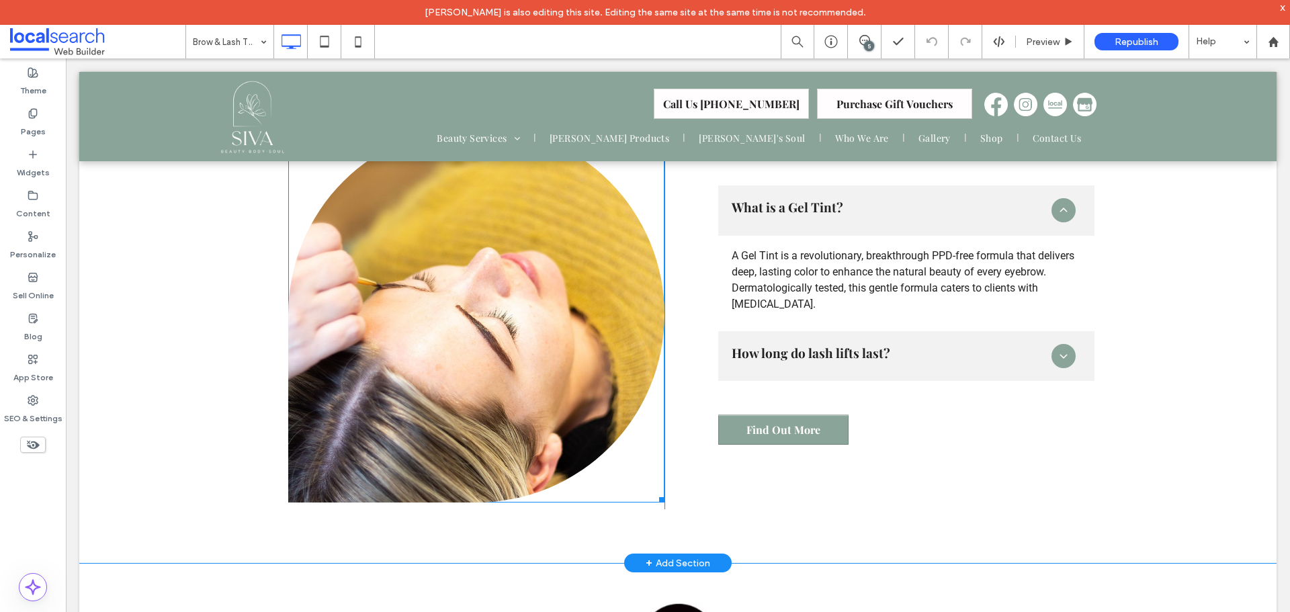
scroll to position [2016, 0]
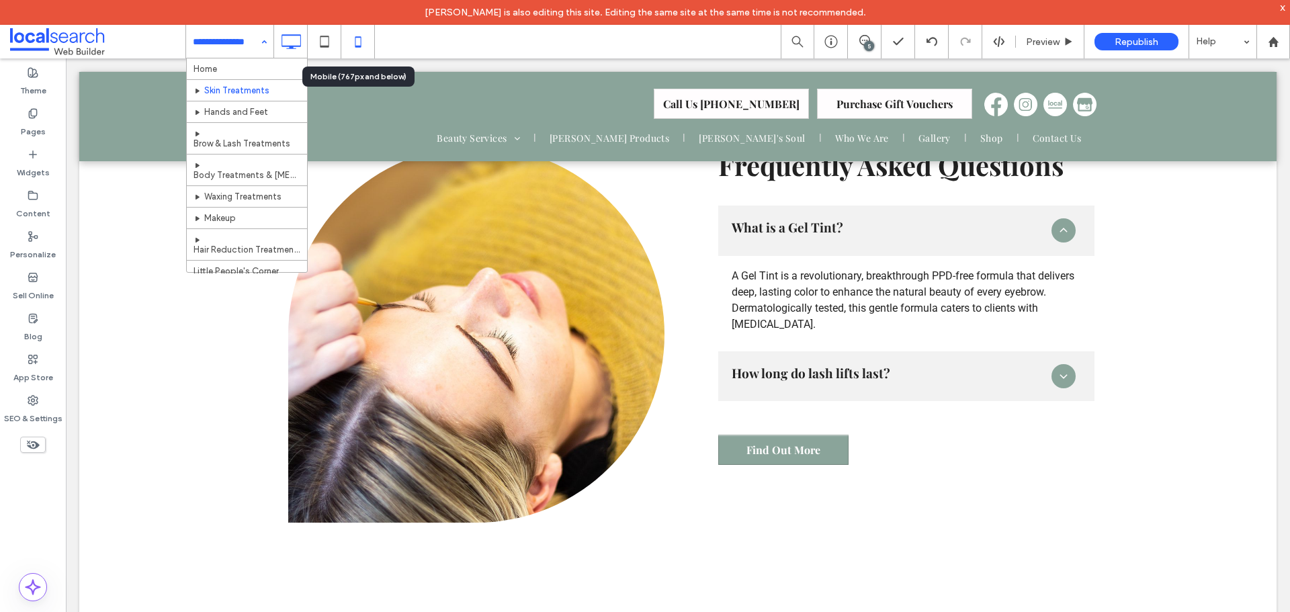
click at [352, 44] on icon at bounding box center [358, 41] width 27 height 27
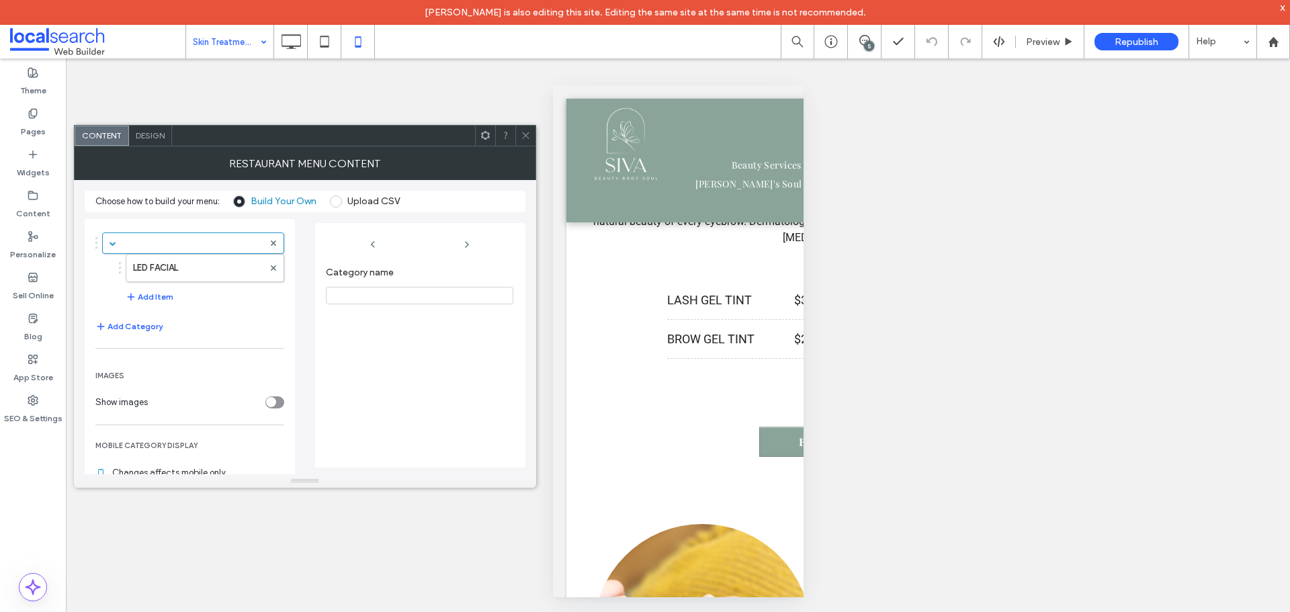
click at [524, 143] on span at bounding box center [526, 136] width 10 height 20
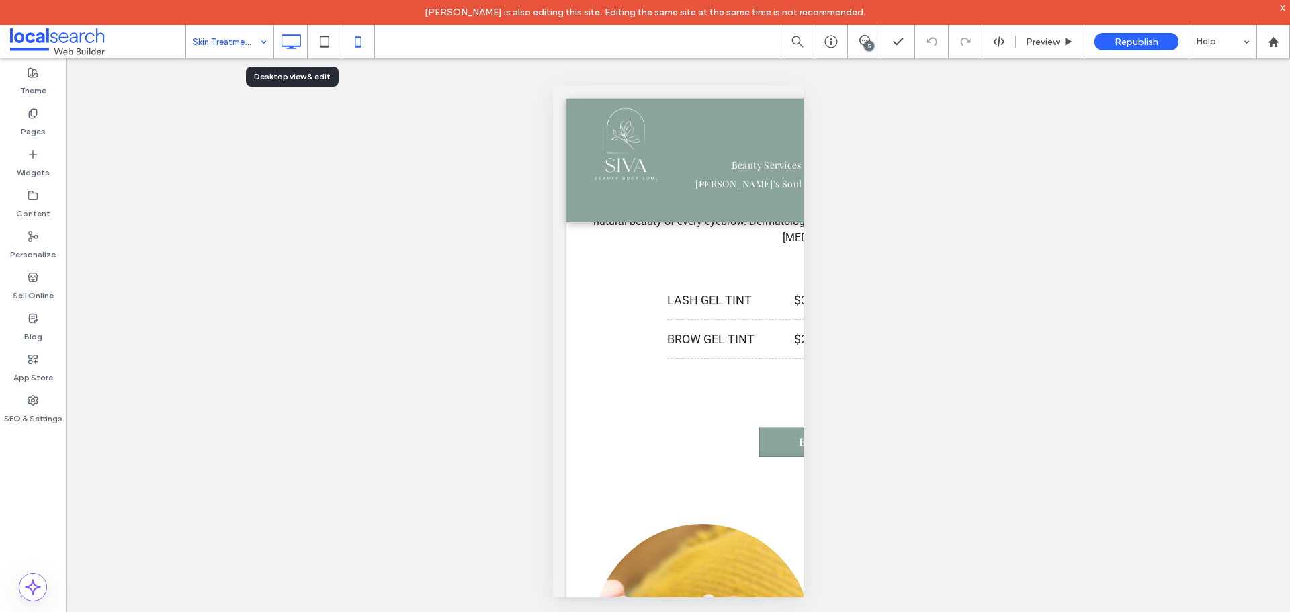
click at [298, 51] on icon at bounding box center [291, 41] width 27 height 27
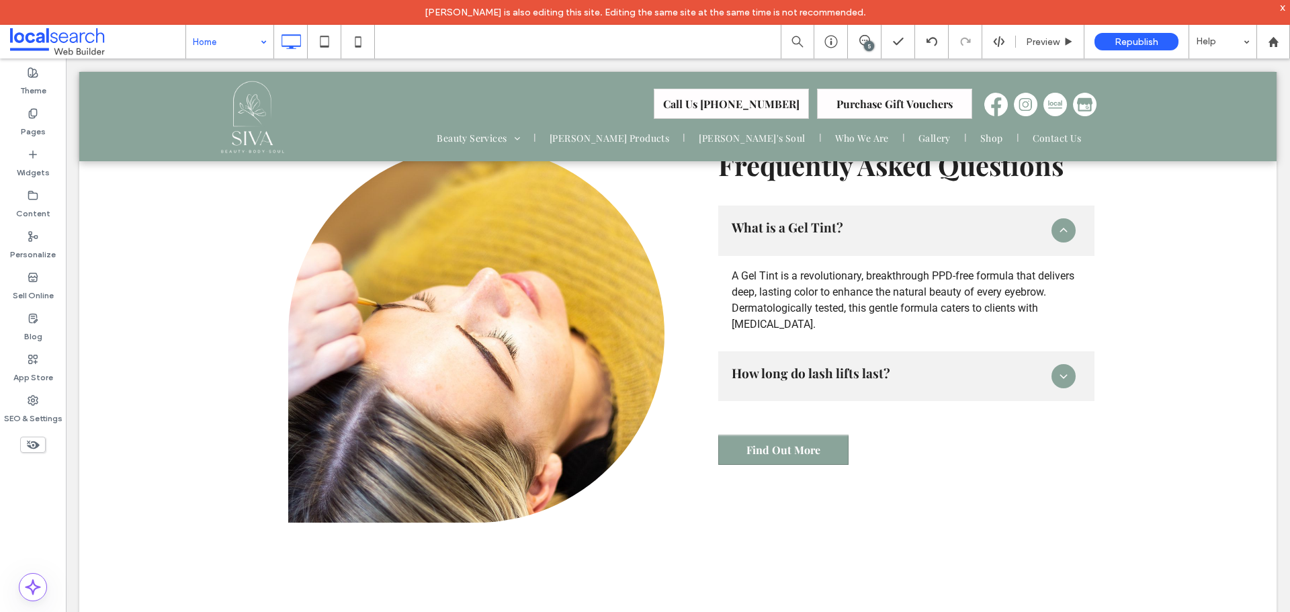
click at [254, 54] on input at bounding box center [226, 42] width 67 height 34
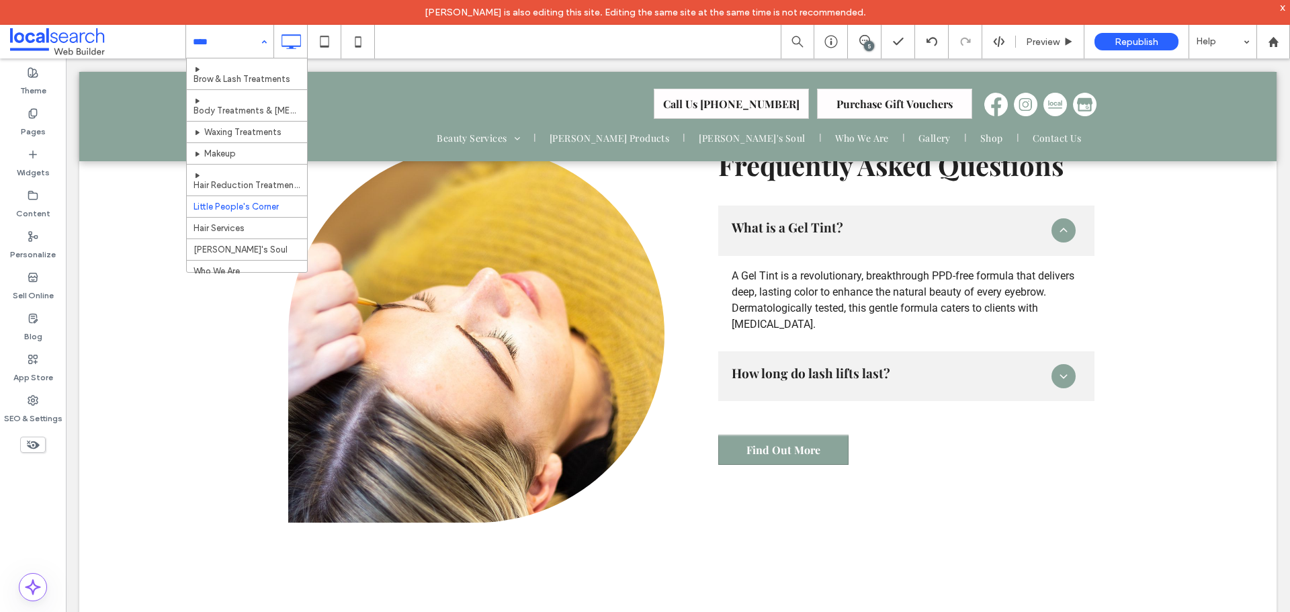
scroll to position [116, 0]
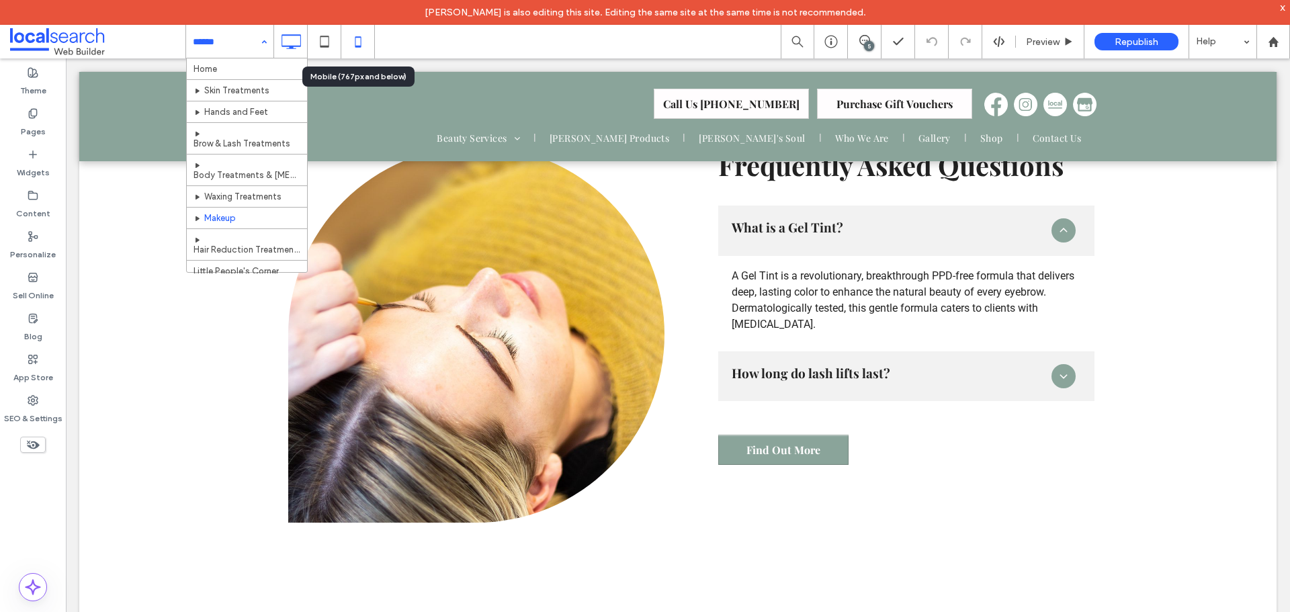
click at [352, 40] on icon at bounding box center [358, 41] width 27 height 27
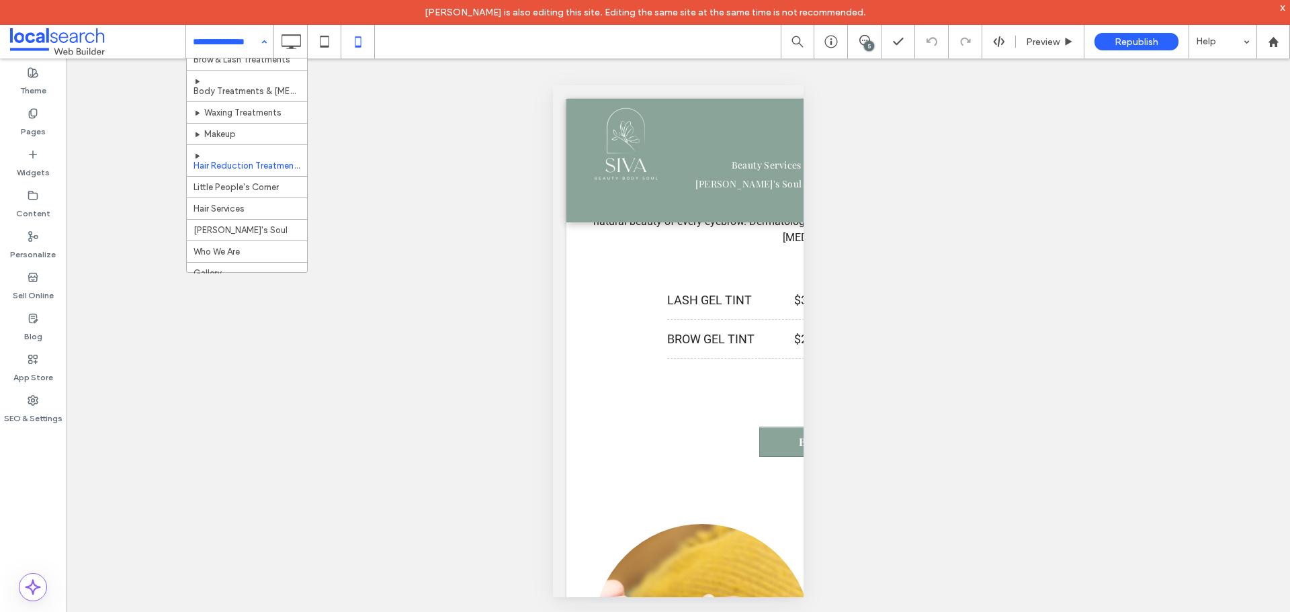
scroll to position [116, 0]
click at [235, 53] on input at bounding box center [226, 42] width 67 height 34
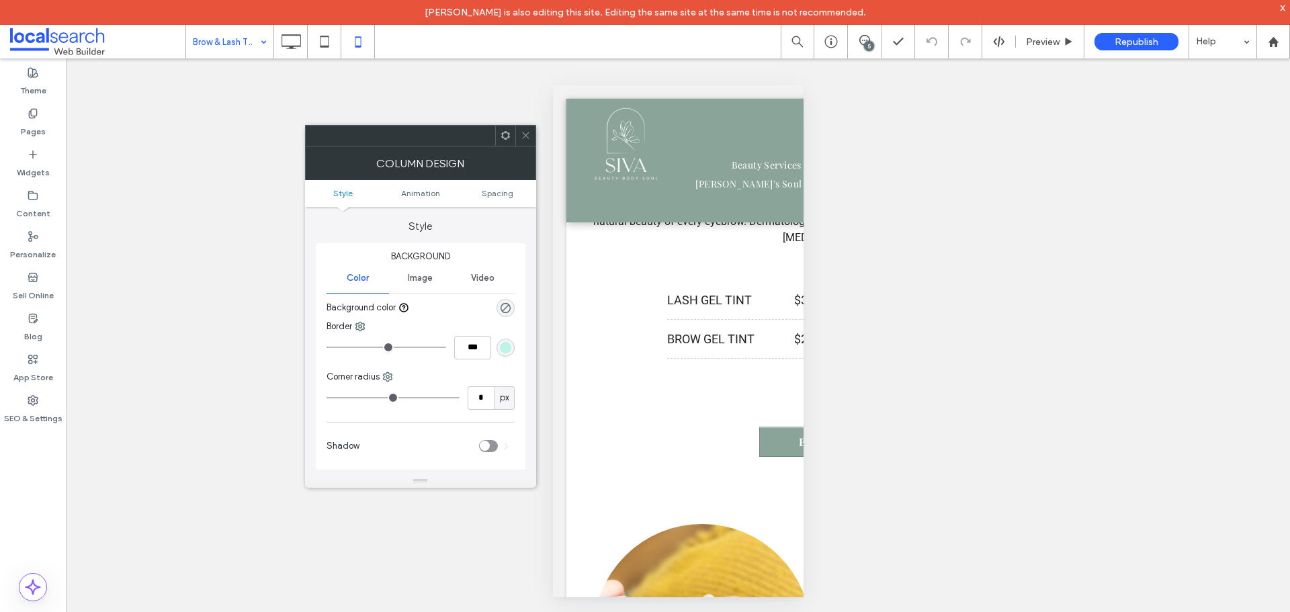
click at [531, 134] on div at bounding box center [526, 136] width 20 height 20
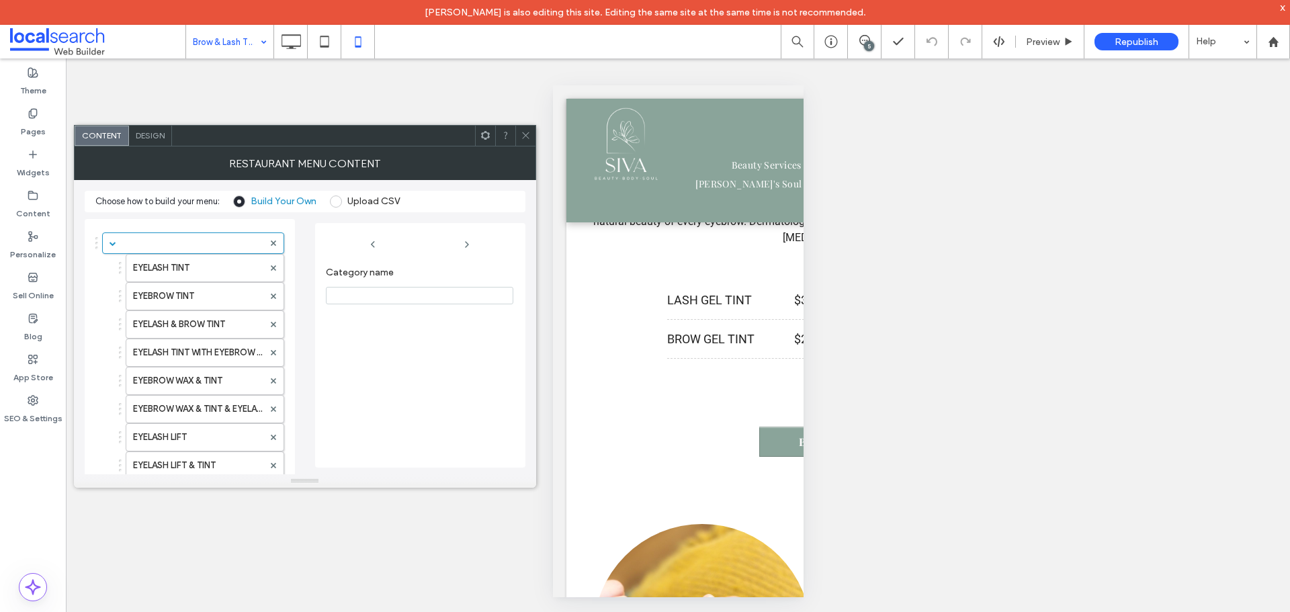
click at [528, 130] on icon at bounding box center [526, 135] width 10 height 10
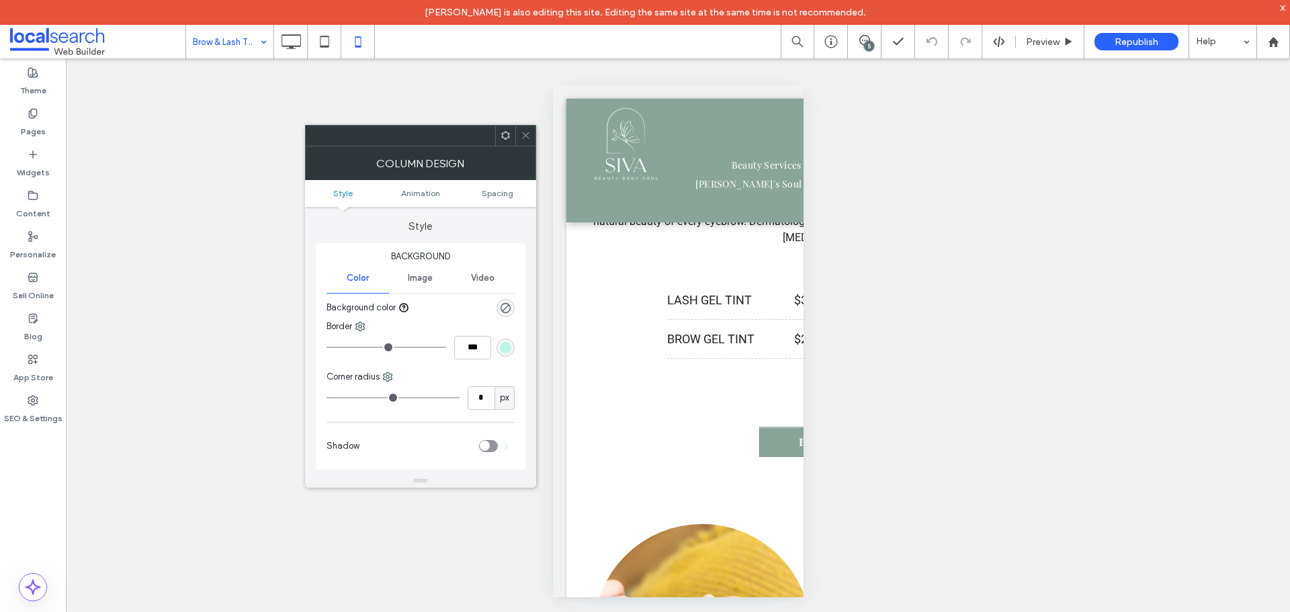
click at [522, 128] on span at bounding box center [526, 136] width 10 height 20
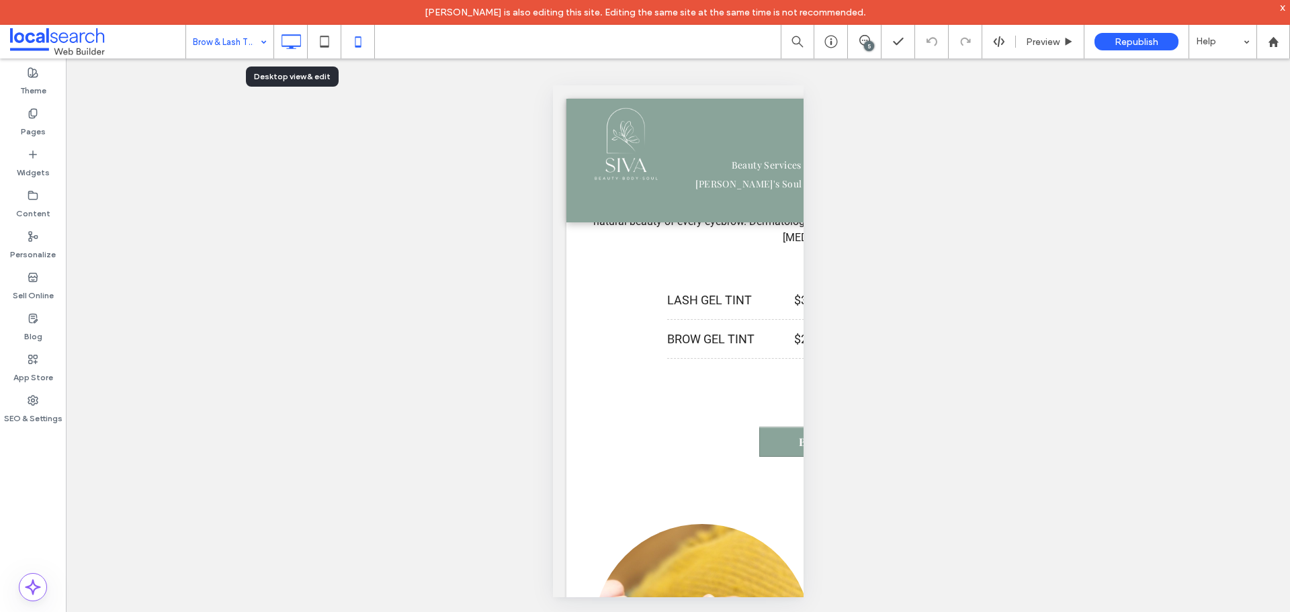
click at [283, 35] on use at bounding box center [291, 41] width 19 height 15
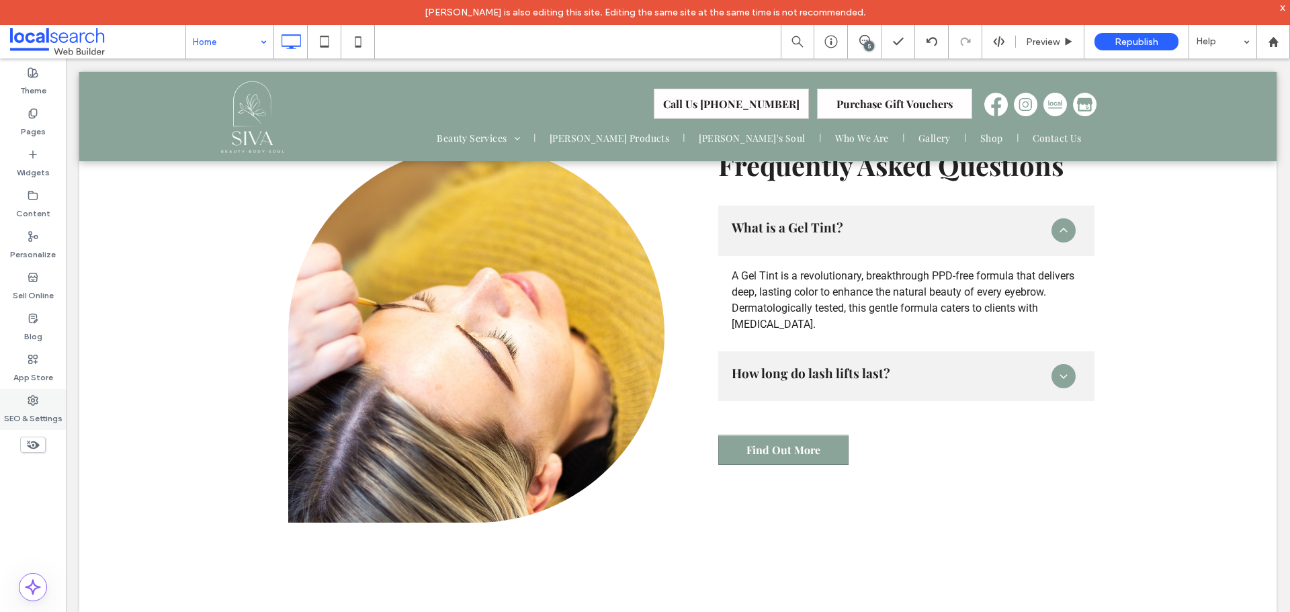
click at [25, 395] on div "SEO & Settings" at bounding box center [33, 409] width 66 height 41
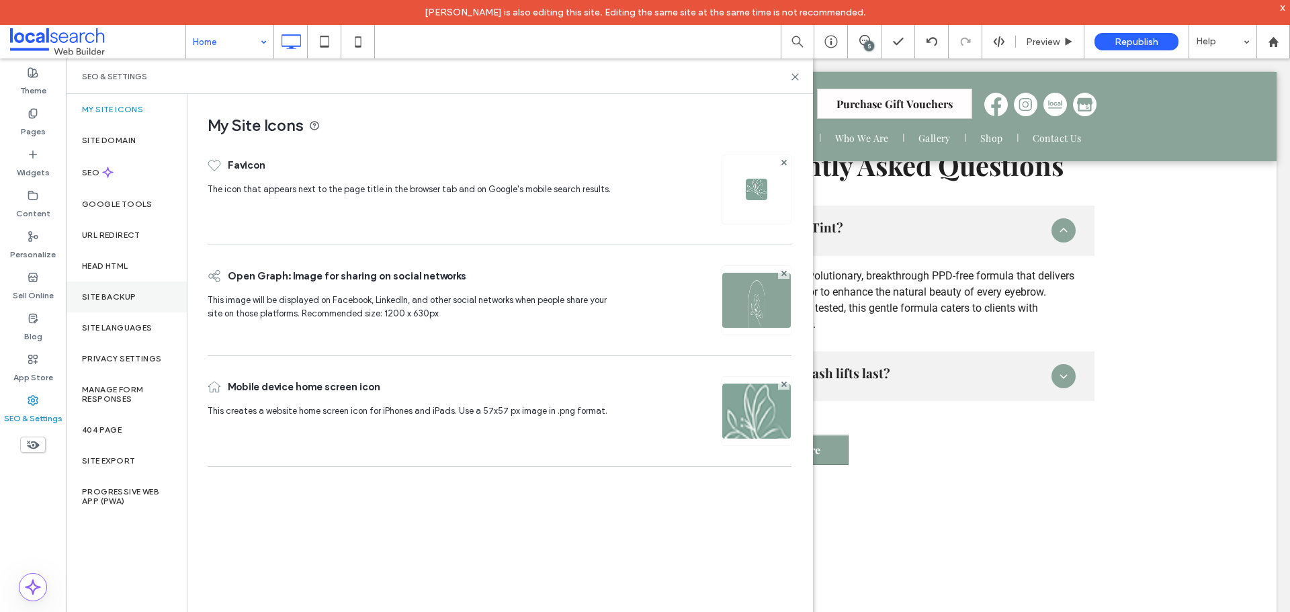
click at [124, 294] on label "Site Backup" at bounding box center [109, 296] width 54 height 9
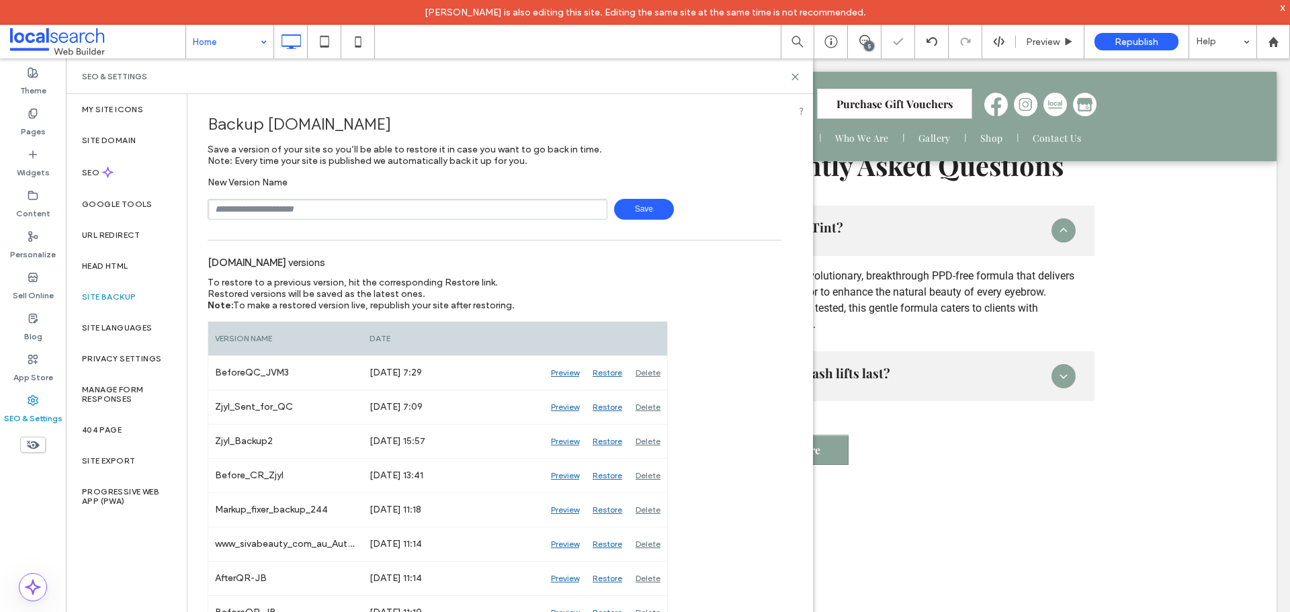
click at [300, 212] on input "text" at bounding box center [408, 209] width 400 height 21
type input "**********"
click at [646, 207] on span "Save" at bounding box center [644, 209] width 60 height 21
click at [796, 76] on use at bounding box center [795, 77] width 6 height 6
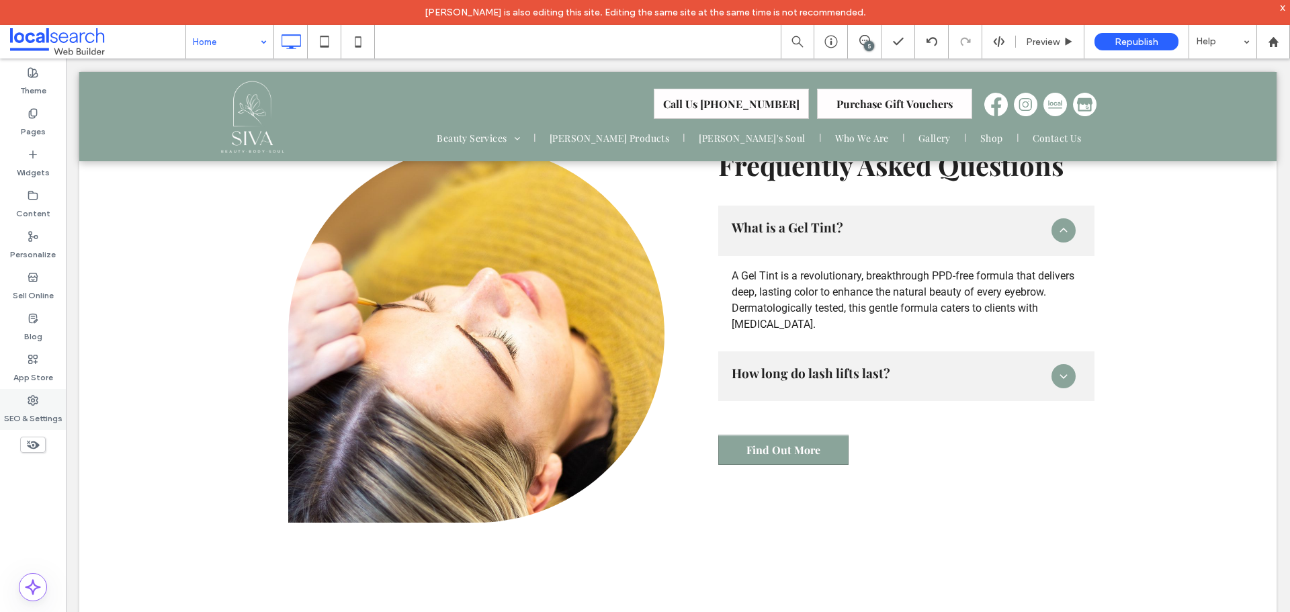
click at [52, 400] on div "SEO & Settings" at bounding box center [33, 409] width 66 height 41
